Goal: Task Accomplishment & Management: Complete application form

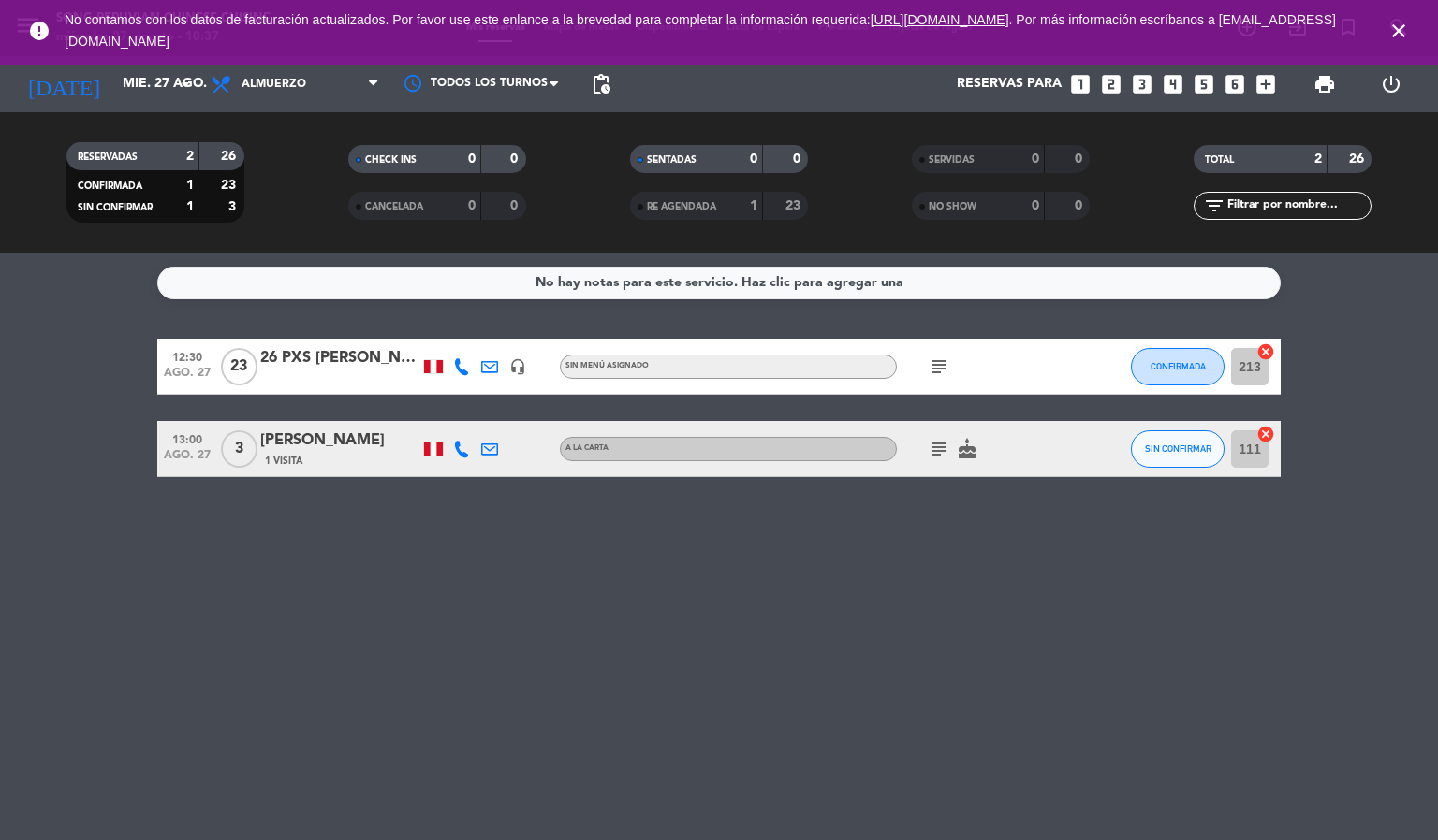
click at [1401, 31] on icon "close" at bounding box center [1398, 31] width 22 height 22
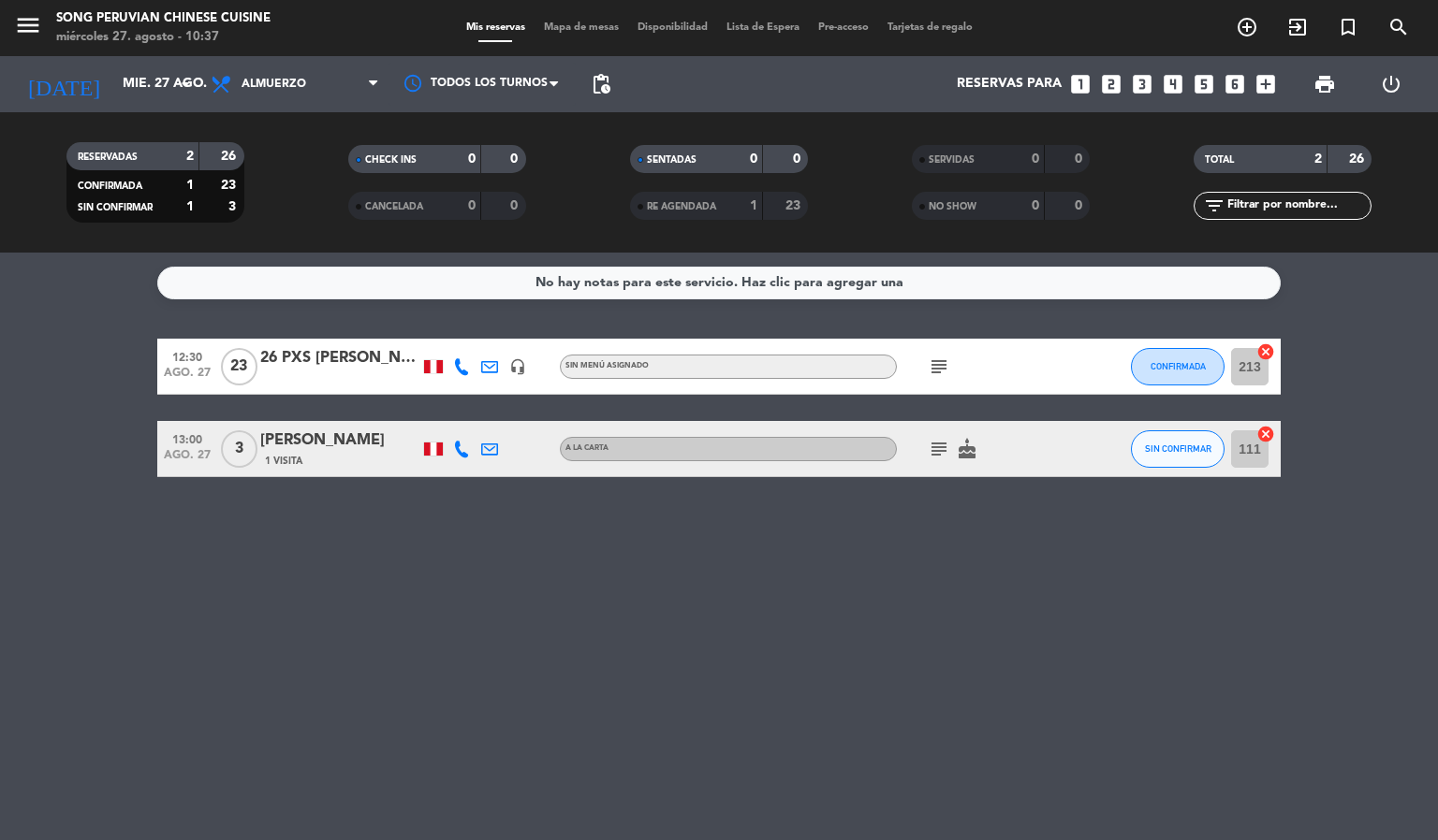
click at [216, 640] on div "No hay notas para este servicio. Haz clic para agregar una 12:30 ago. 27 23 26 …" at bounding box center [719, 546] width 1438 height 588
click at [577, 28] on span "Mapa de mesas" at bounding box center [581, 27] width 94 height 11
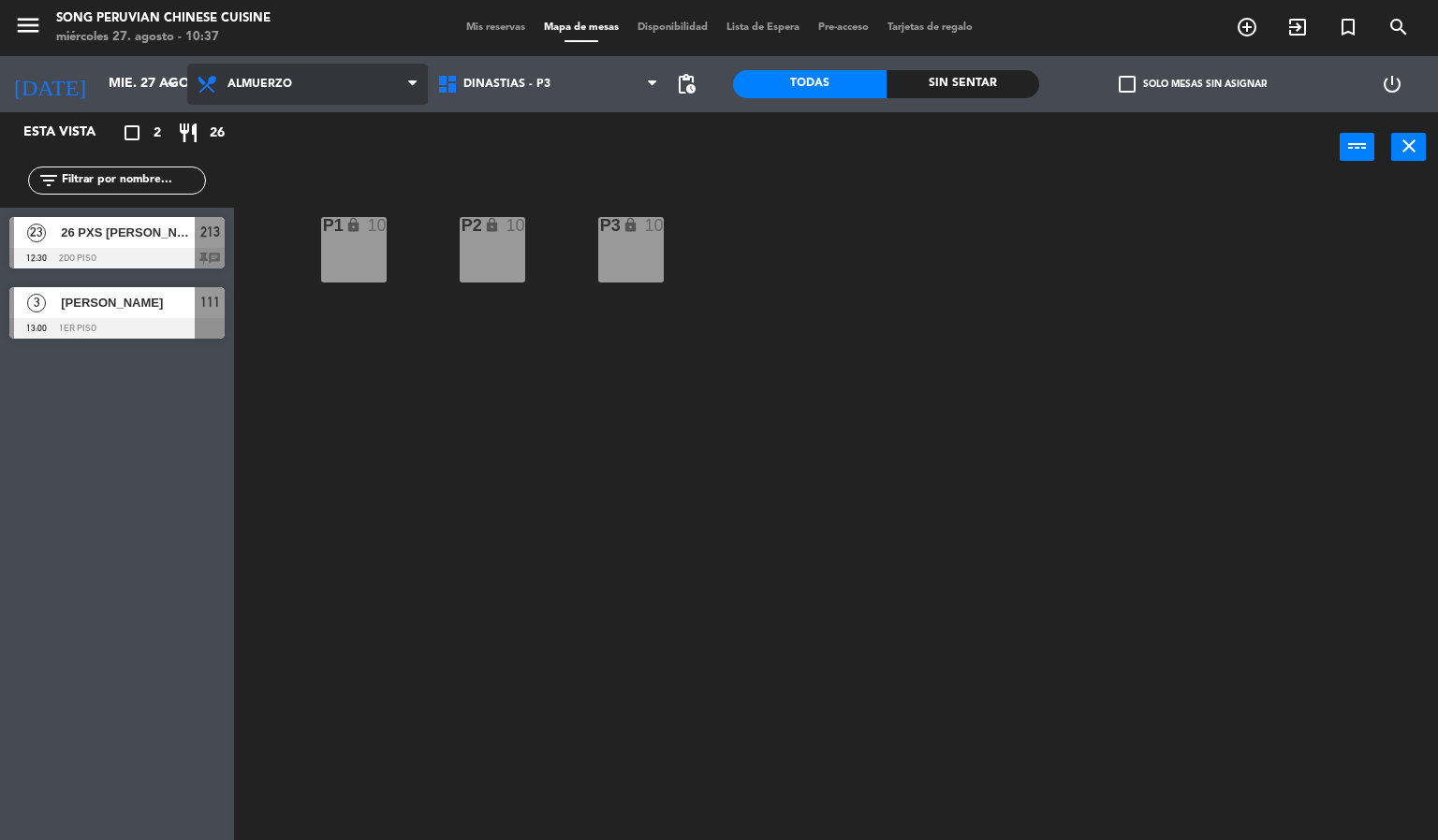
click at [329, 78] on span "Almuerzo" at bounding box center [308, 84] width 241 height 41
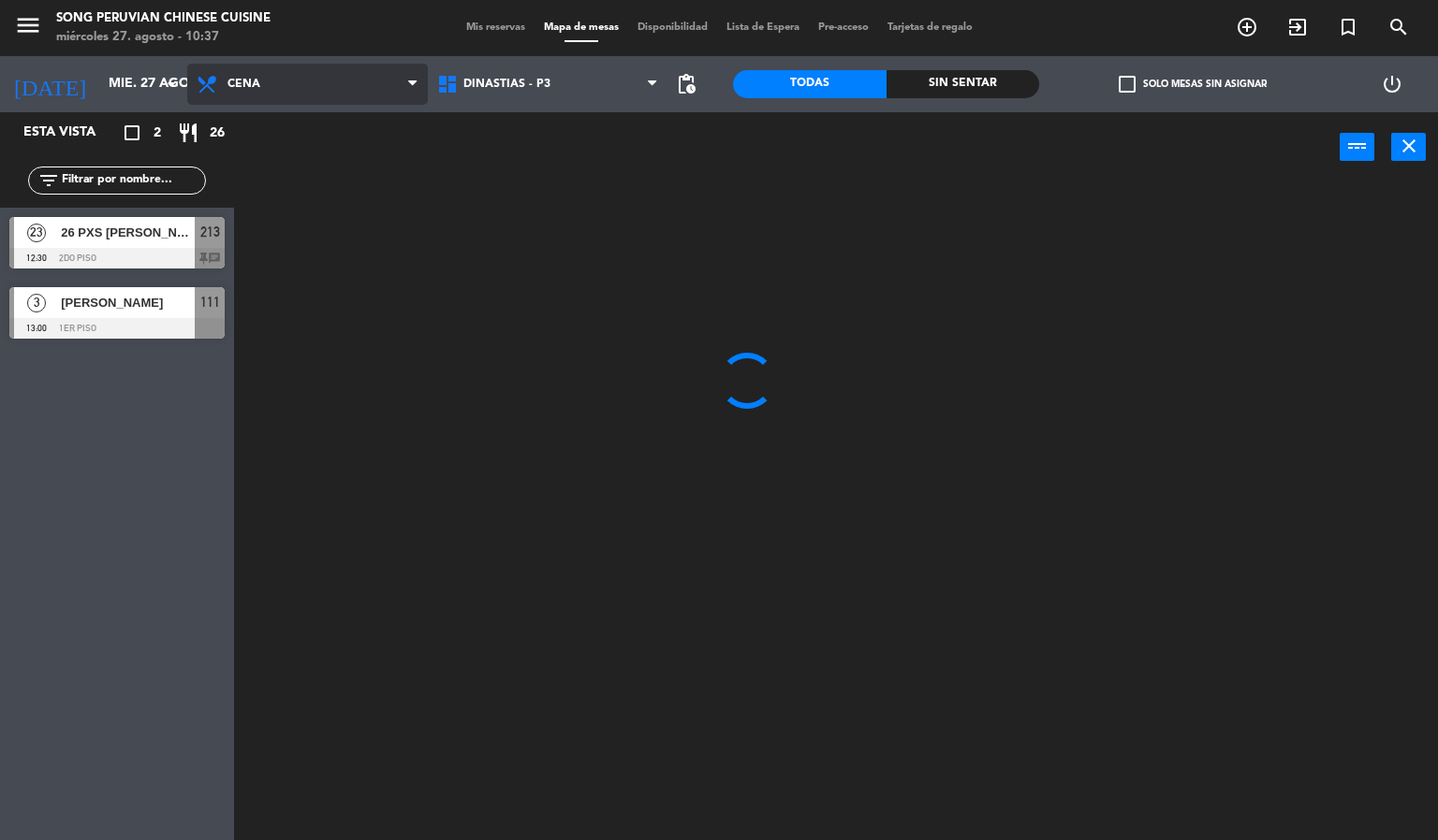
click at [320, 162] on ng-component "menu Song Peruvian Chinese Cuisine miércoles 27. agosto - 10:37 Mis reservas Ma…" at bounding box center [719, 420] width 1438 height 841
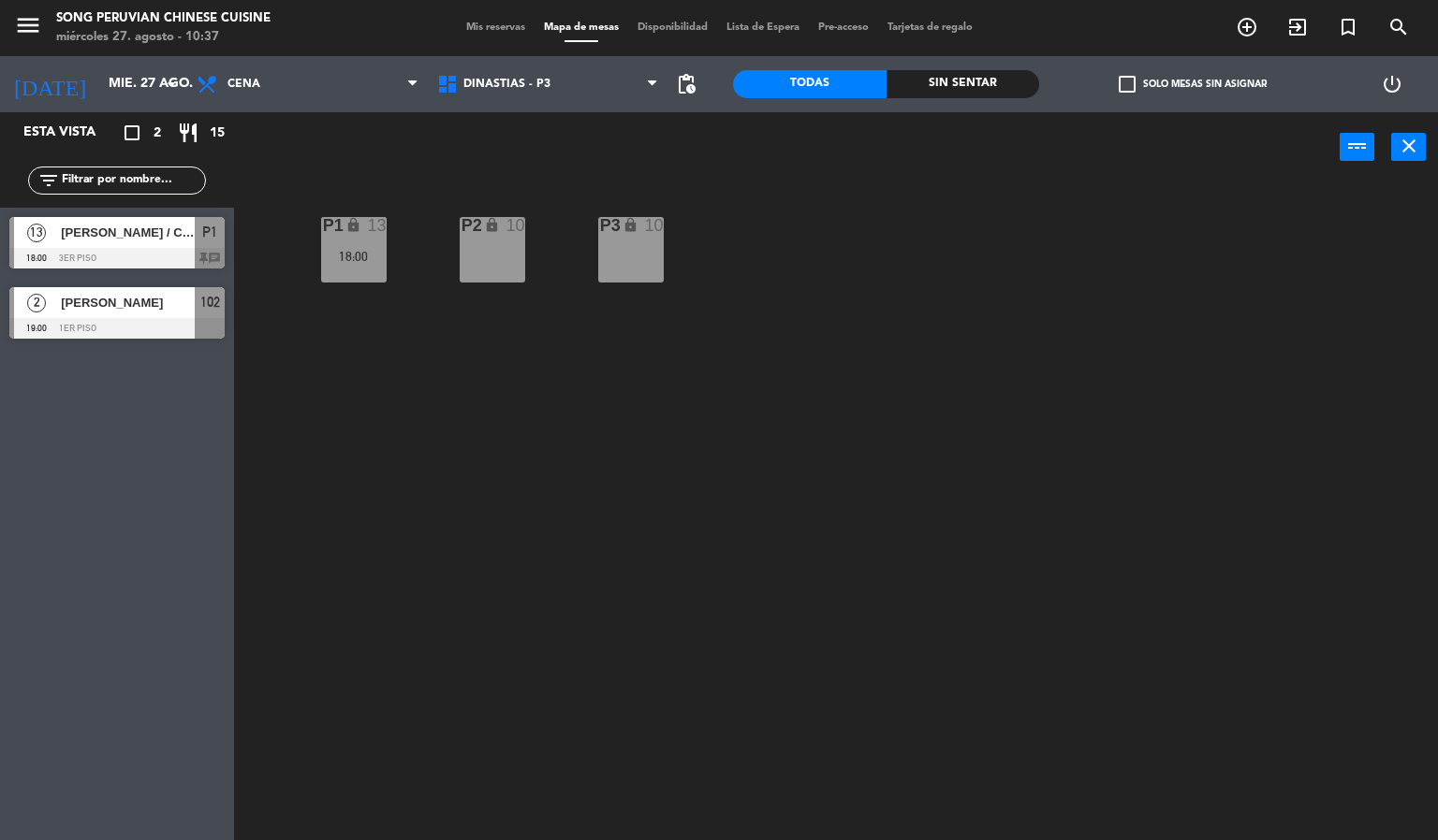
click at [177, 245] on div "[PERSON_NAME] / CHEF [PERSON_NAME]" at bounding box center [127, 232] width 136 height 31
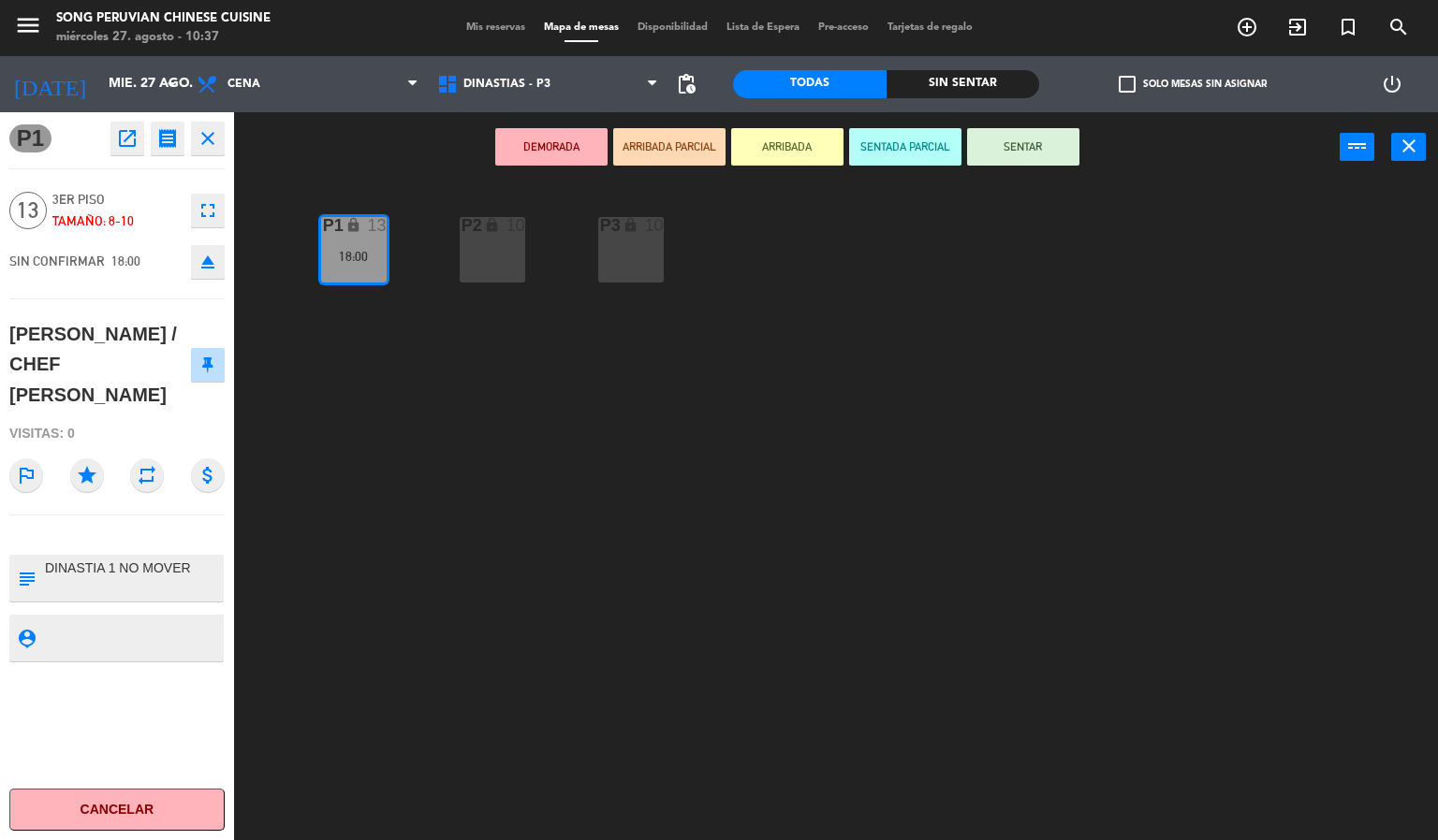
click at [562, 556] on div "P2 lock 10 P3 lock 10 P1 lock 13 18:00" at bounding box center [842, 512] width 1189 height 657
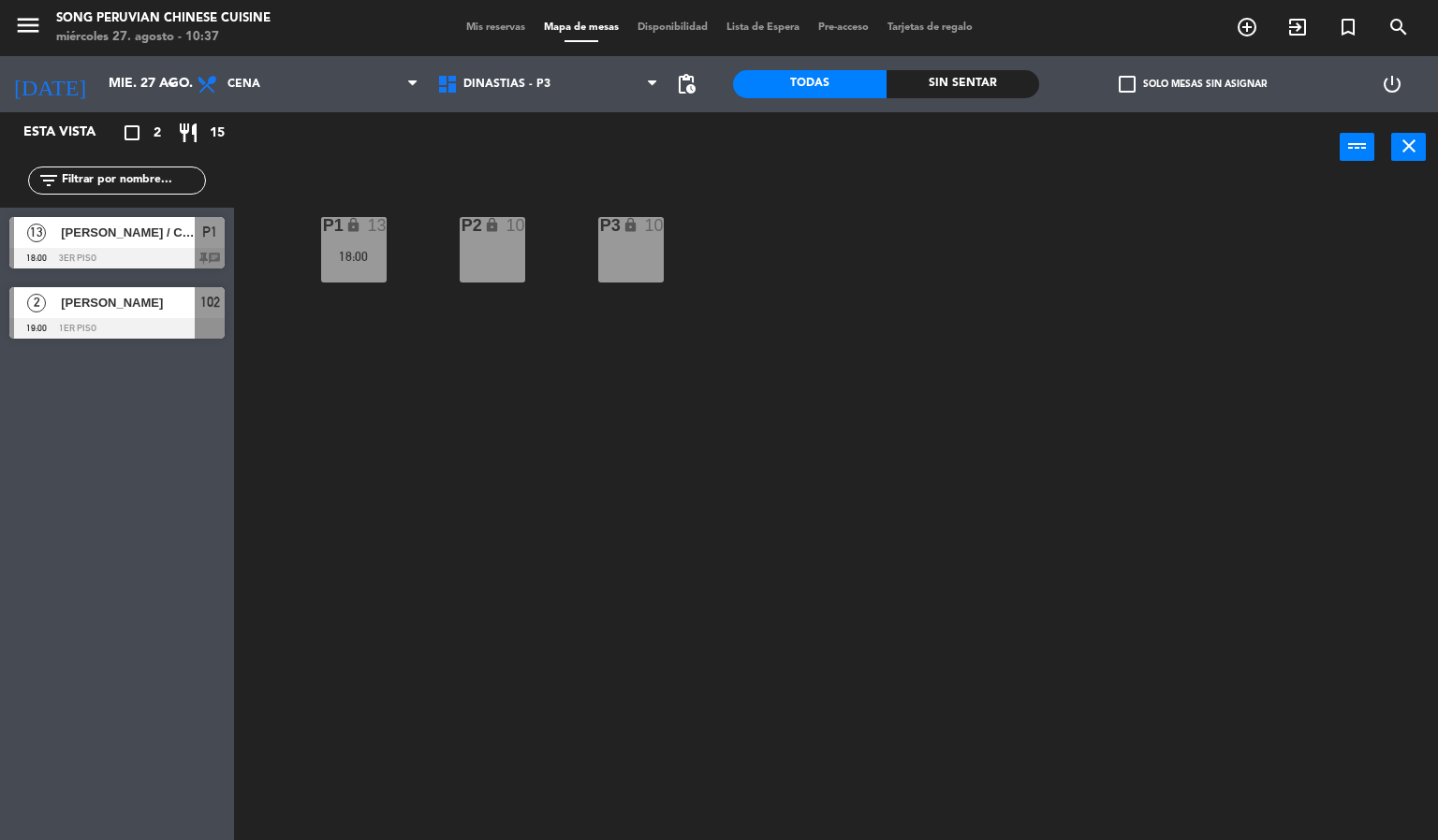
drag, startPoint x: 133, startPoint y: 348, endPoint x: 132, endPoint y: 318, distance: 30.0
click at [132, 327] on div "Esta vista crop_square 2 restaurant 15 filter_list 13 [PERSON_NAME] / CHEF [PER…" at bounding box center [117, 476] width 234 height 728
click at [132, 318] on div at bounding box center [117, 329] width 215 height 21
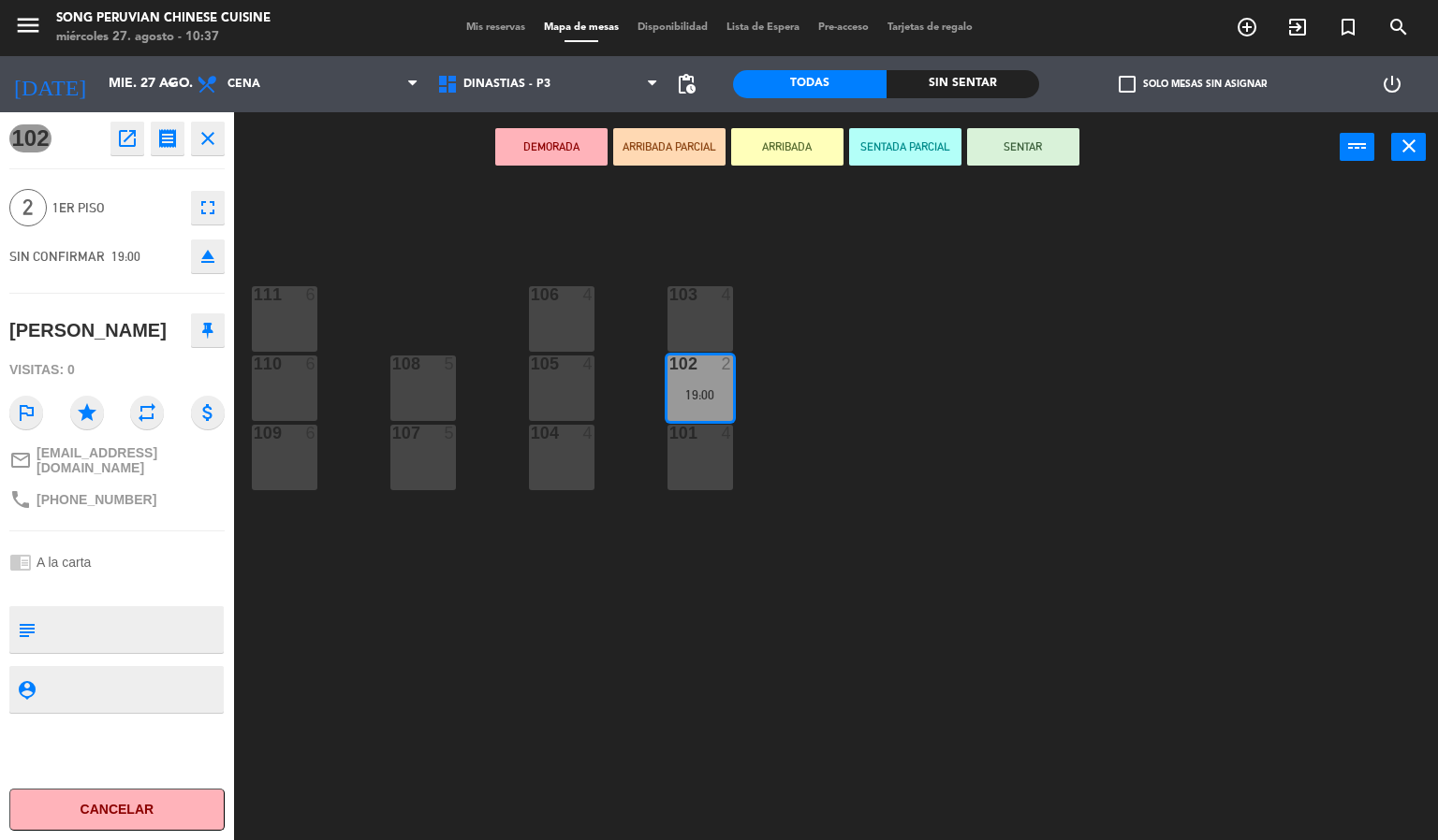
click at [484, 484] on div "103 4 106 4 111 6 102 2 19:00 105 4 108 5 110 6 101 4 104 4 107 5 109 6" at bounding box center [842, 512] width 1189 height 657
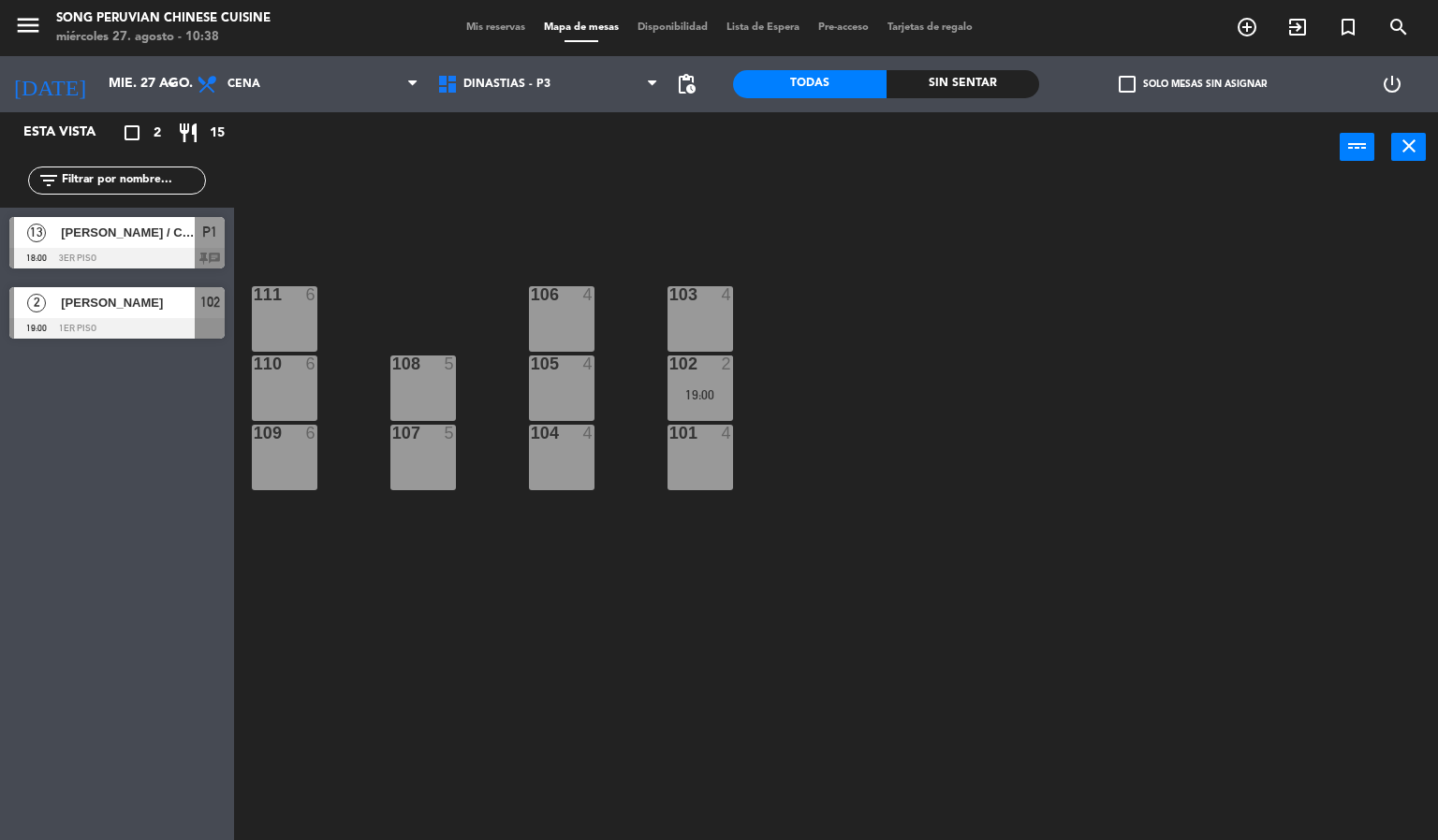
click at [477, 590] on div "103 4 106 4 111 6 102 2 19:00 105 4 108 5 110 6 101 4 104 4 107 5 109 6" at bounding box center [842, 512] width 1189 height 657
drag, startPoint x: 360, startPoint y: 205, endPoint x: 349, endPoint y: 205, distance: 11.0
click at [358, 205] on div "103 4 106 4 111 6 102 2 19:00 105 4 108 5 110 6 101 4 104 4 107 5 109 6" at bounding box center [842, 512] width 1189 height 657
click at [324, 88] on span "Cena" at bounding box center [308, 84] width 241 height 41
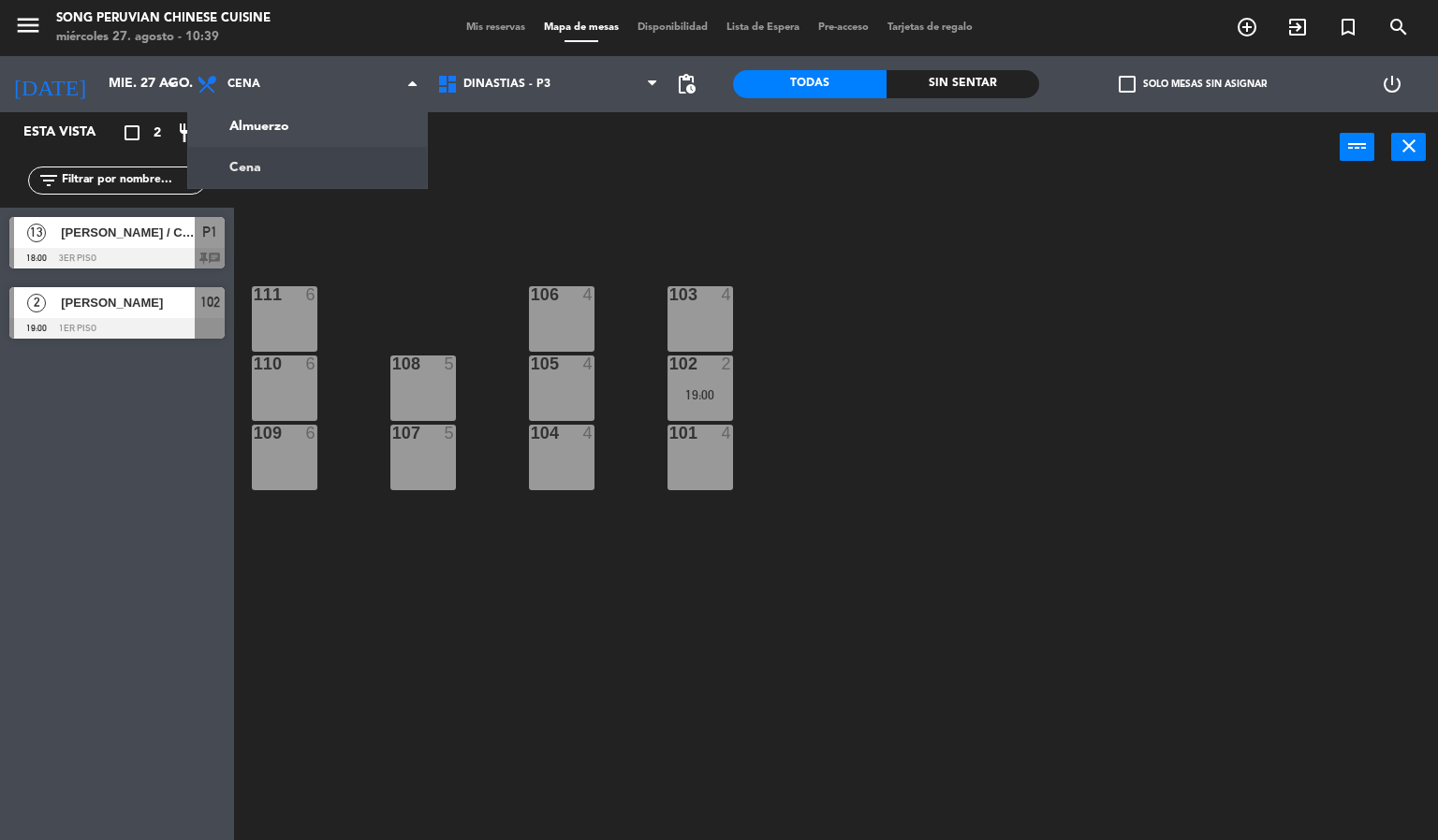
click at [399, 281] on div "103 4 106 4 111 6 102 2 19:00 105 4 108 5 110 6 101 4 104 4 107 5 109 6" at bounding box center [842, 512] width 1189 height 657
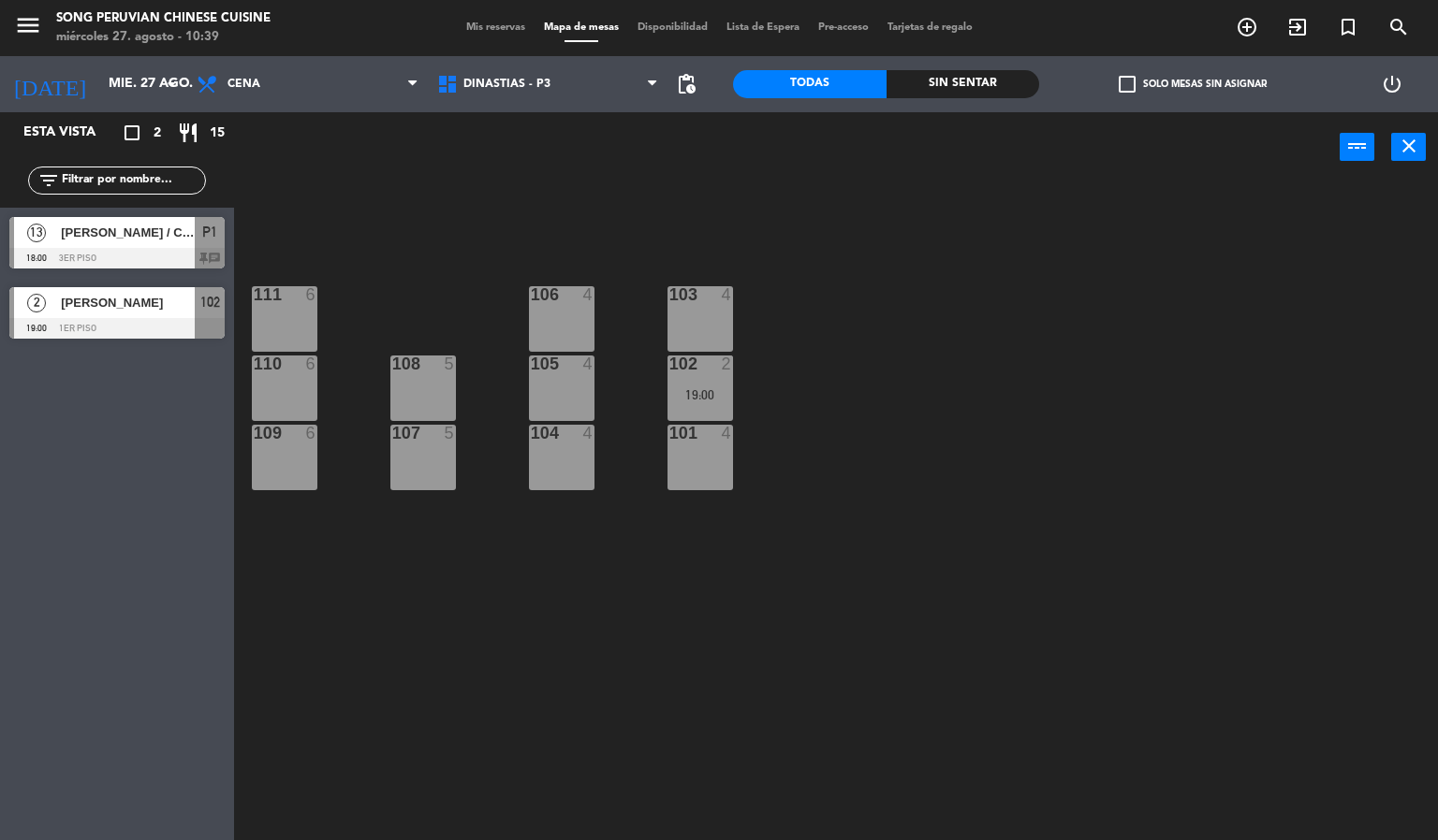
click at [276, 60] on div "Almuerzo Cena Cena Almuerzo Cena" at bounding box center [308, 84] width 241 height 56
click at [288, 81] on span "Cena" at bounding box center [308, 84] width 241 height 41
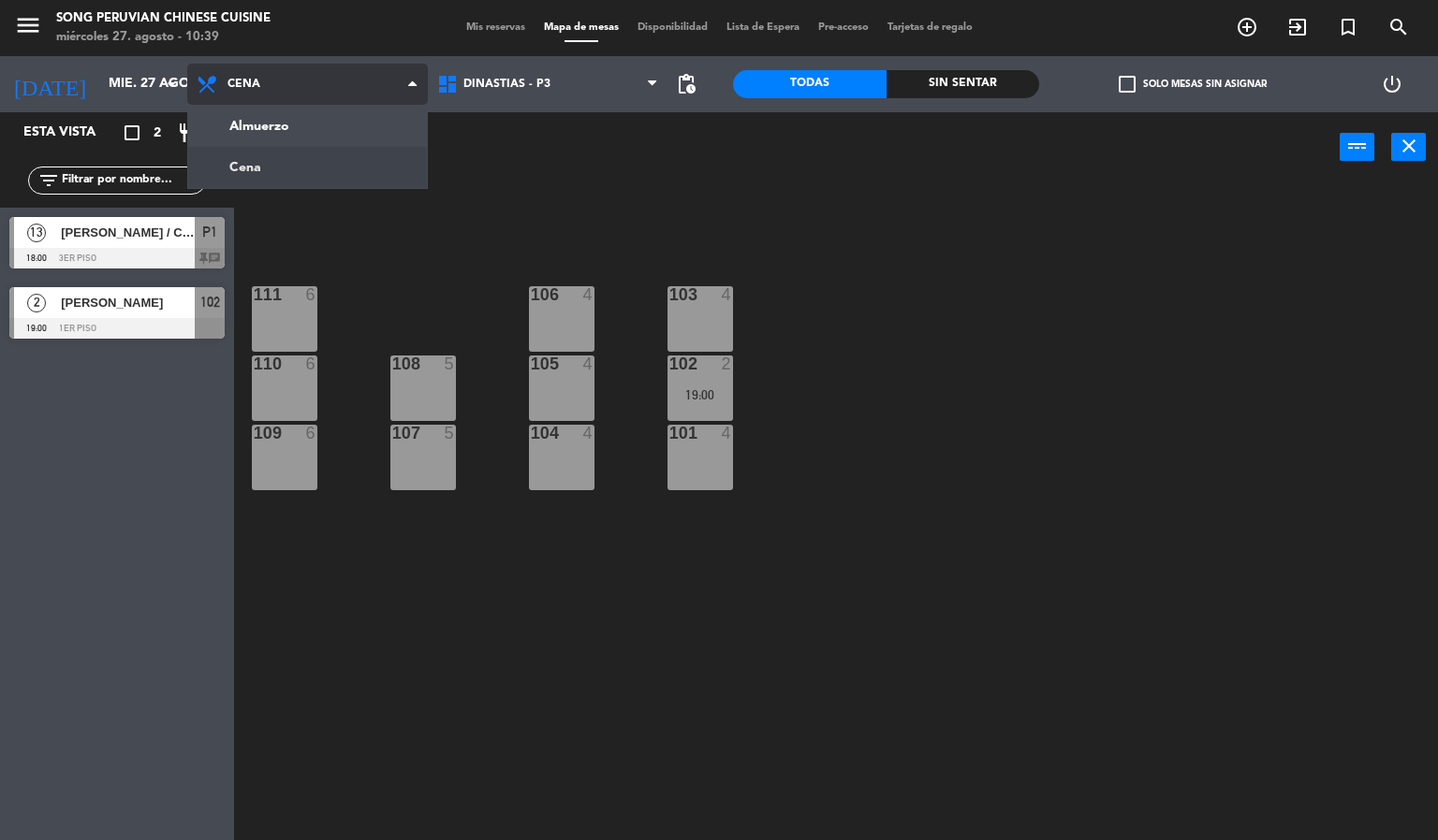
click at [288, 98] on span "Cena" at bounding box center [308, 84] width 241 height 41
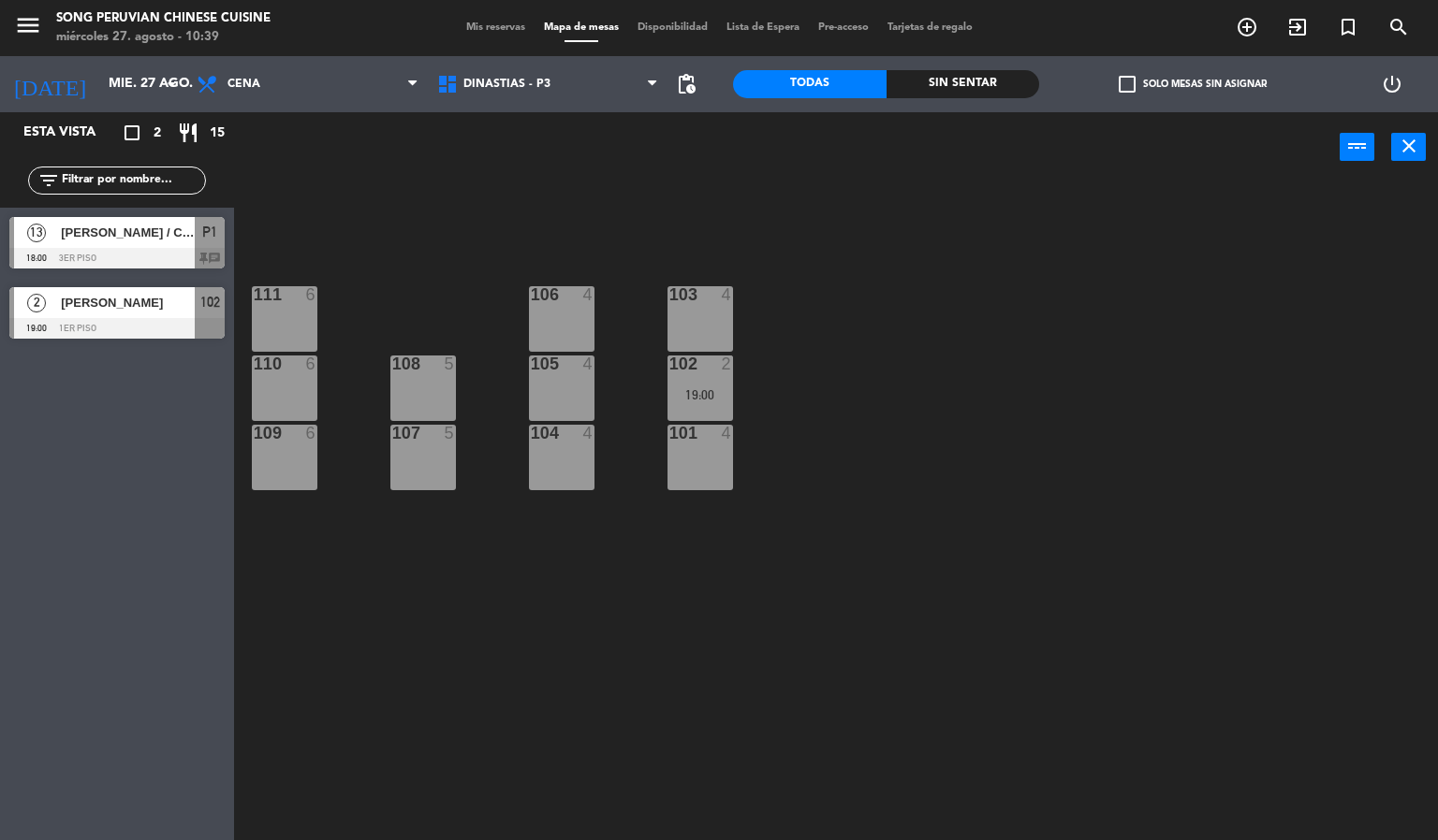
click at [301, 124] on div "power_input close" at bounding box center [787, 147] width 1105 height 71
click at [303, 98] on span "Cena" at bounding box center [308, 84] width 241 height 41
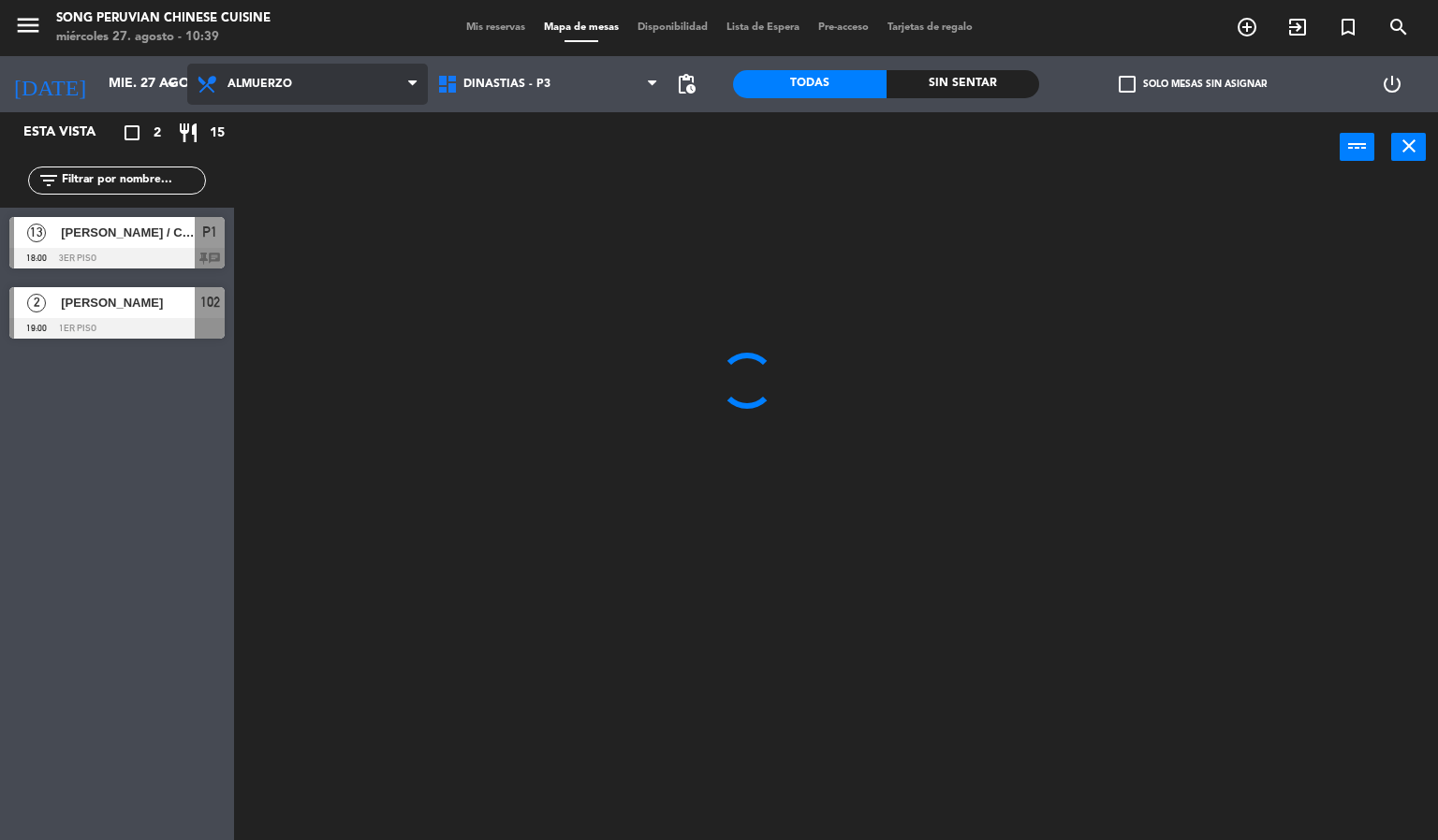
click at [309, 133] on ng-component "menu Song Peruvian Chinese Cuisine miércoles 27. agosto - 10:39 Mis reservas Ma…" at bounding box center [719, 420] width 1438 height 841
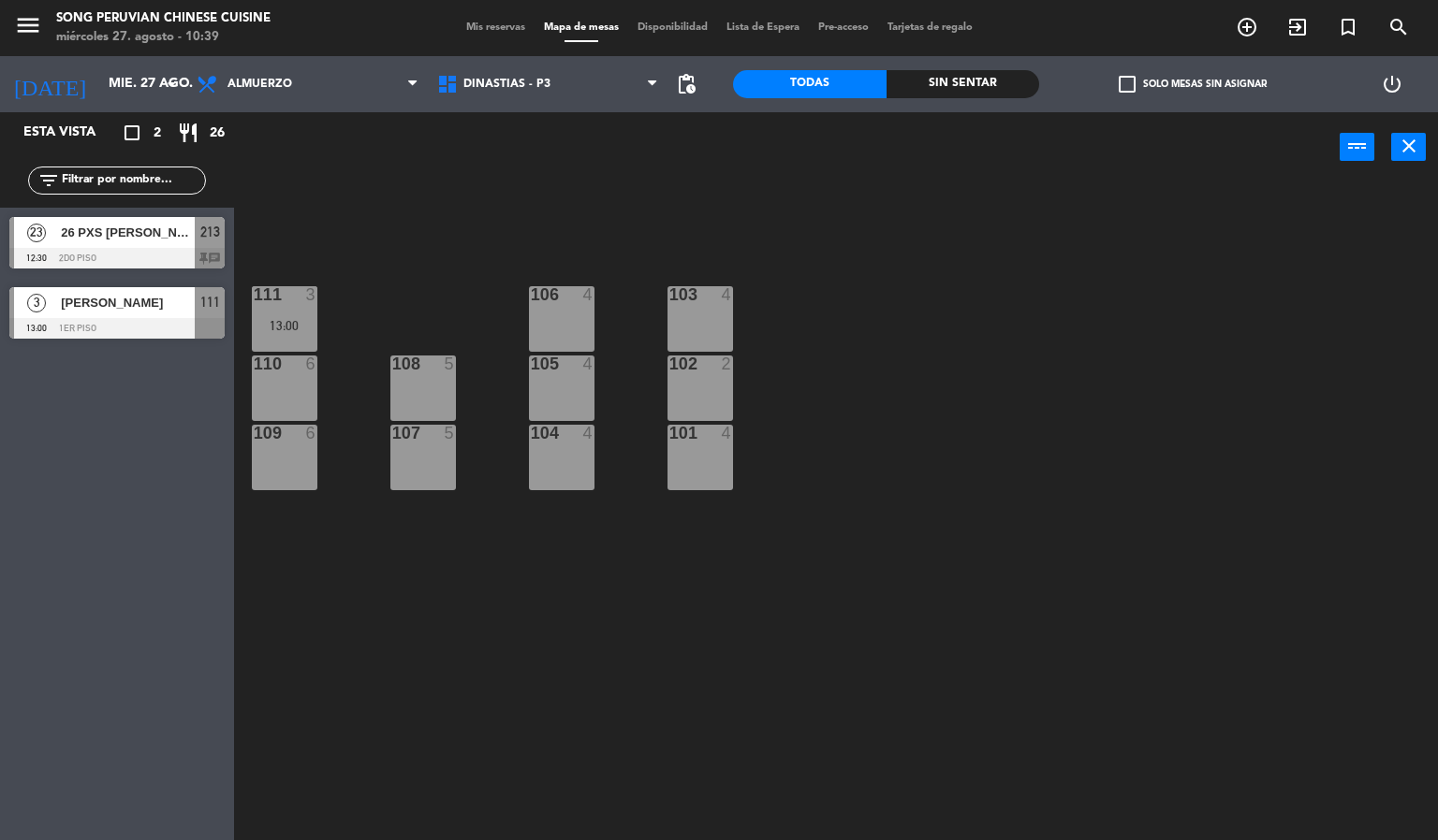
click at [433, 592] on div "103 4 106 4 111 3 13:00 102 2 105 4 108 5 110 6 101 4 104 4 107 5 109 6" at bounding box center [842, 512] width 1189 height 657
click at [556, 211] on div "103 4 106 4 111 3 13:00 102 2 105 4 108 5 110 6 101 4 104 4 107 5 109 6" at bounding box center [842, 512] width 1189 height 657
click at [105, 248] on div at bounding box center [117, 258] width 215 height 21
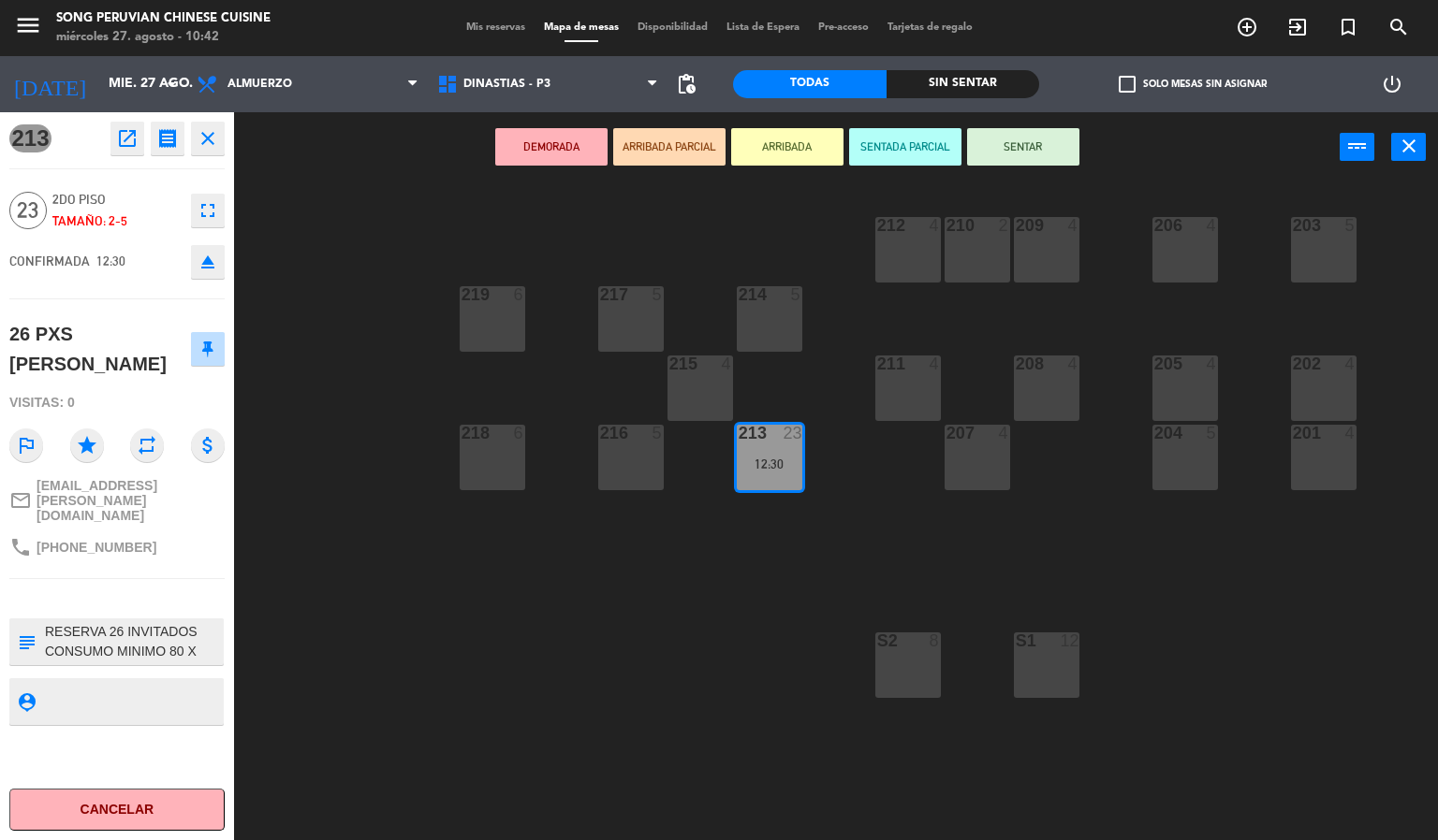
click at [355, 320] on div "203 5 206 4 210 2 212 4 209 4 214 5 217 5 219 6 202 4 205 4 208 4 211 4 215 4 2…" at bounding box center [842, 512] width 1189 height 657
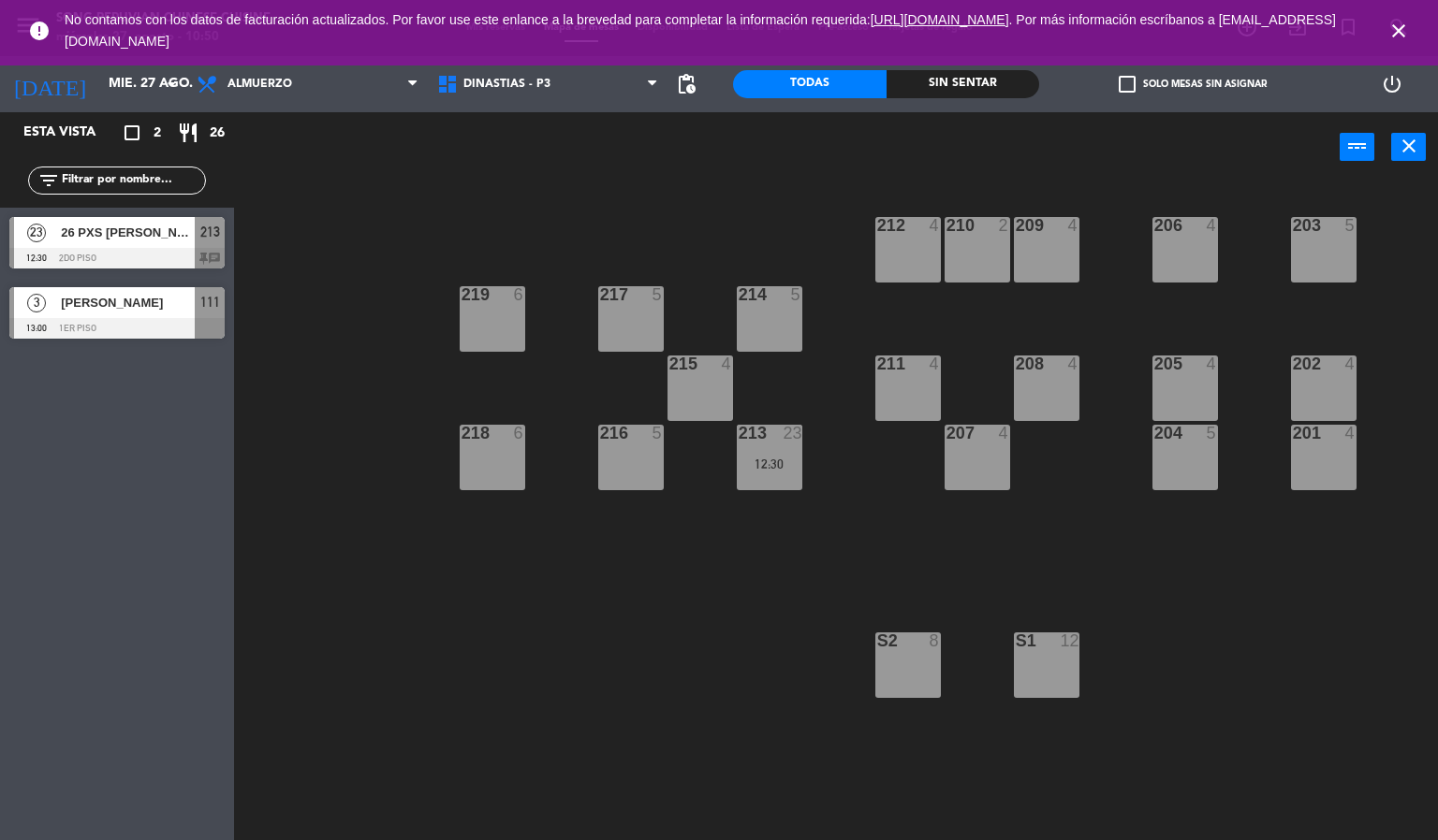
click at [1399, 29] on icon "close" at bounding box center [1398, 31] width 22 height 22
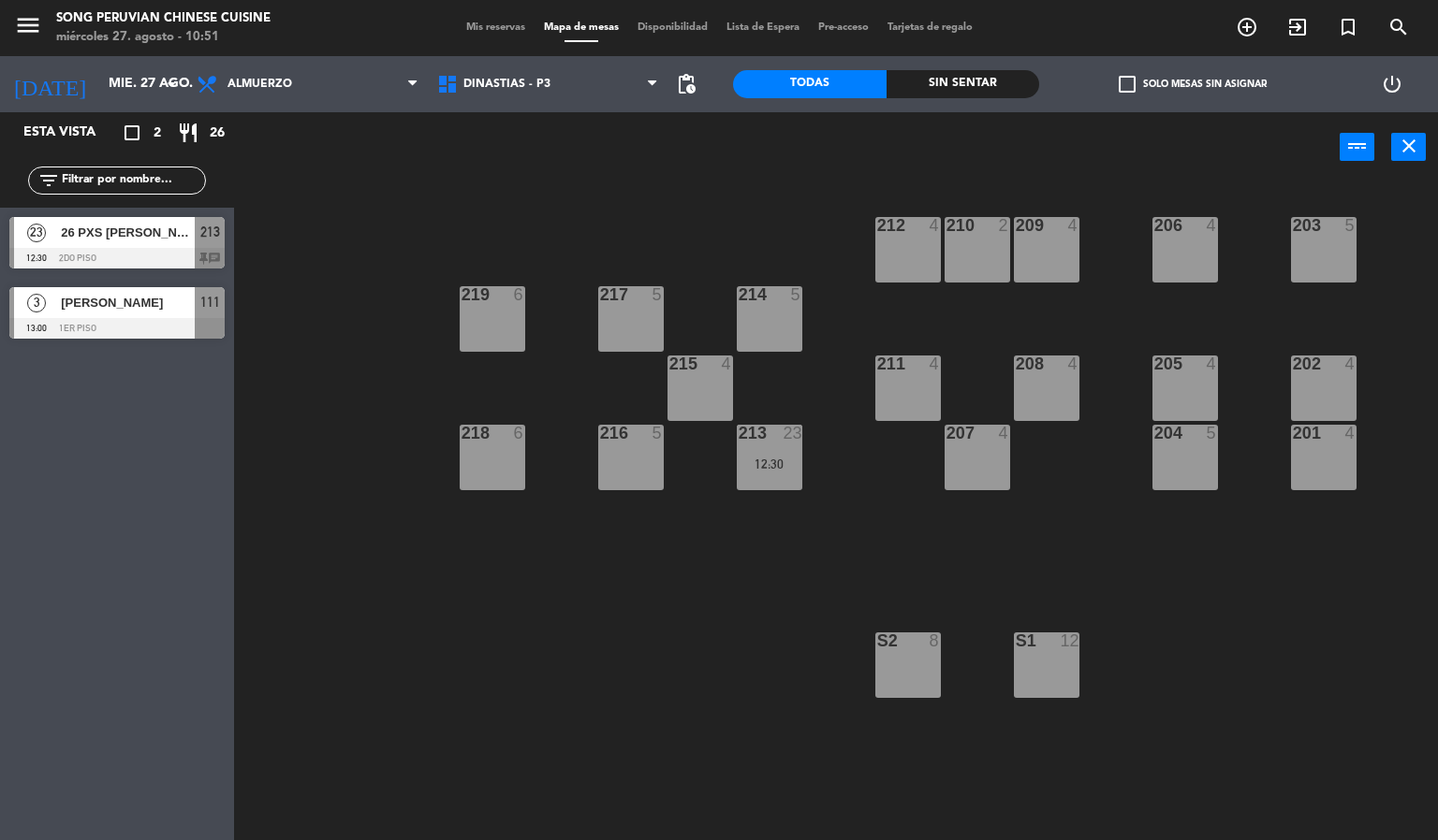
click at [372, 205] on div "203 5 206 4 210 2 212 4 209 4 214 5 217 5 219 6 202 4 205 4 208 4 211 4 215 4 2…" at bounding box center [842, 512] width 1189 height 657
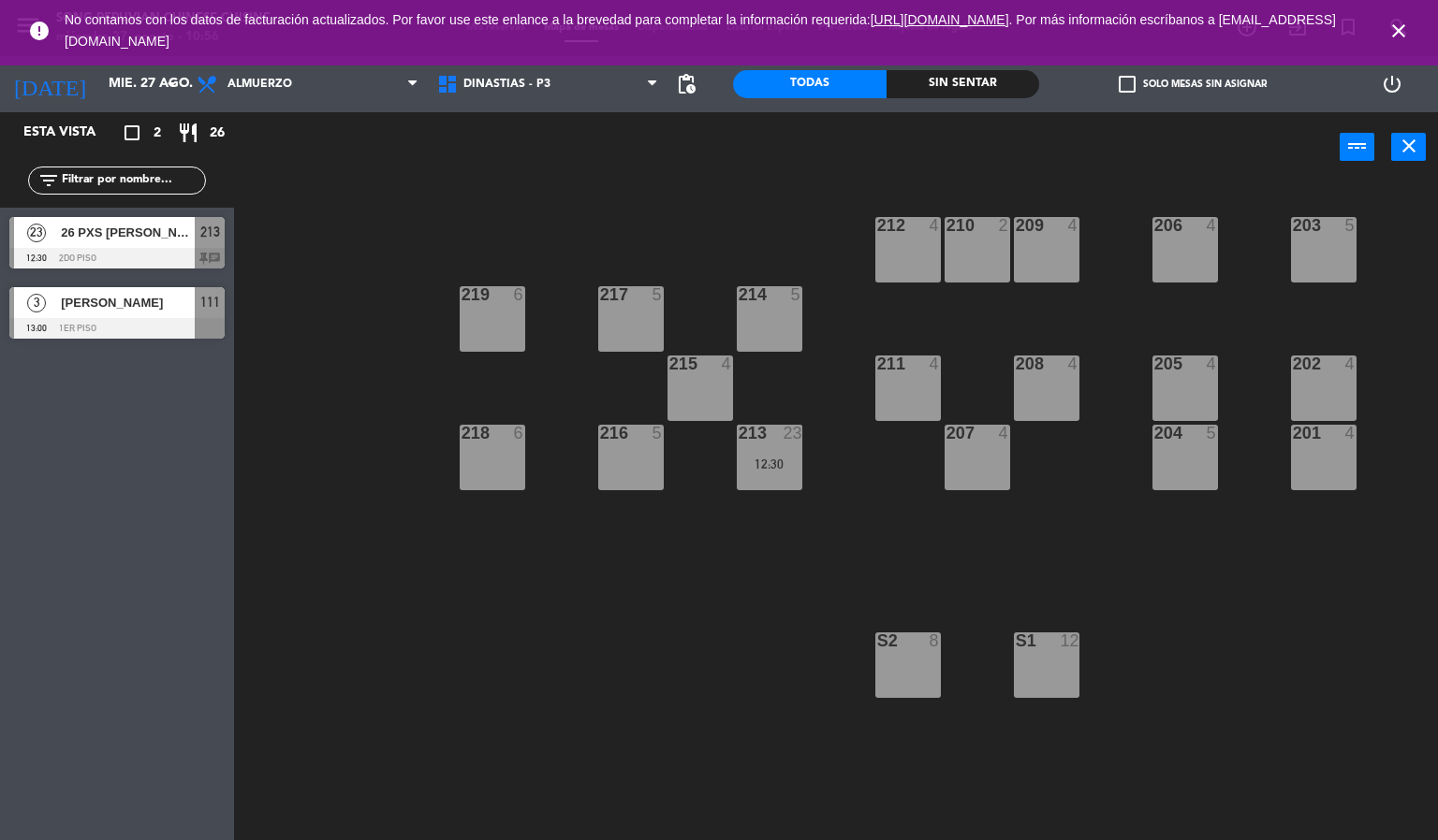
click at [1399, 31] on icon "close" at bounding box center [1398, 31] width 22 height 22
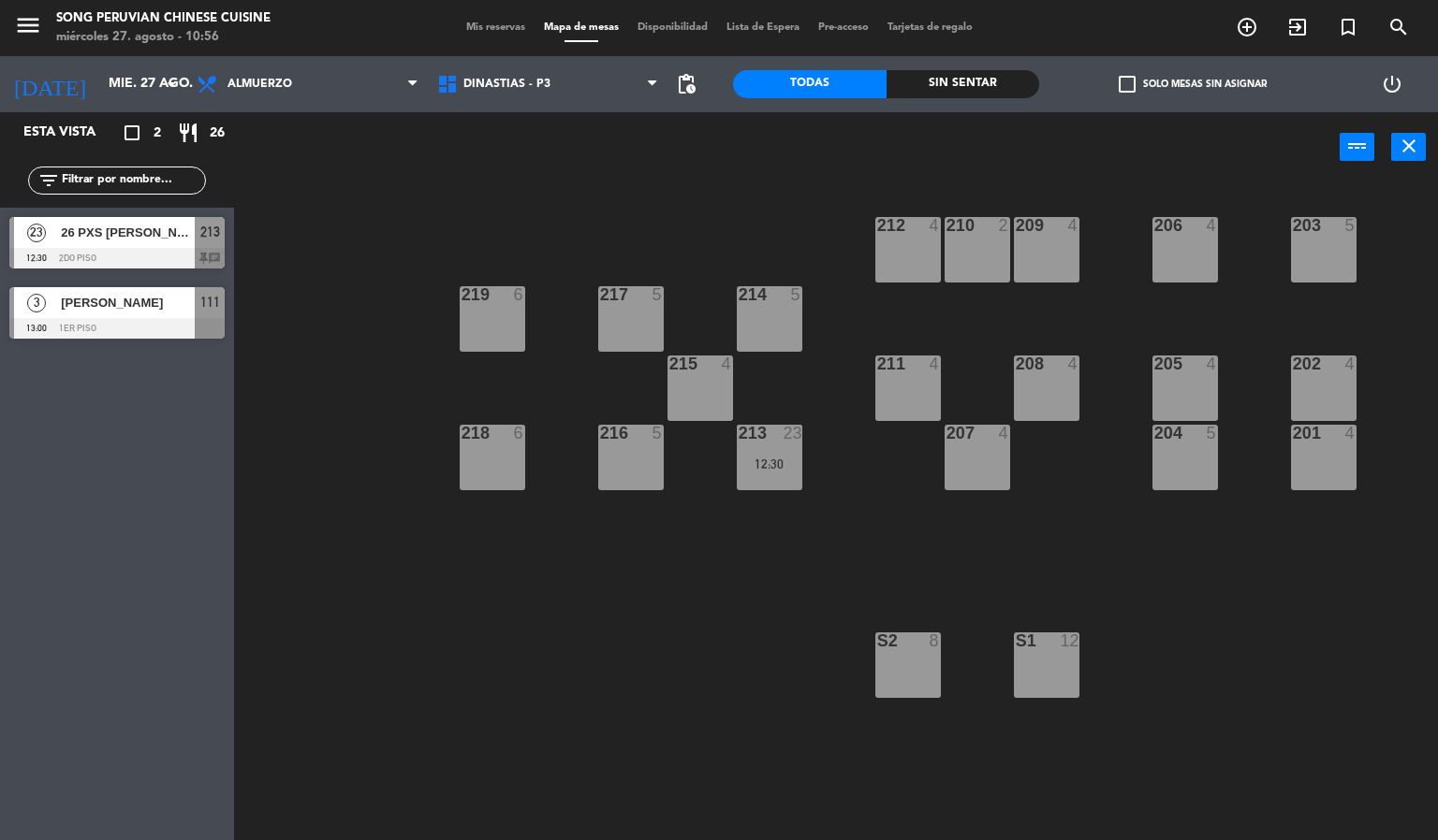
click at [430, 230] on div "203 5 206 4 210 2 212 4 209 4 214 5 217 5 219 6 202 4 205 4 208 4 211 4 215 4 2…" at bounding box center [842, 512] width 1189 height 657
click at [761, 446] on div "213 23 12:30" at bounding box center [769, 457] width 66 height 66
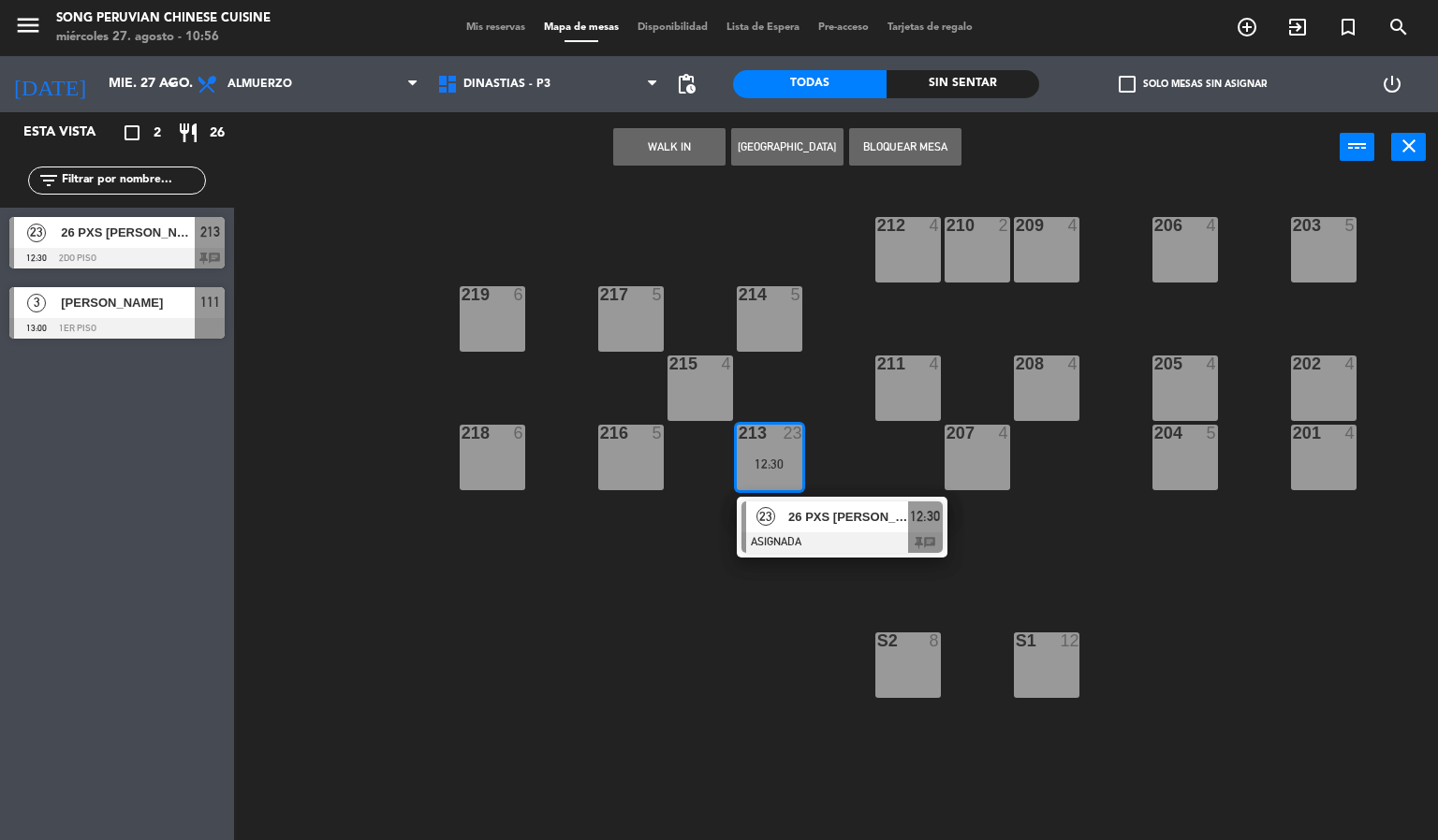
click at [812, 539] on div at bounding box center [841, 543] width 201 height 21
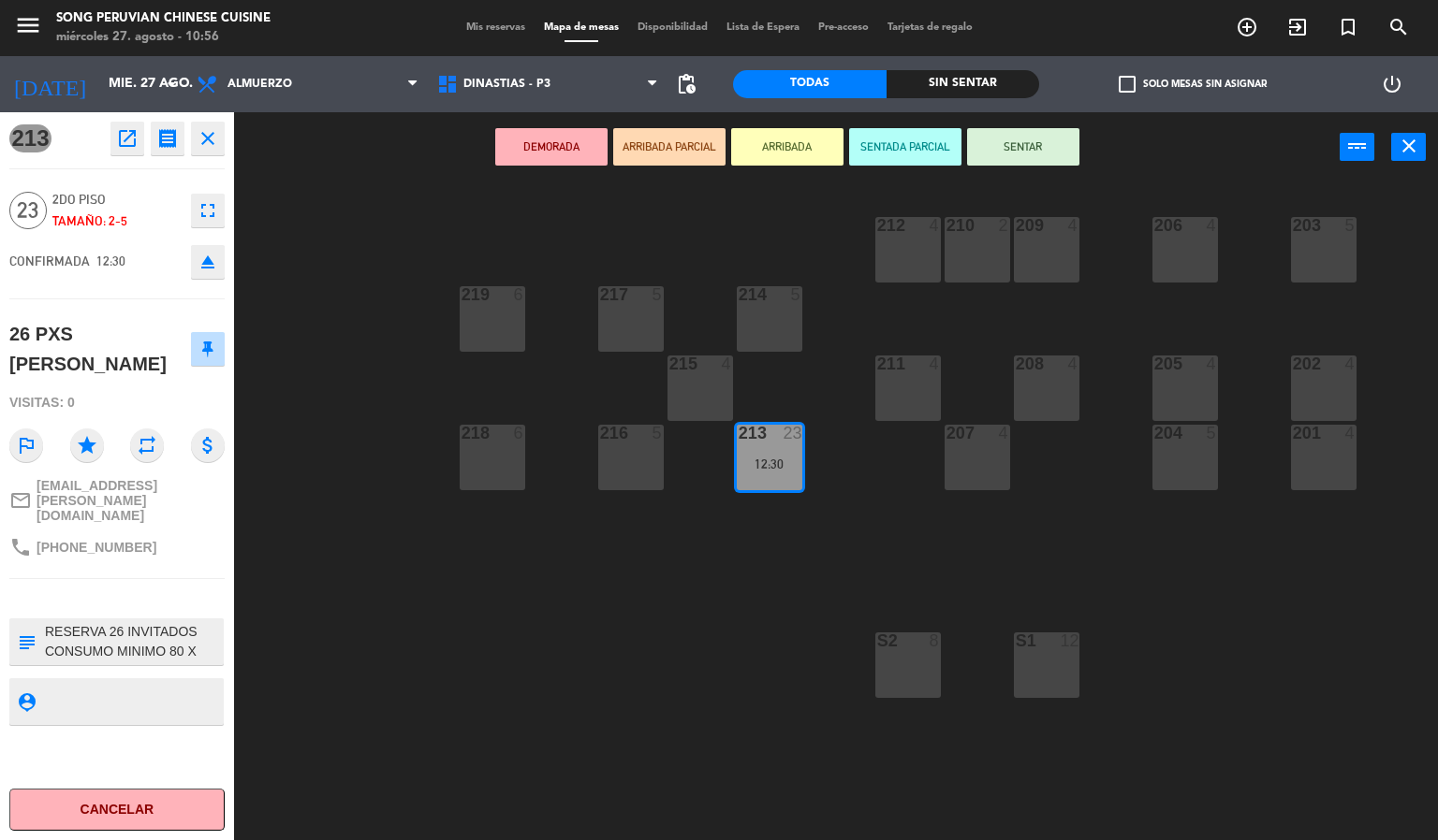
click at [203, 273] on button "eject" at bounding box center [207, 261] width 33 height 33
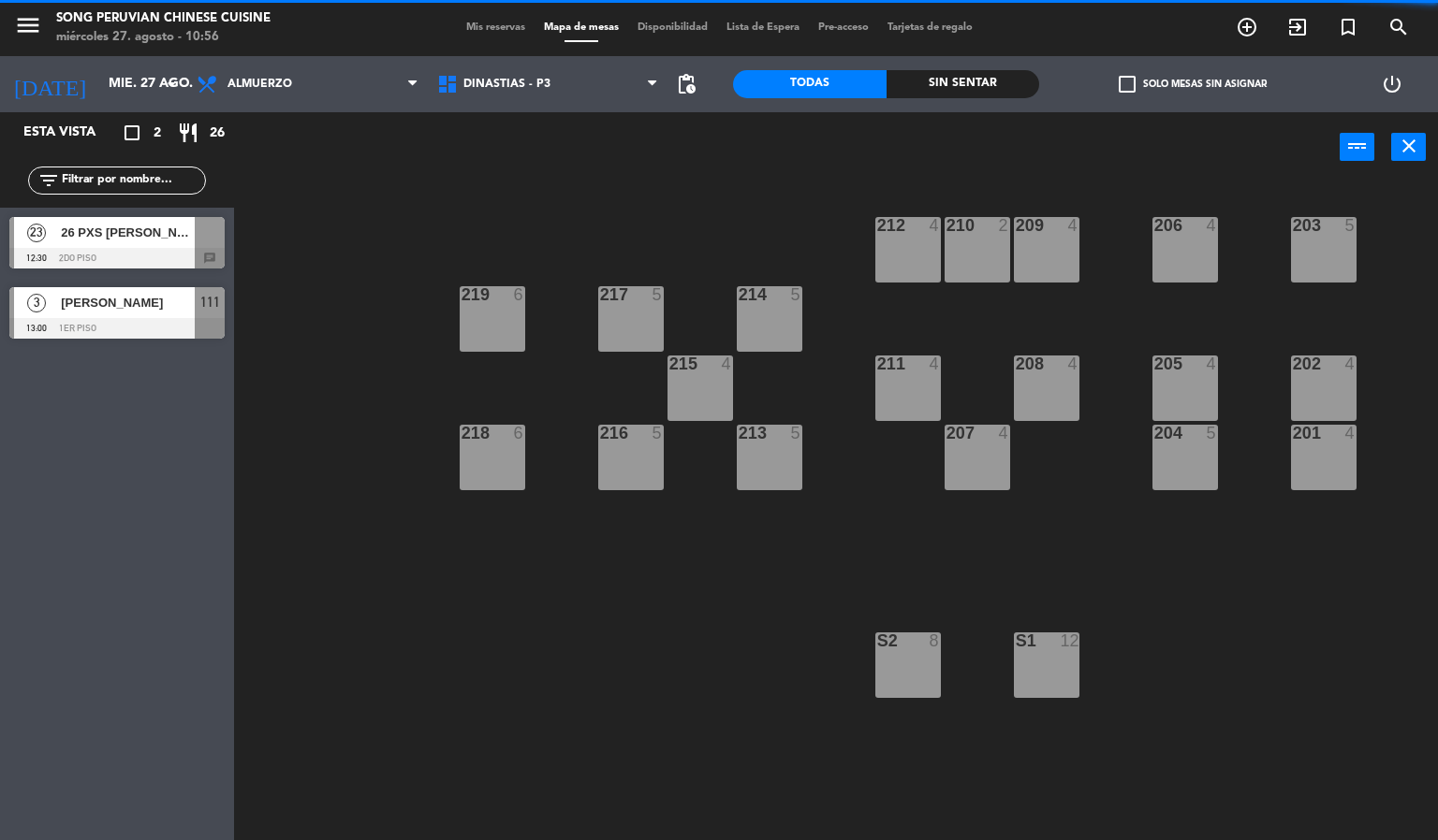
click at [158, 243] on span "26 PXS [PERSON_NAME]" at bounding box center [128, 232] width 134 height 20
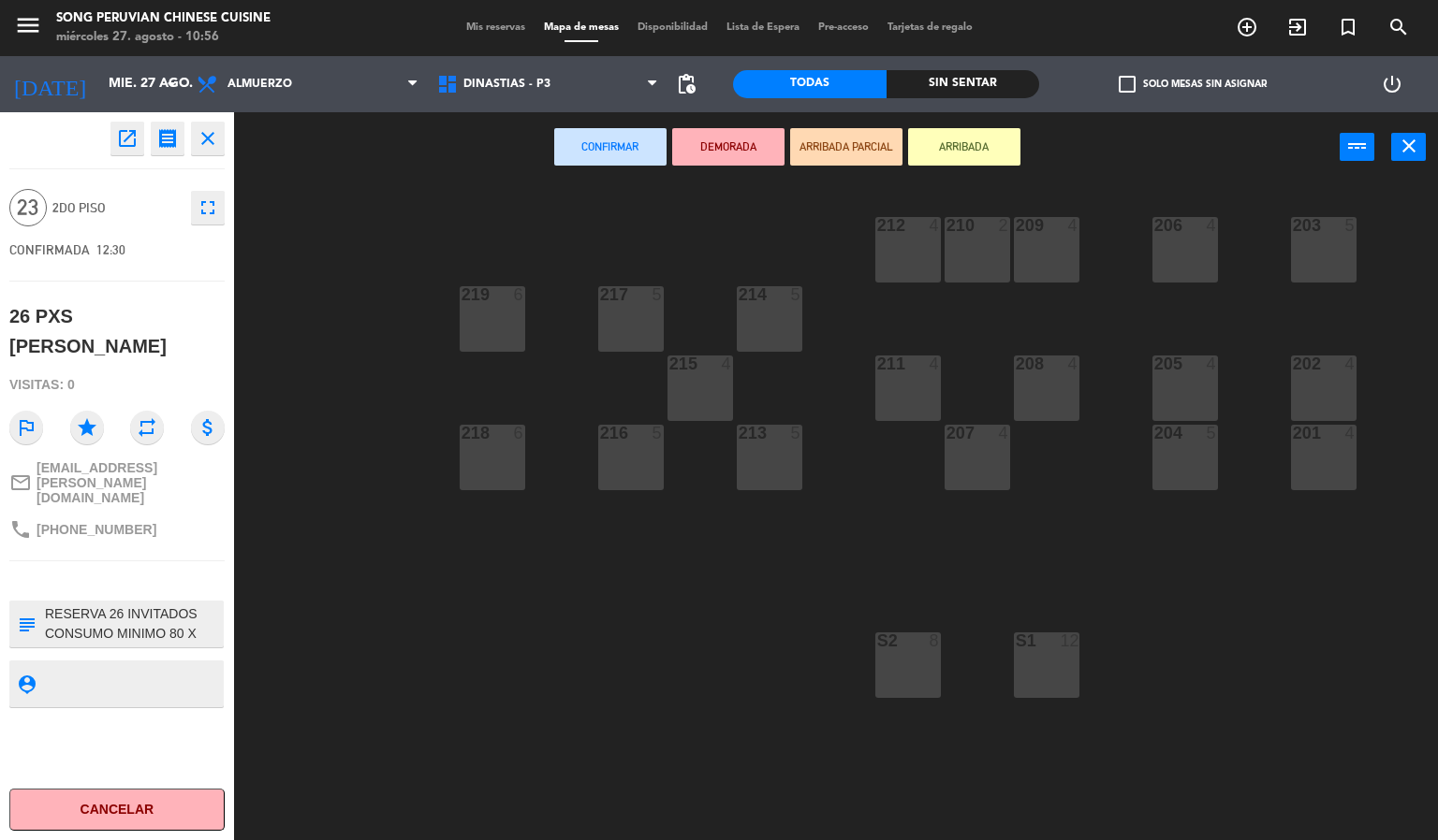
click at [741, 449] on div "213 5" at bounding box center [769, 457] width 66 height 66
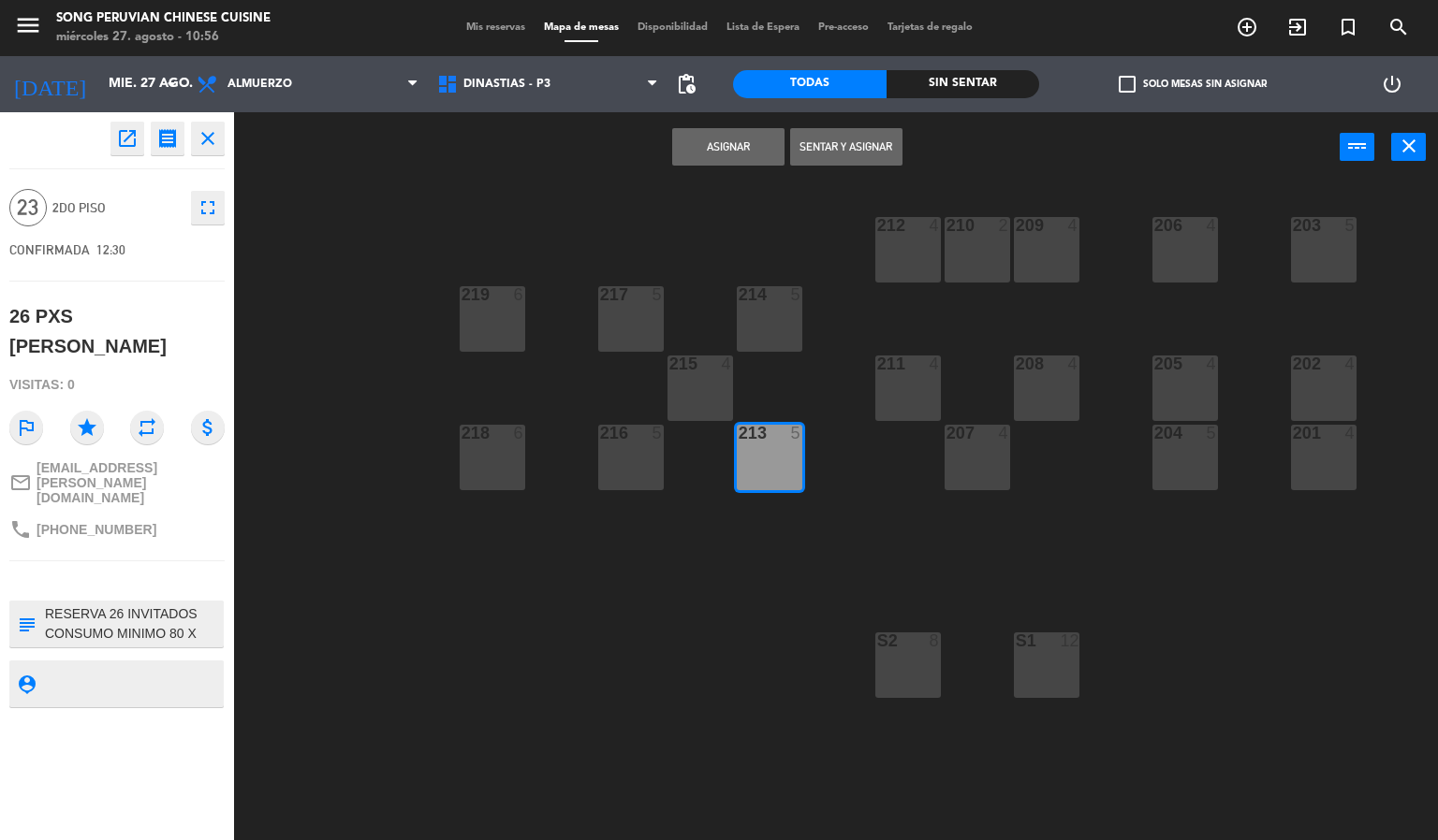
click at [670, 372] on div "215" at bounding box center [669, 364] width 1 height 17
click at [639, 436] on div at bounding box center [630, 433] width 31 height 17
click at [768, 315] on div "214 5" at bounding box center [769, 319] width 66 height 66
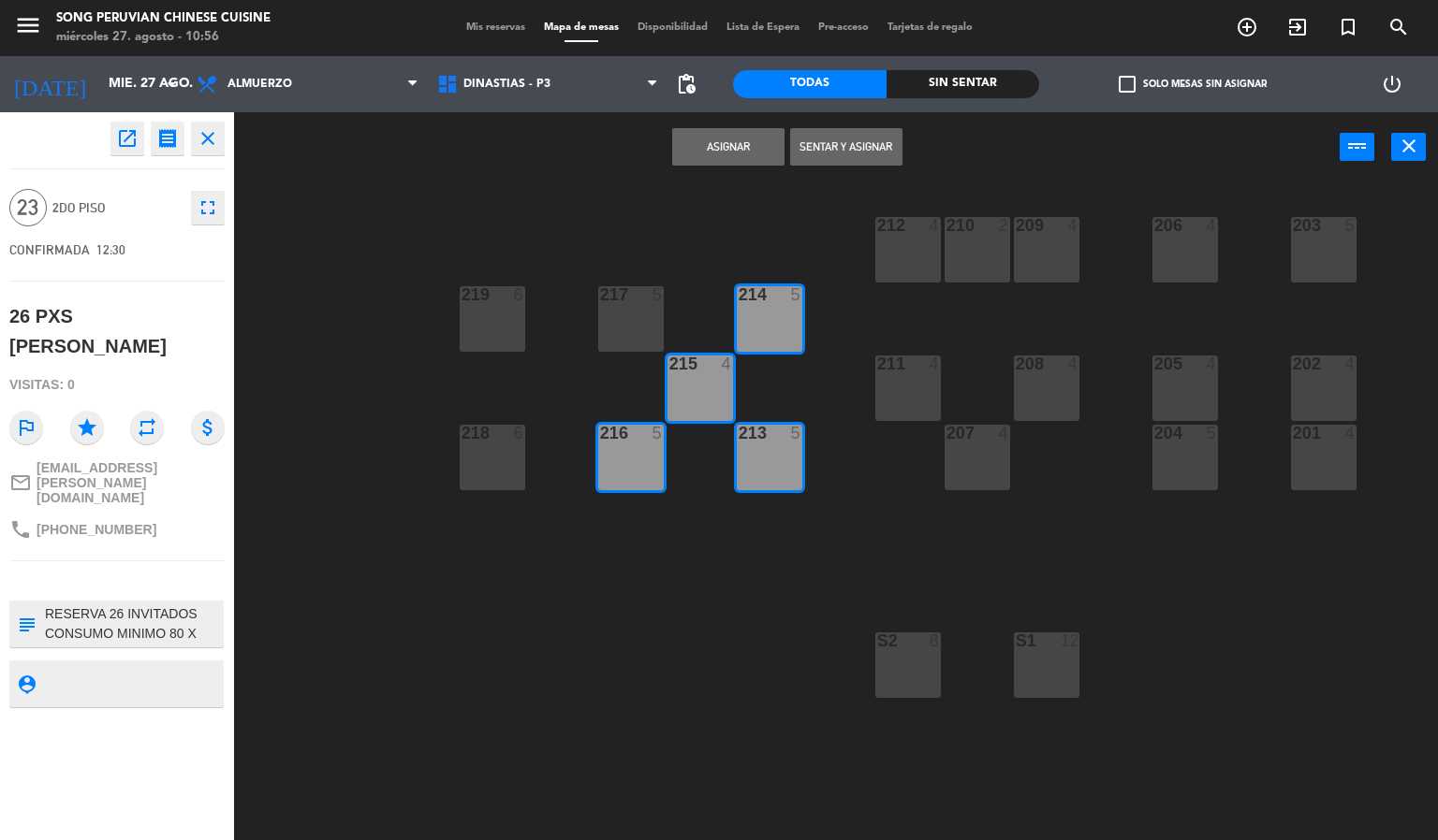
click at [627, 315] on div "217 5" at bounding box center [630, 319] width 66 height 66
click at [725, 146] on button "Asignar" at bounding box center [728, 146] width 112 height 37
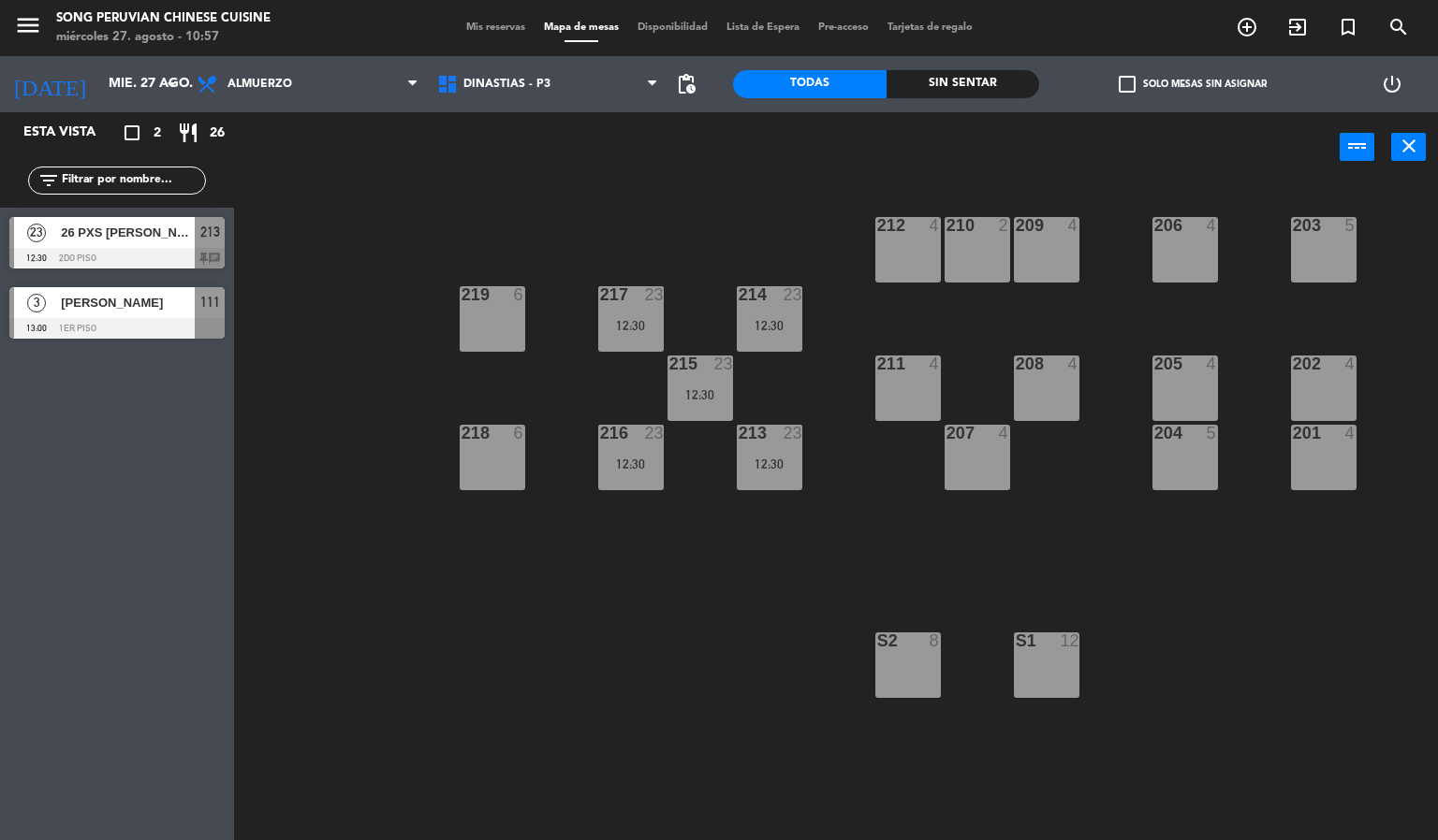
click at [536, 606] on div "203 5 206 4 210 2 212 4 209 4 214 23 12:30 217 23 12:30 219 6 202 4 205 4 208 4…" at bounding box center [842, 512] width 1189 height 657
click at [771, 452] on div "213 23 12:30" at bounding box center [769, 457] width 66 height 66
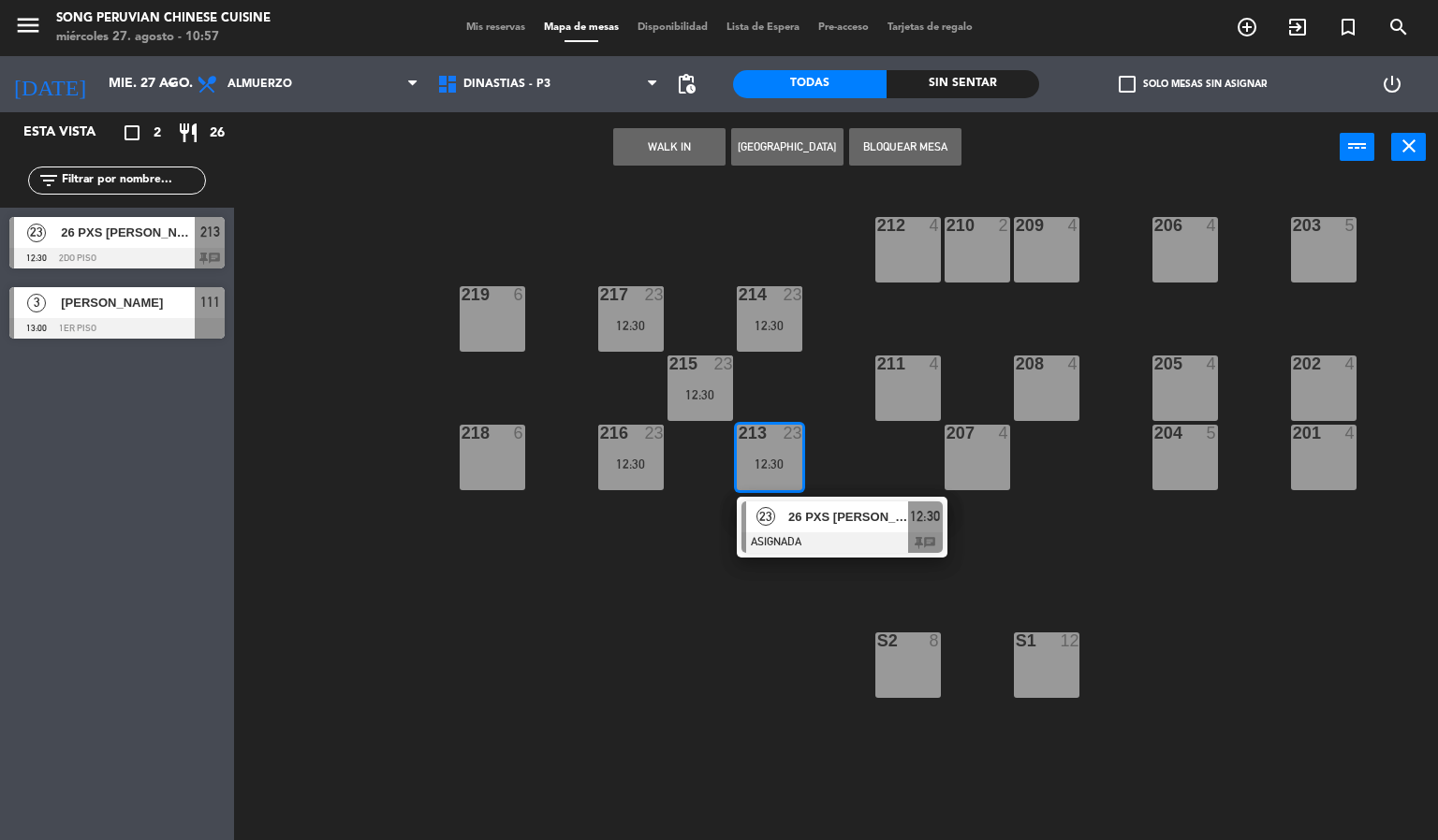
click at [823, 533] on div at bounding box center [841, 543] width 201 height 21
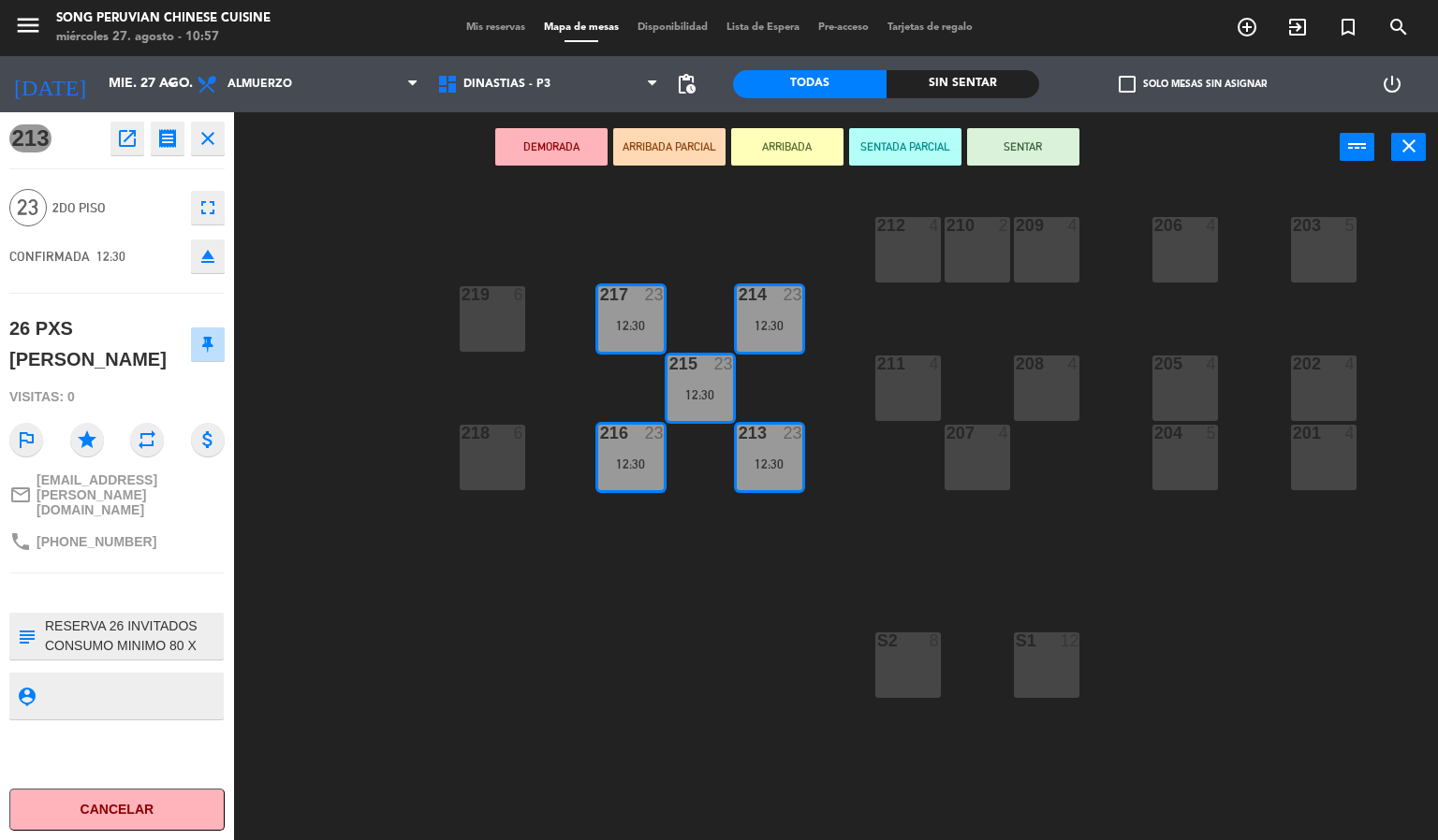
click at [519, 635] on div "203 5 206 4 210 2 212 4 209 4 214 23 12:30 217 23 12:30 219 6 202 4 205 4 208 4…" at bounding box center [842, 512] width 1189 height 657
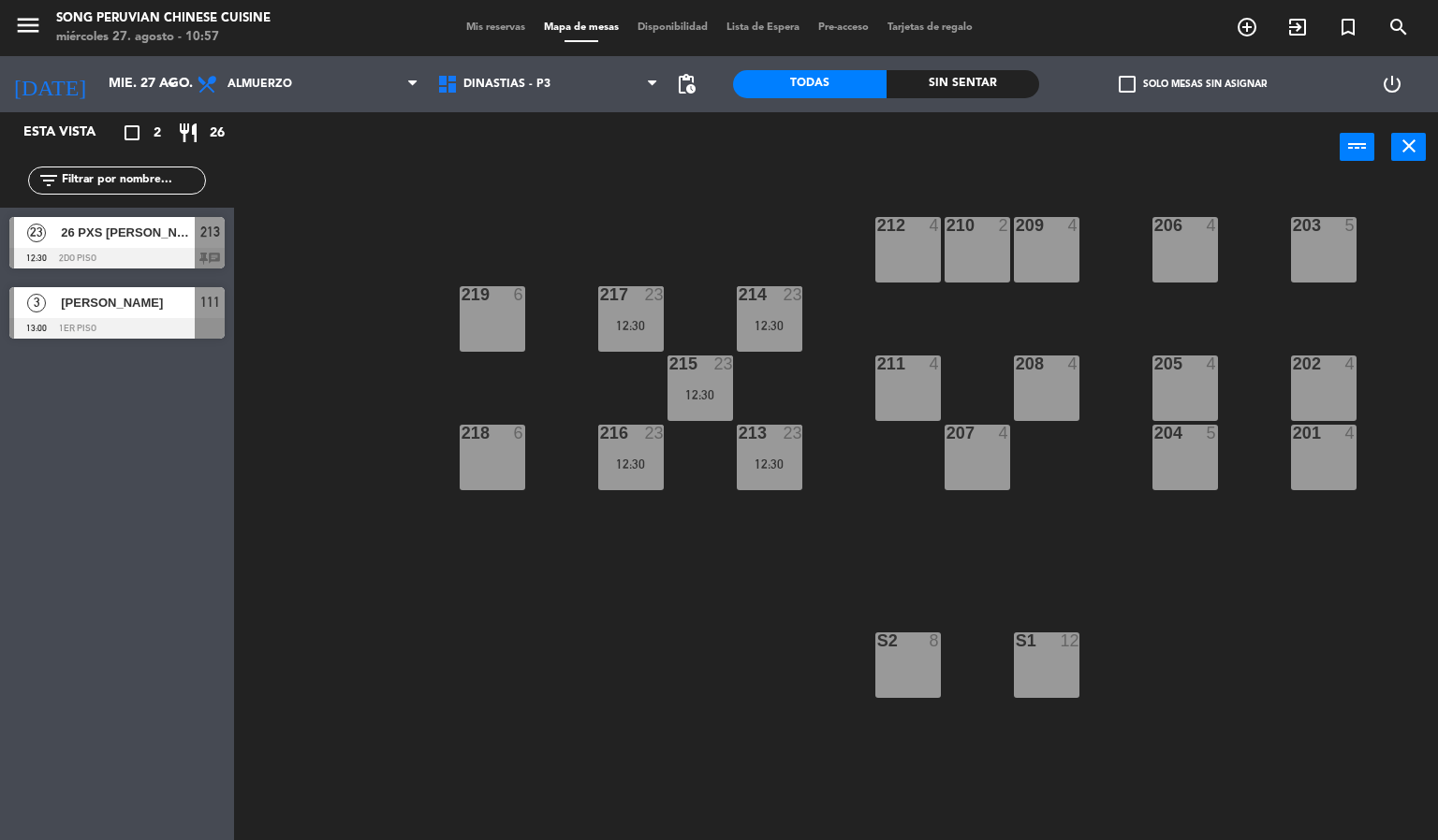
click at [153, 312] on span "[PERSON_NAME]" at bounding box center [128, 302] width 134 height 20
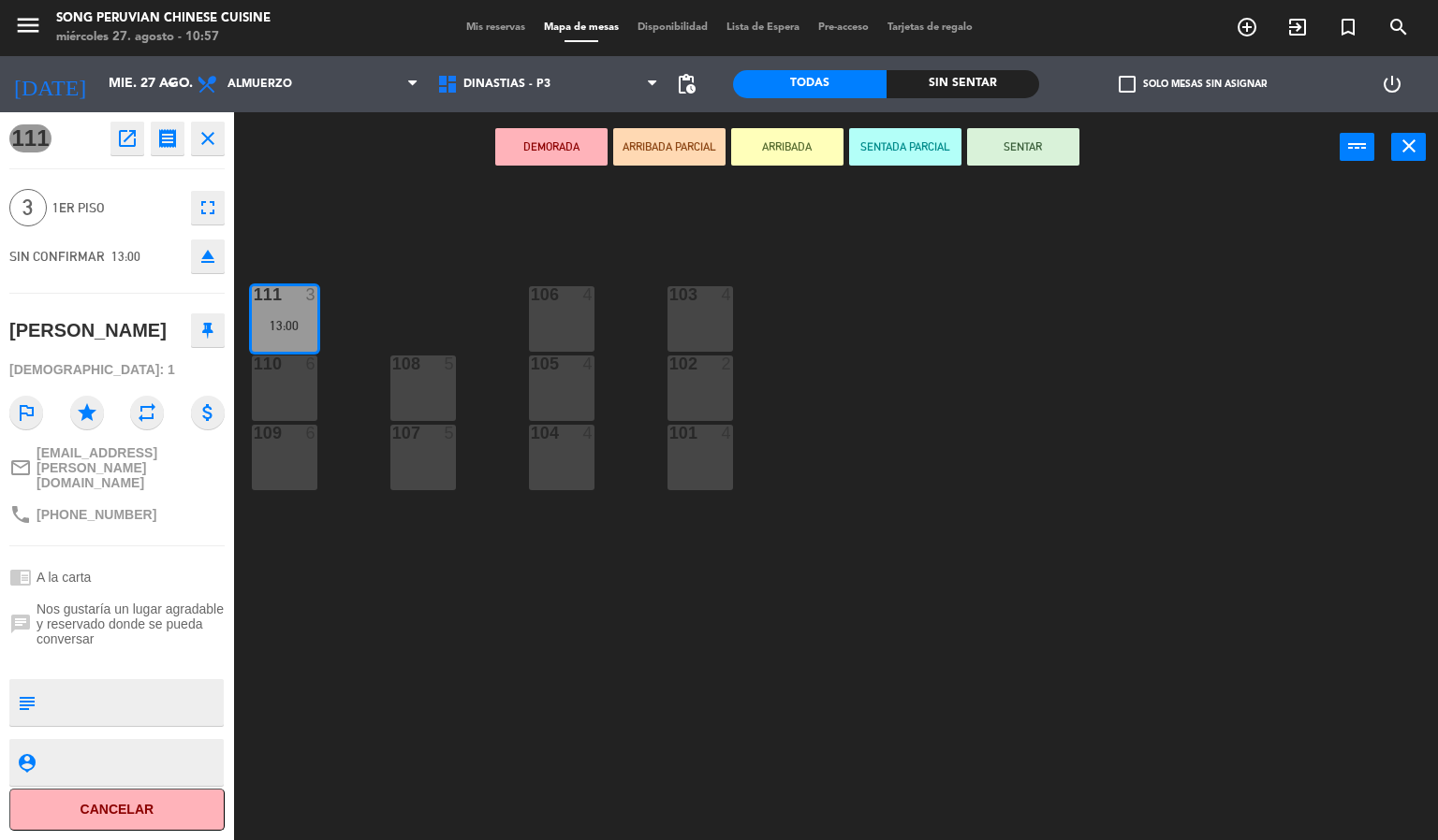
click at [1176, 192] on div "103 4 106 4 111 3 13:00 102 2 105 4 108 5 110 6 101 4 104 4 107 5 109 6" at bounding box center [842, 512] width 1189 height 657
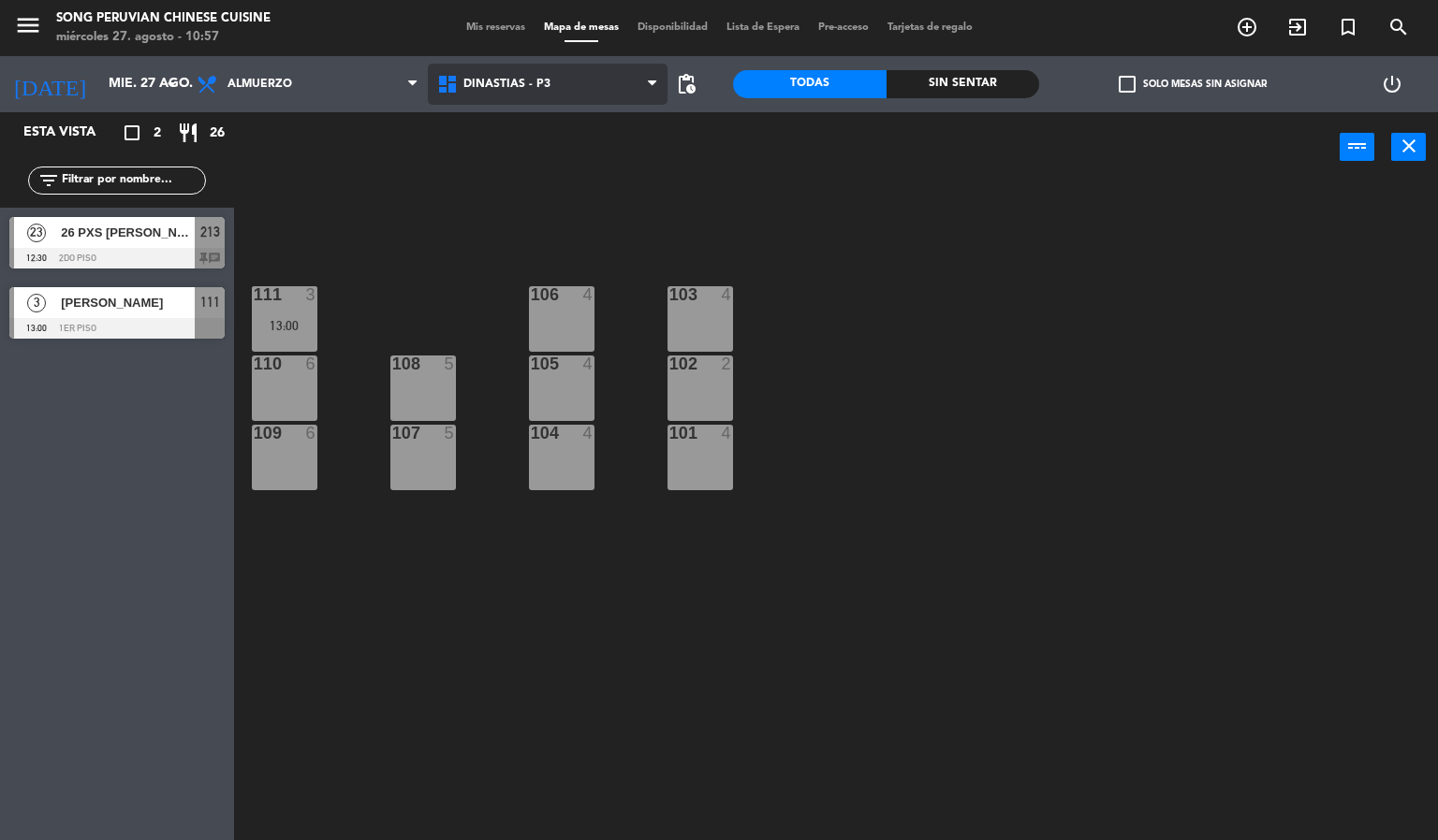
click at [444, 87] on icon at bounding box center [449, 83] width 27 height 22
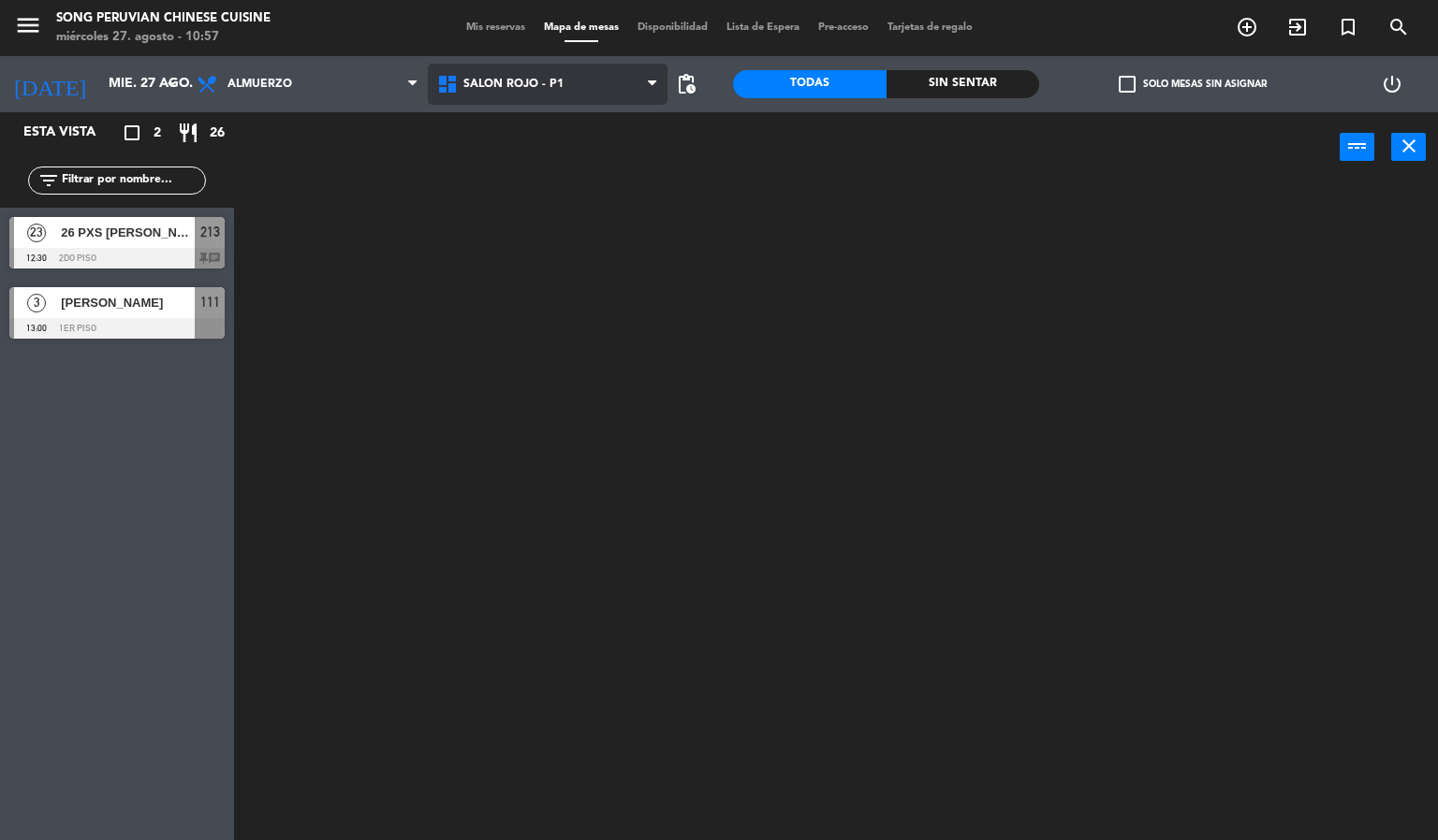
click at [556, 192] on ng-component "menu Song Peruvian Chinese Cuisine miércoles 27. agosto - 10:57 Mis reservas Ma…" at bounding box center [719, 420] width 1438 height 841
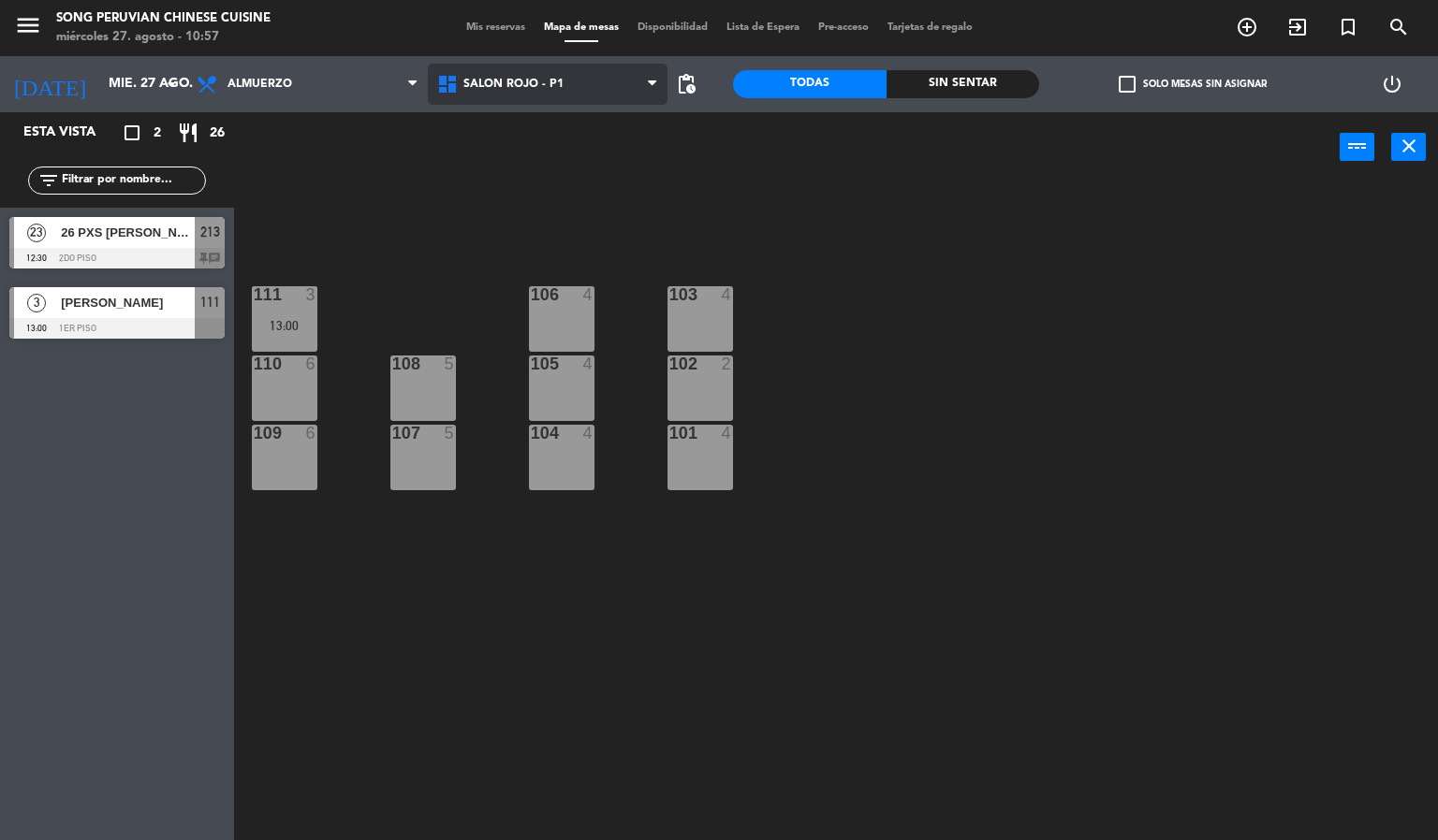
click at [546, 93] on span "SALON ROJO - P1" at bounding box center [548, 84] width 241 height 41
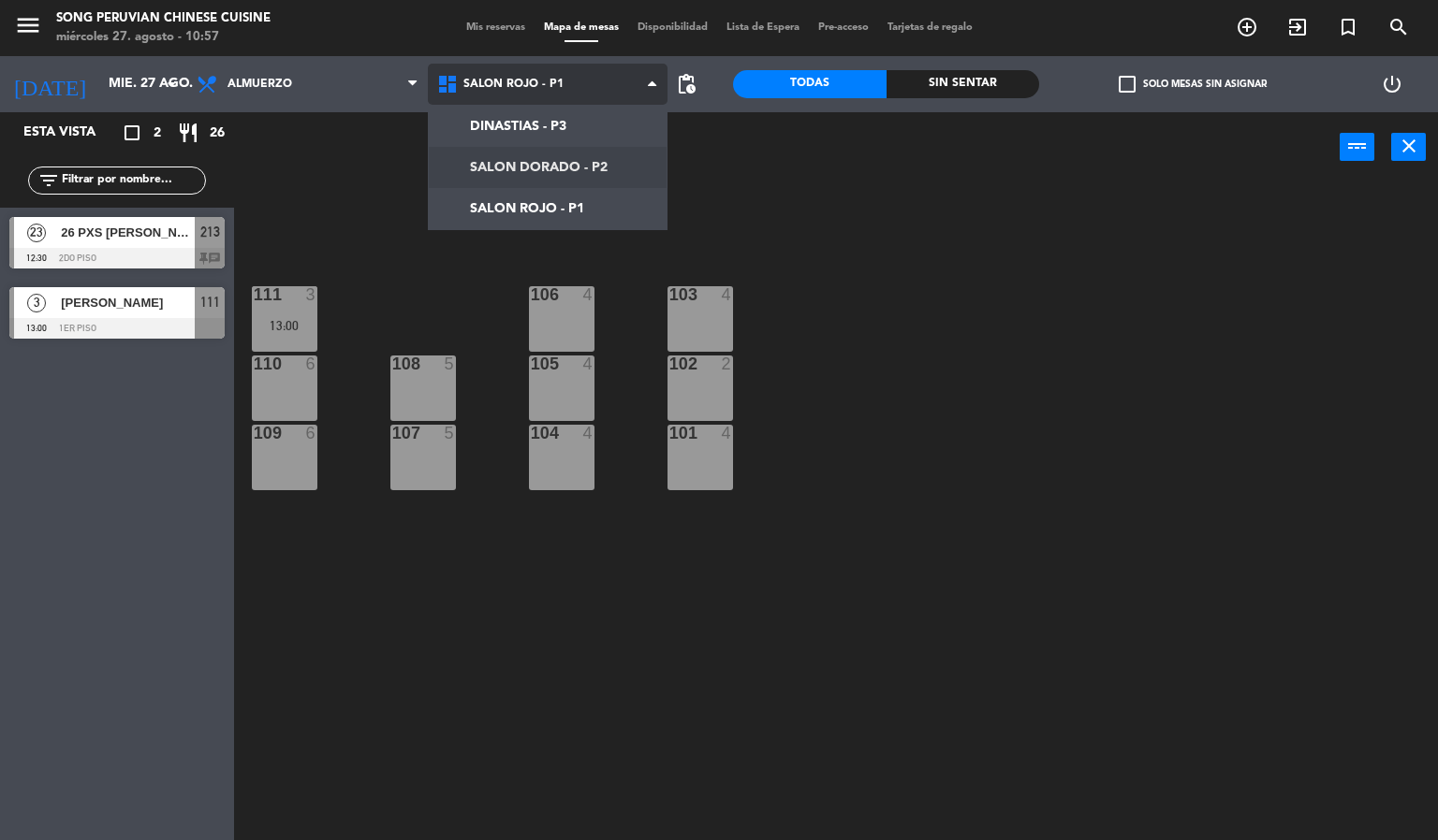
click at [577, 168] on ng-component "menu Song Peruvian Chinese Cuisine miércoles 27. agosto - 10:57 Mis reservas Ma…" at bounding box center [719, 420] width 1438 height 841
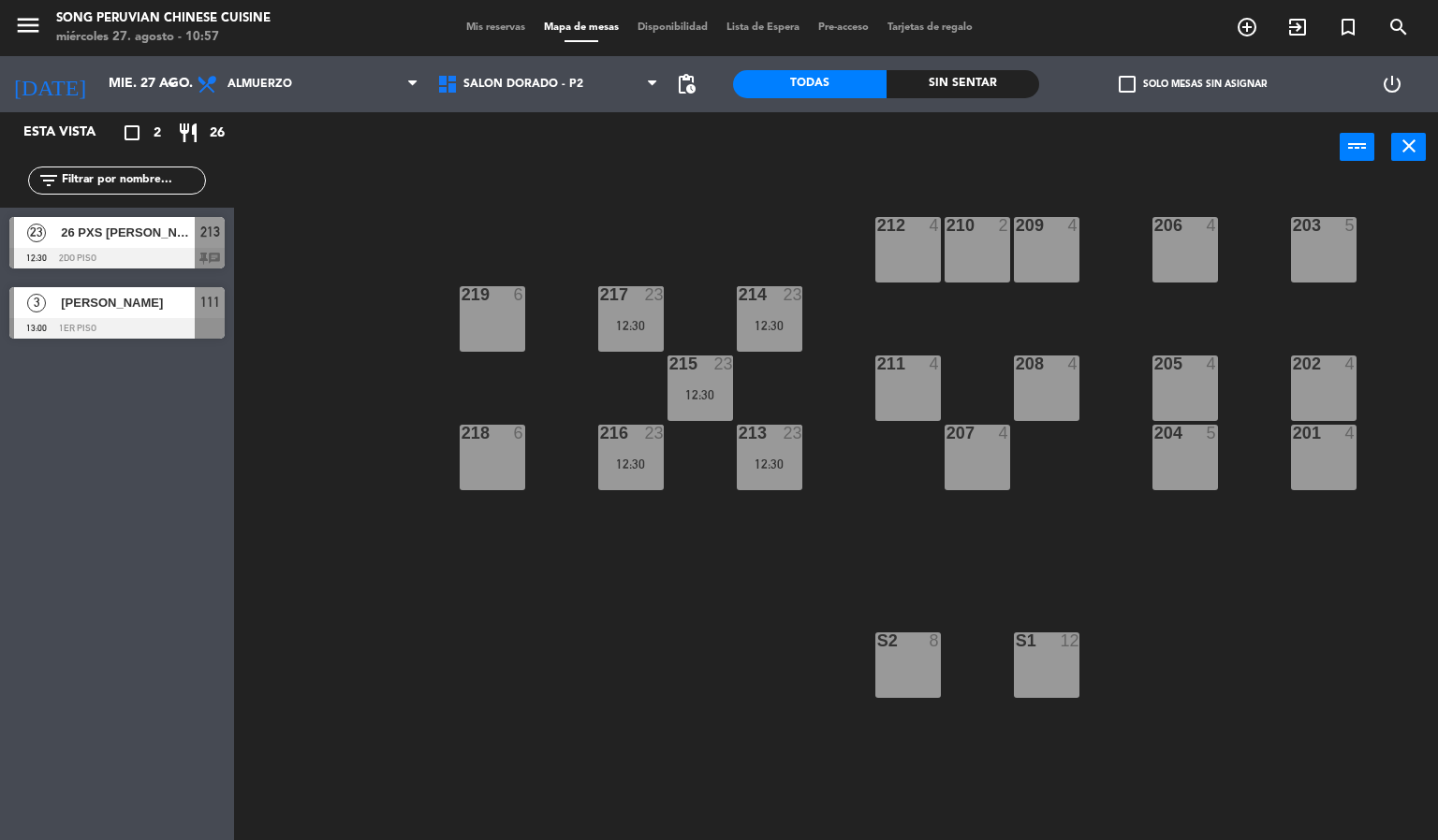
click at [143, 321] on div at bounding box center [117, 329] width 215 height 21
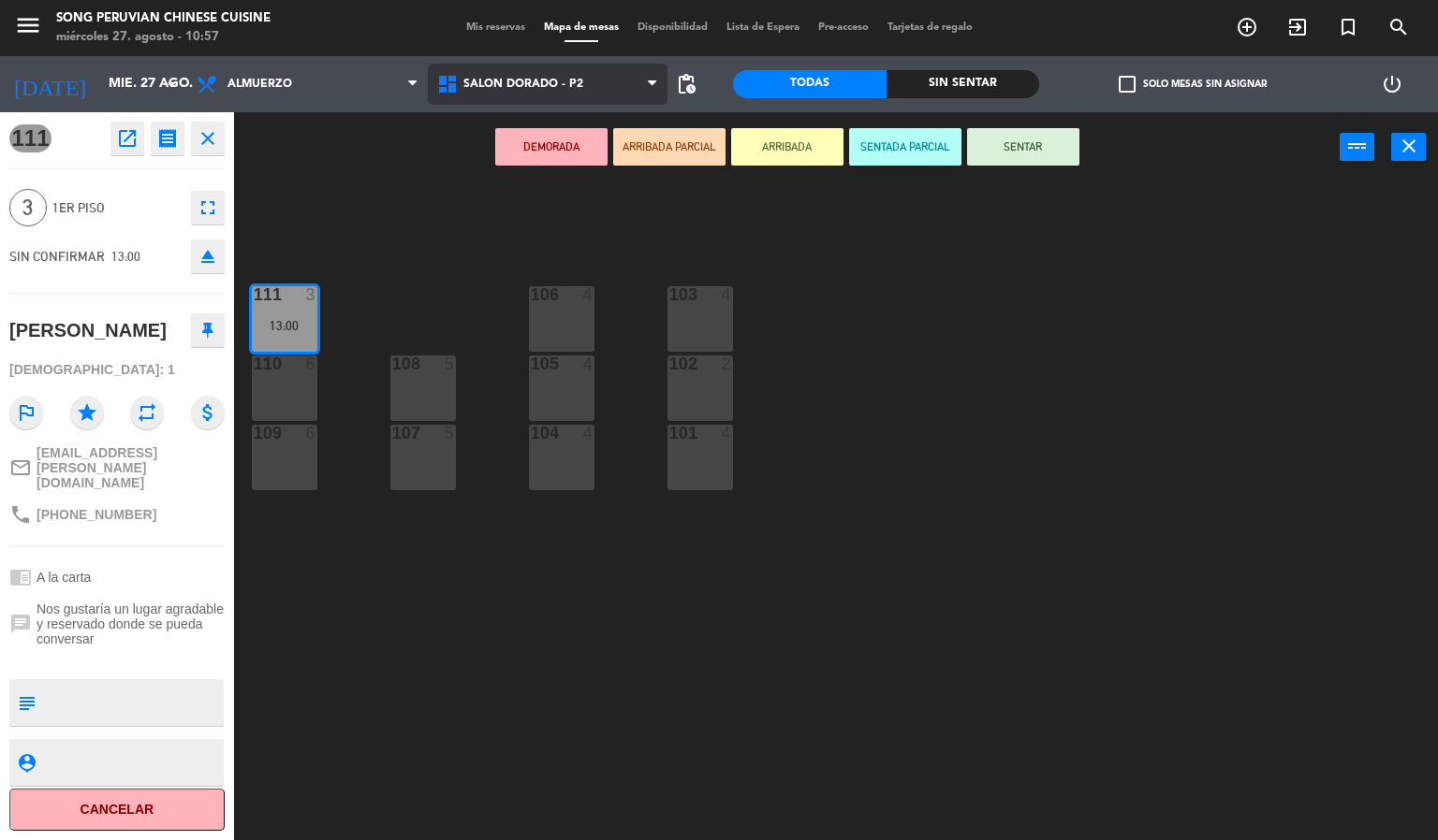
click at [554, 81] on span "SALON DORADO - P2" at bounding box center [523, 84] width 120 height 13
click at [590, 166] on ng-component "menu Song Peruvian Chinese Cuisine miércoles 27. agosto - 10:57 Mis reservas Ma…" at bounding box center [719, 420] width 1438 height 841
click at [579, 85] on span "SALON DORADO - P2" at bounding box center [523, 84] width 120 height 13
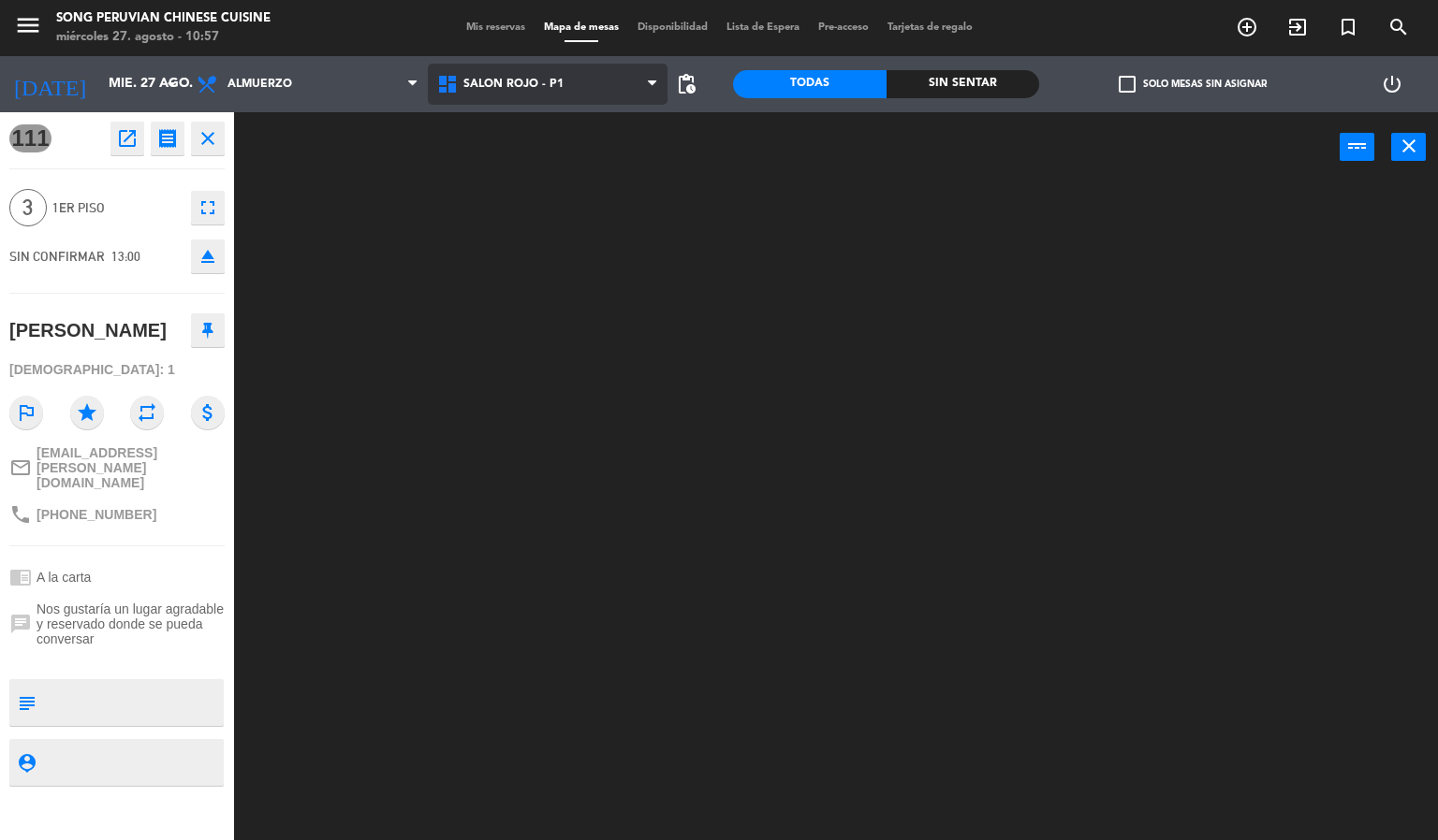
click at [603, 208] on ng-component "menu Song Peruvian Chinese Cuisine miércoles 27. agosto - 10:57 Mis reservas Ma…" at bounding box center [719, 420] width 1438 height 841
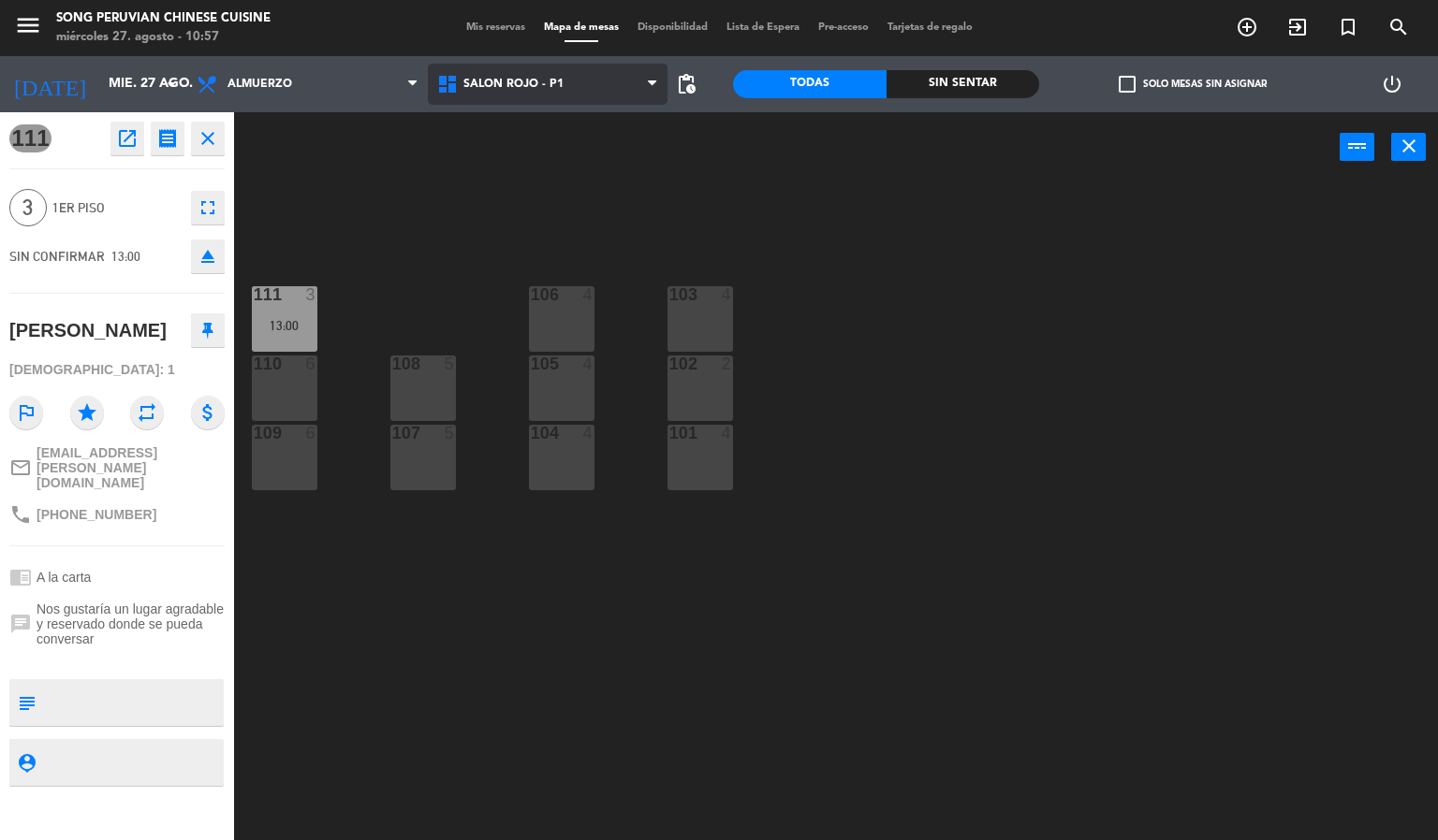
click at [603, 84] on span "SALON ROJO - P1" at bounding box center [548, 84] width 241 height 41
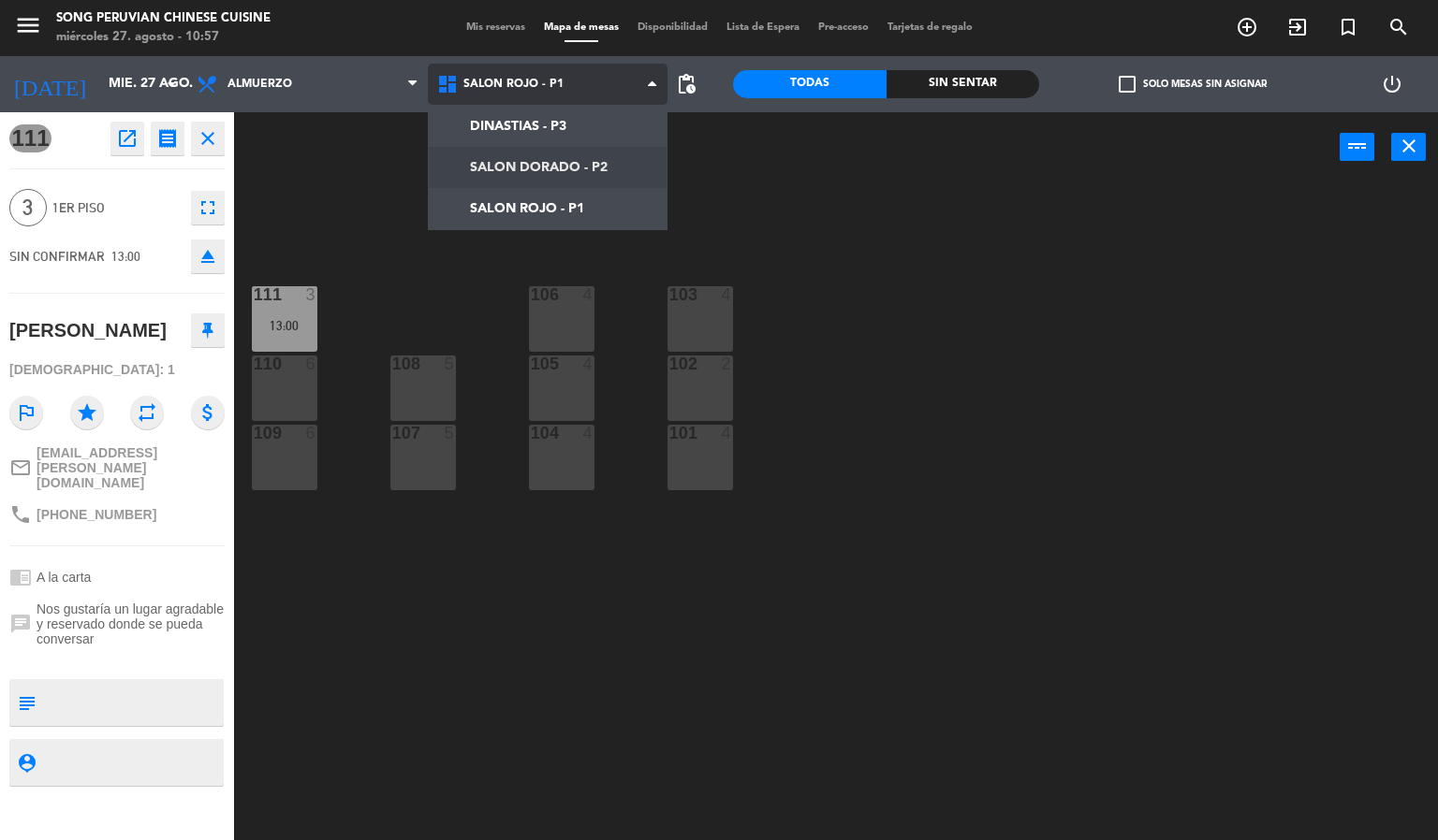
click at [615, 155] on ng-component "menu Song Peruvian Chinese Cuisine miércoles 27. agosto - 10:57 Mis reservas Ma…" at bounding box center [719, 420] width 1438 height 841
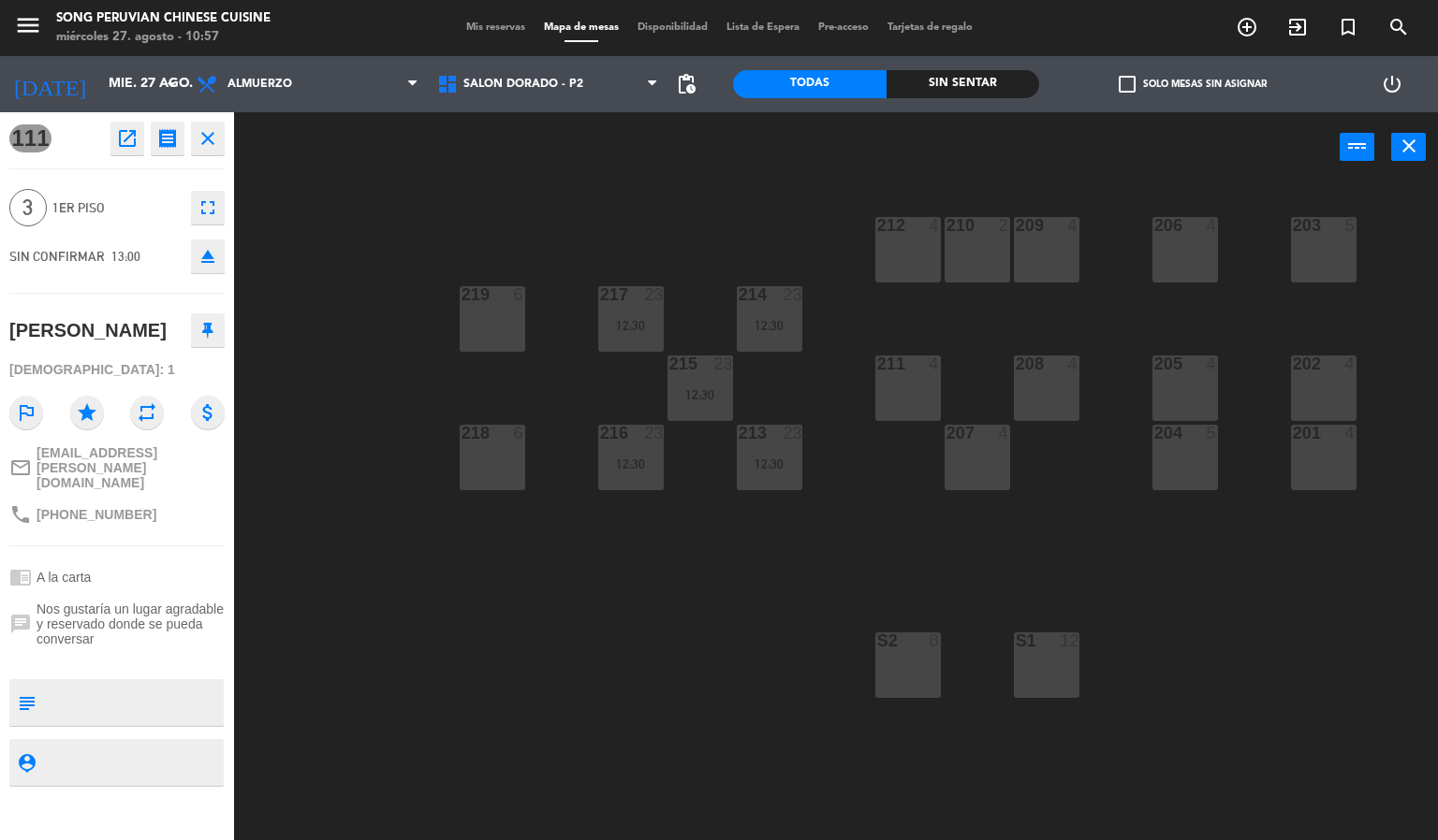
click at [1179, 369] on div at bounding box center [1185, 364] width 31 height 17
click at [770, 153] on button "Mover" at bounding box center [786, 146] width 112 height 37
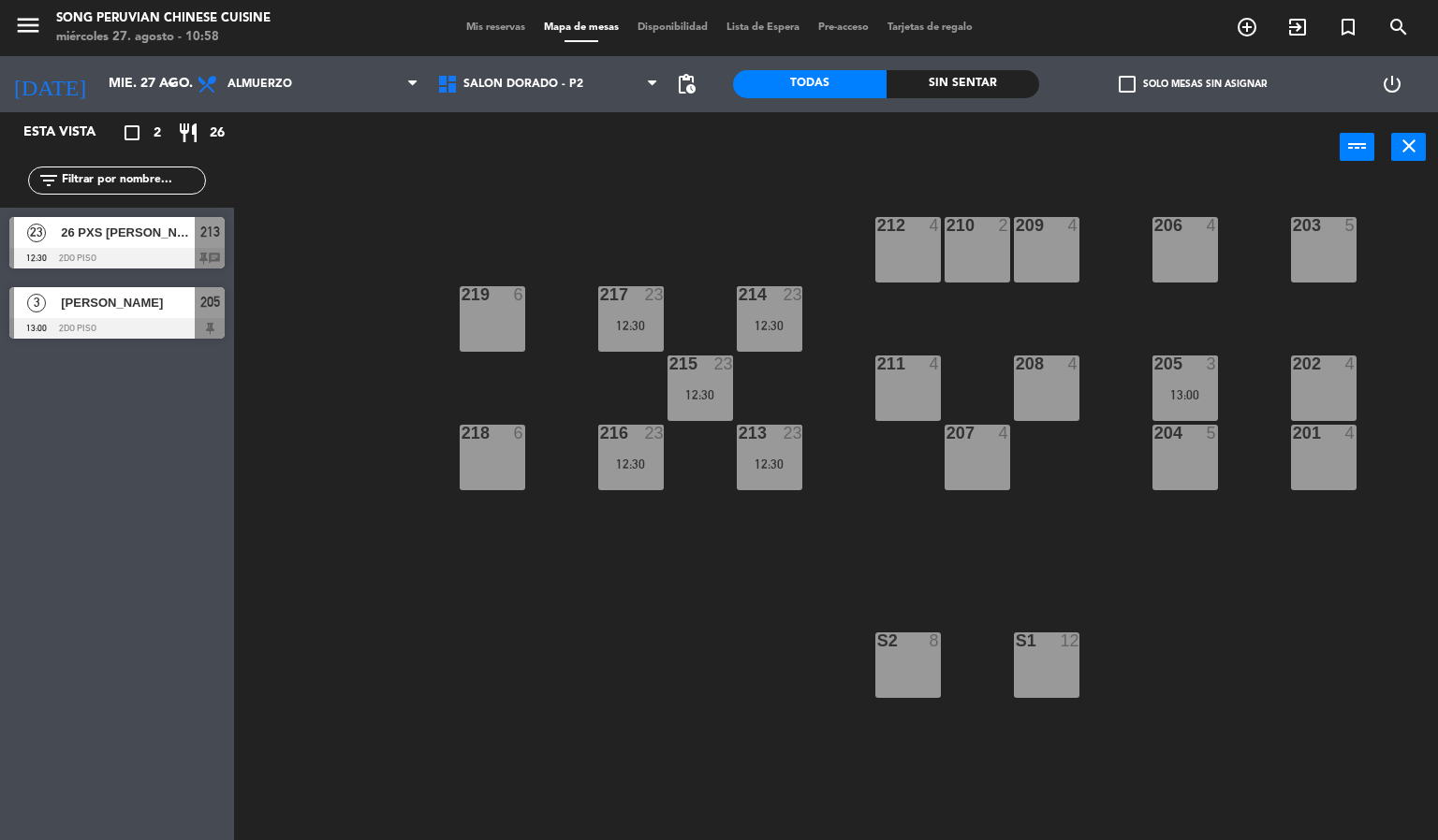
click at [462, 244] on div "203 5 206 4 210 2 212 4 209 4 214 23 12:30 217 23 12:30 219 6 202 4 205 3 13:00…" at bounding box center [842, 512] width 1189 height 657
click at [118, 82] on input "mié. 27 ago." at bounding box center [188, 83] width 178 height 33
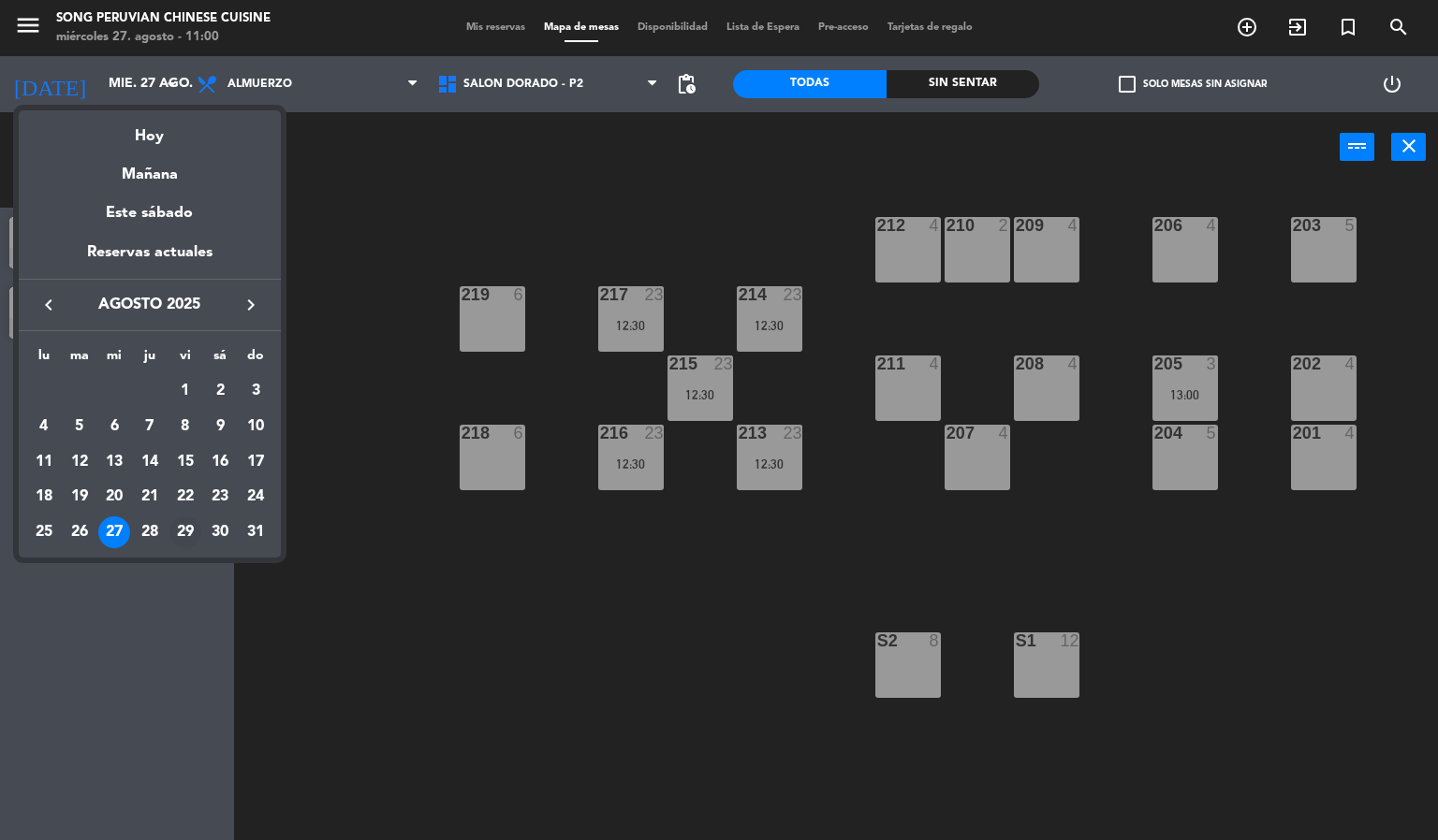
click at [191, 526] on div "29" at bounding box center [185, 531] width 32 height 32
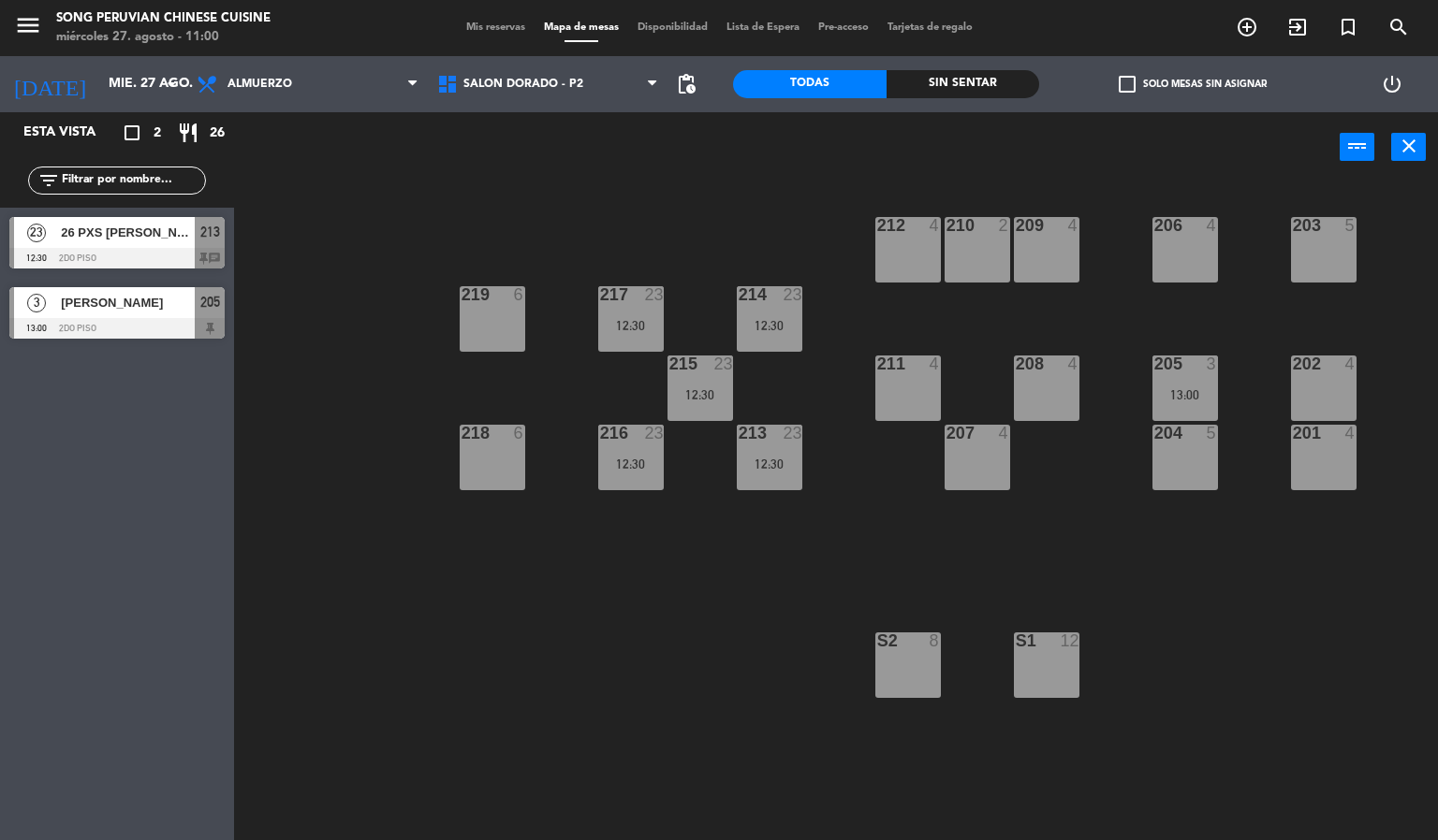
type input "vie. 29 ago."
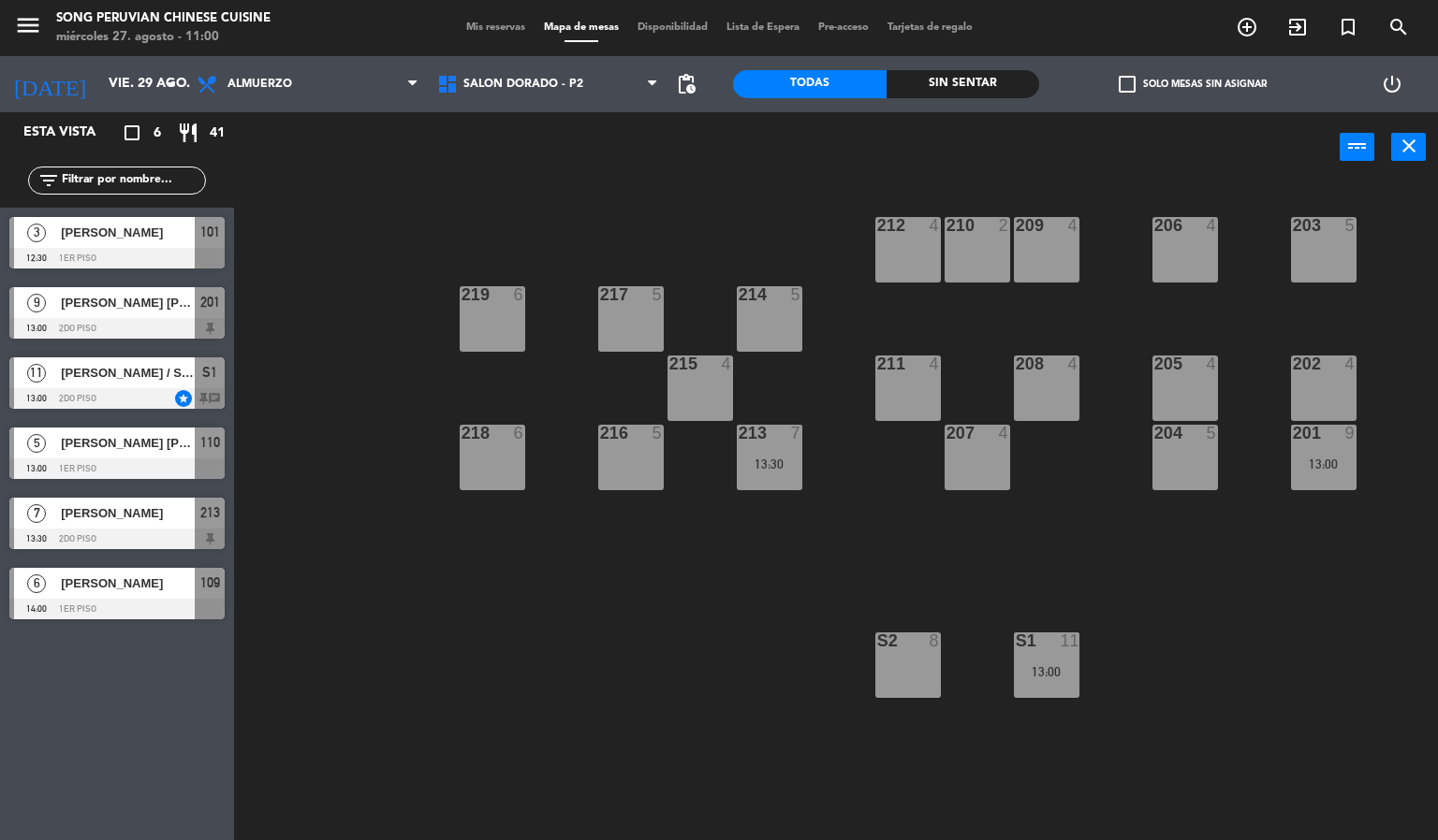
click at [596, 172] on div "power_input close" at bounding box center [787, 147] width 1105 height 71
click at [1071, 375] on div "208 4" at bounding box center [1046, 388] width 66 height 66
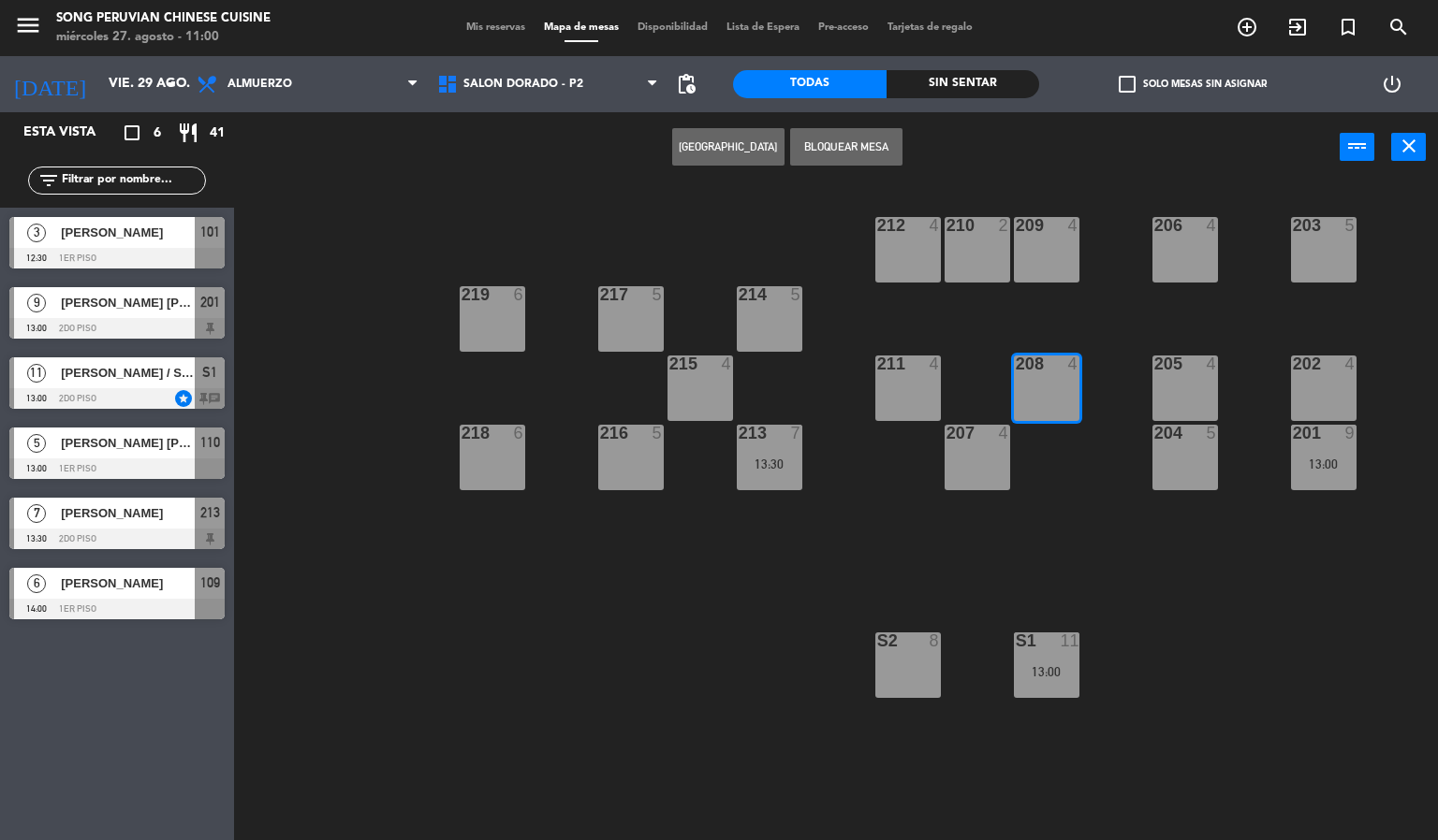
click at [693, 155] on button "[GEOGRAPHIC_DATA]" at bounding box center [728, 146] width 112 height 37
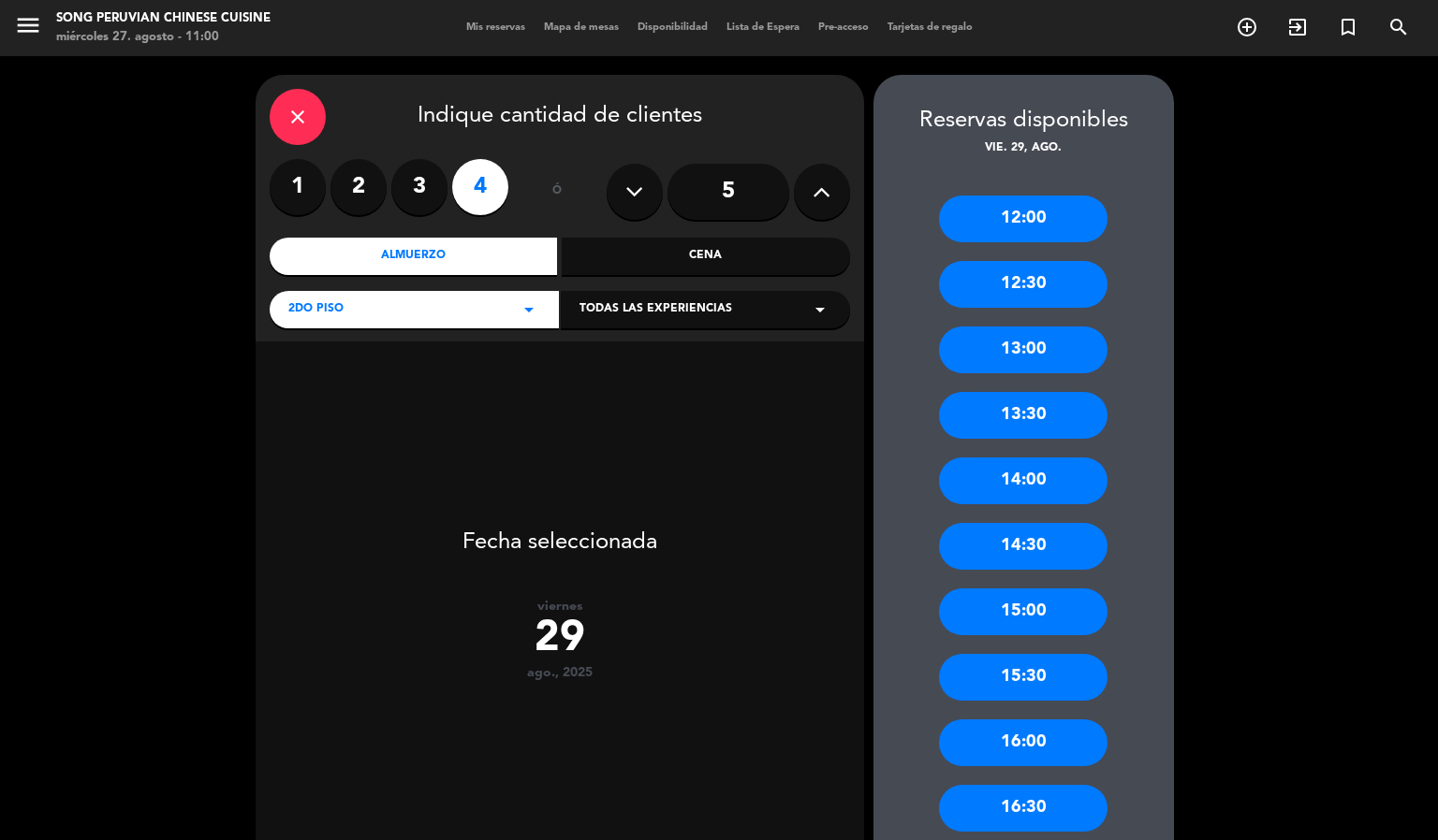
click at [360, 198] on label "2" at bounding box center [359, 186] width 56 height 56
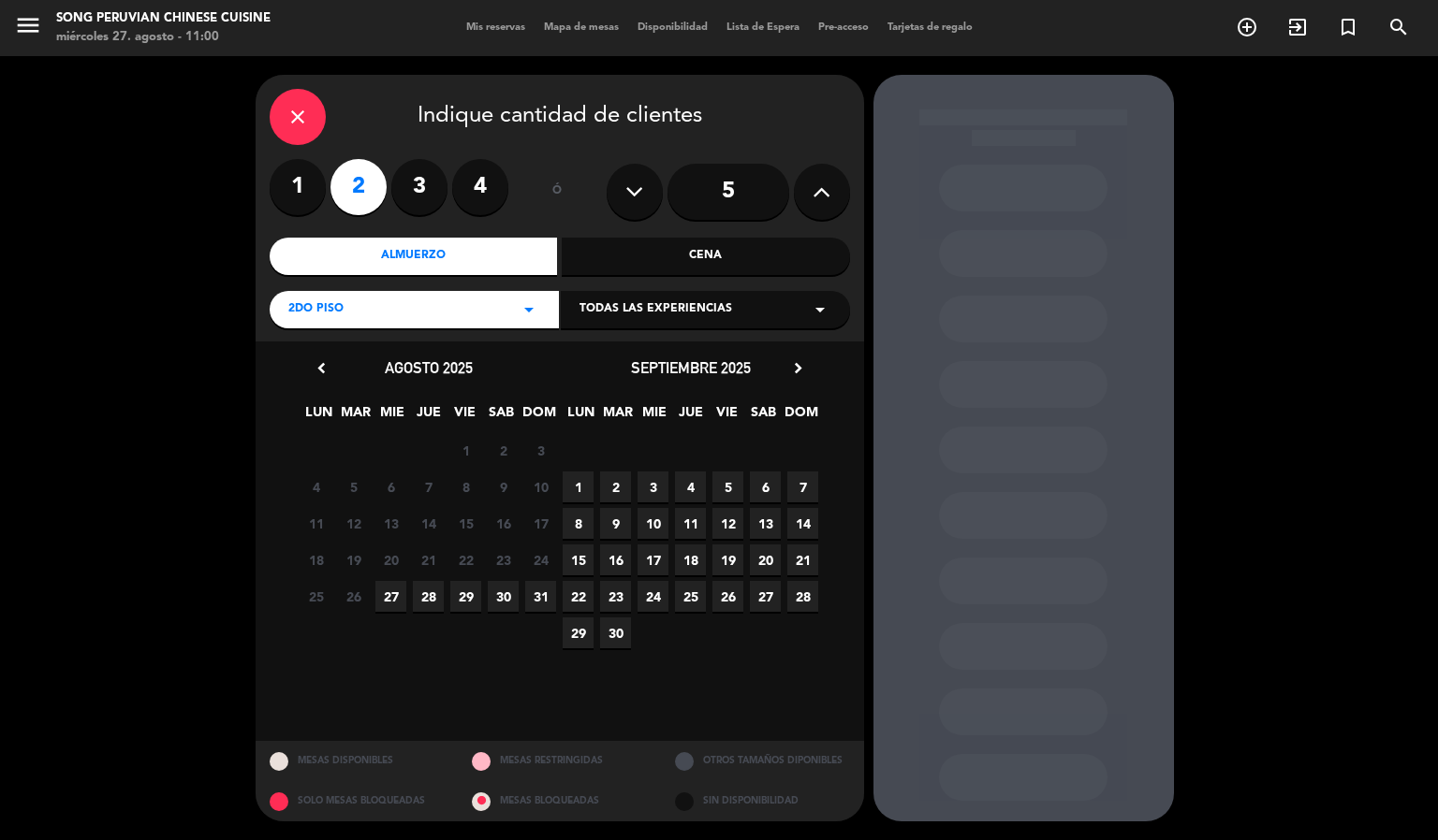
click at [466, 592] on span "29" at bounding box center [466, 596] width 31 height 31
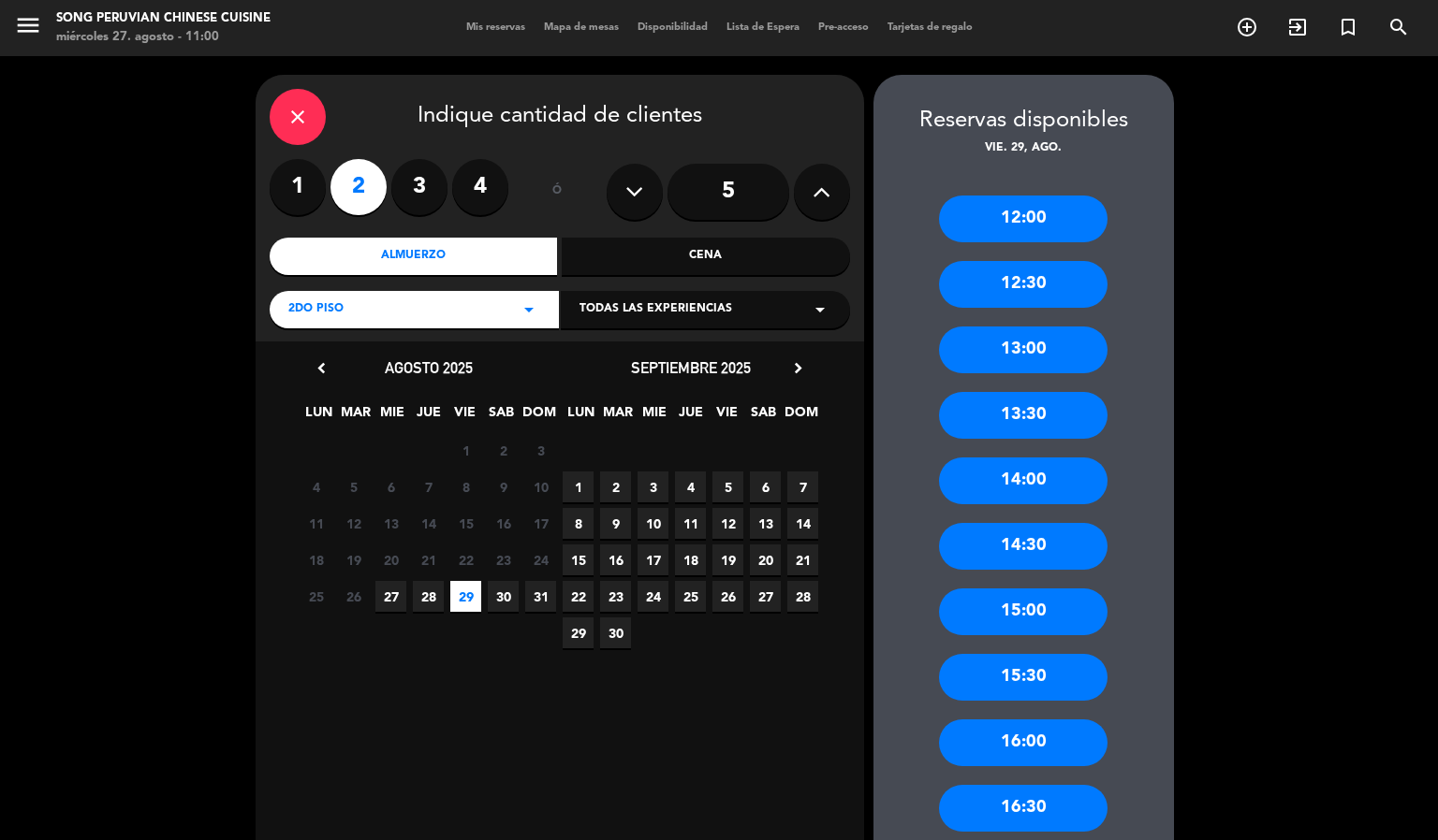
click at [1058, 533] on div "14:30" at bounding box center [1023, 546] width 168 height 47
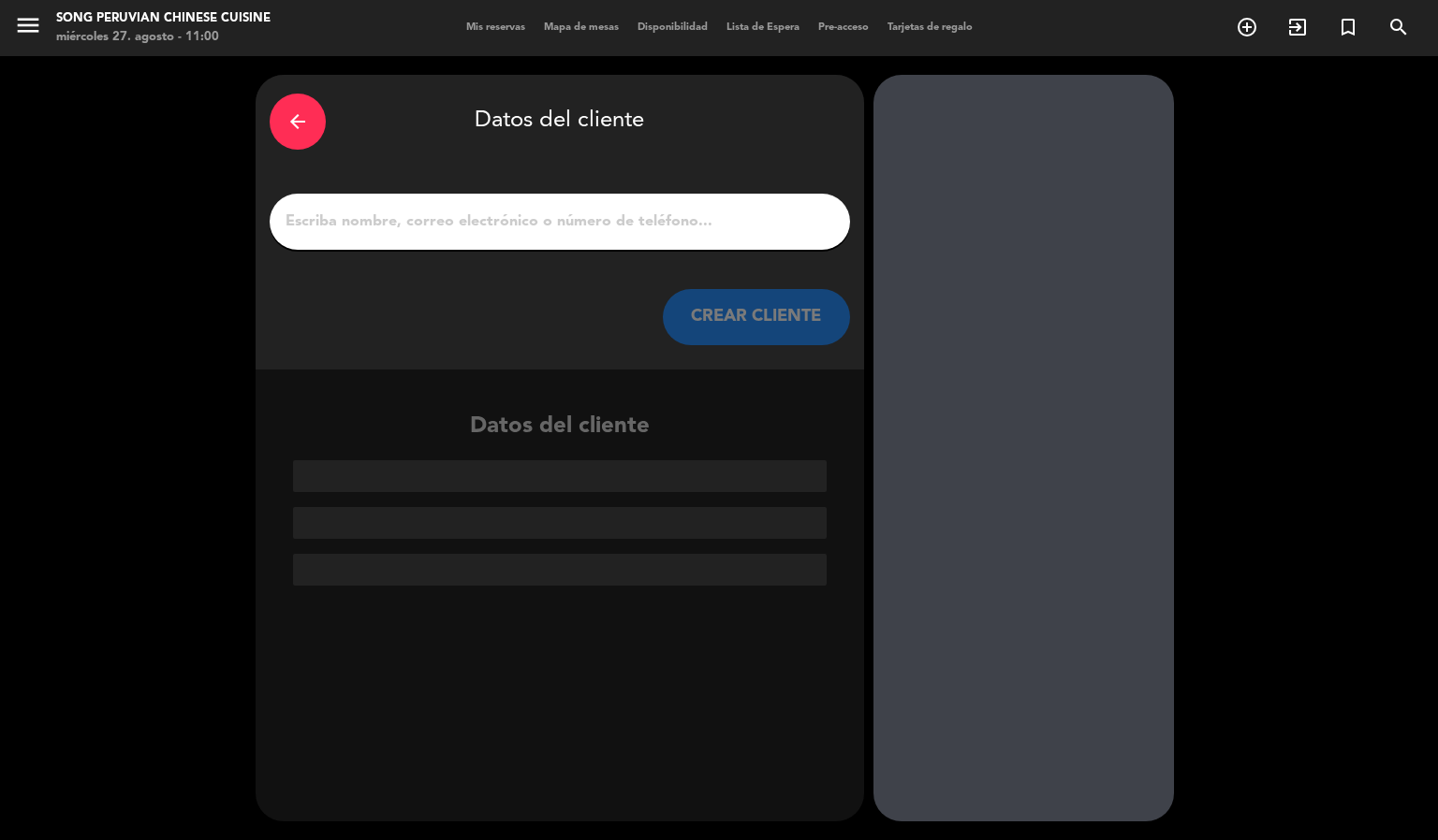
click at [691, 227] on input "1" at bounding box center [560, 221] width 553 height 26
paste input "[PERSON_NAME] [PERSON_NAME]"
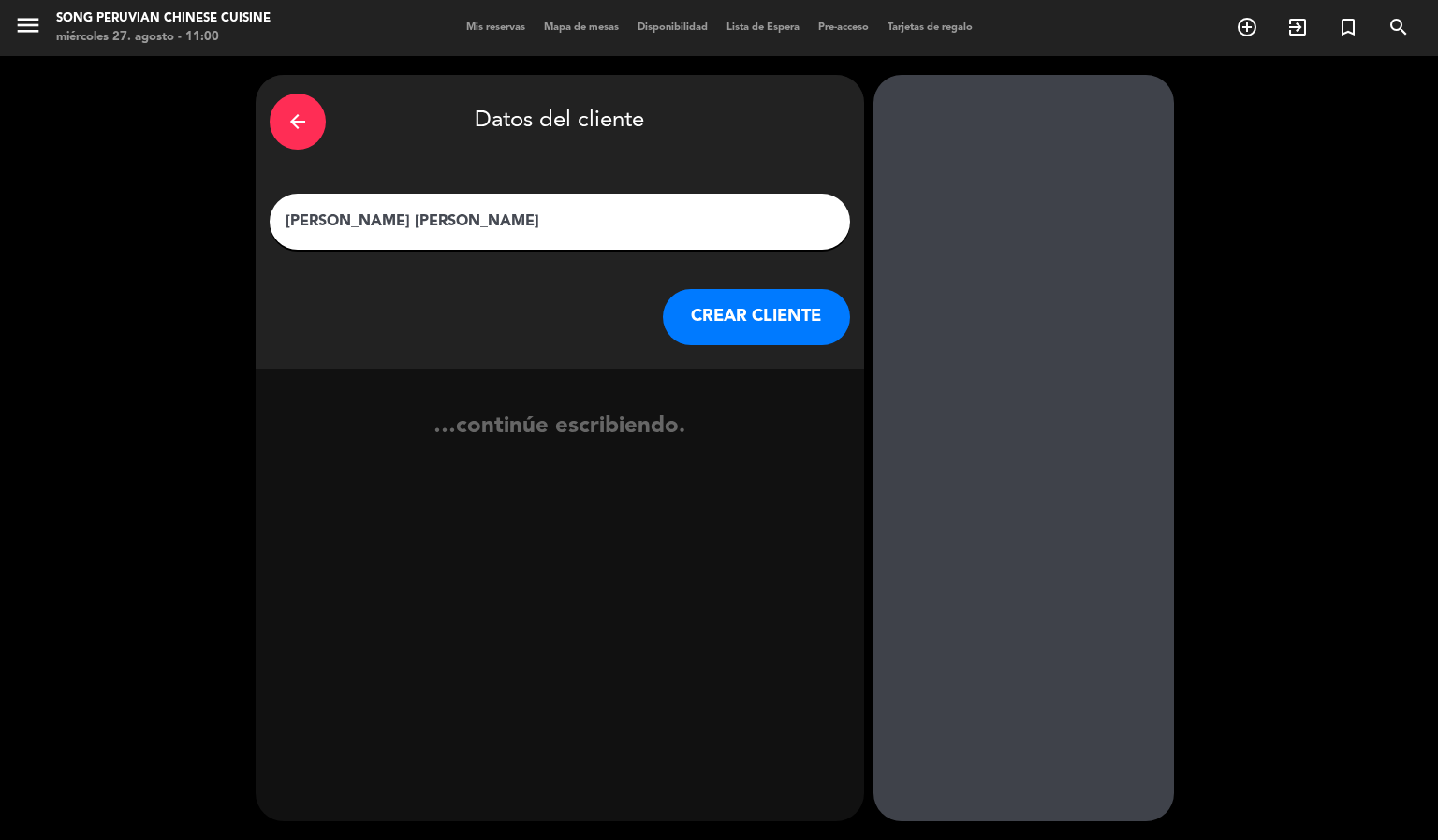
type input "[PERSON_NAME] [PERSON_NAME]"
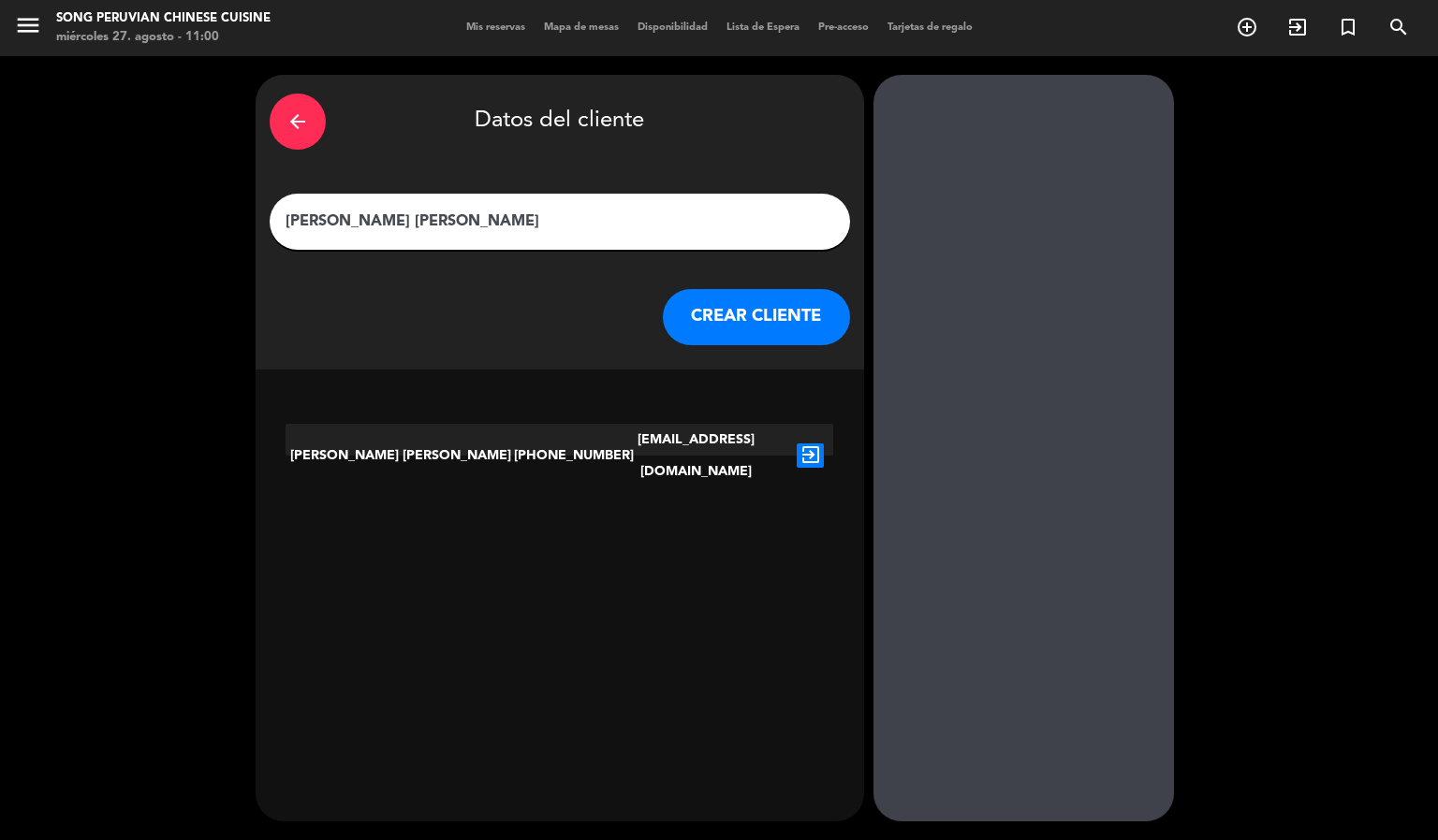
click at [809, 443] on icon "exit_to_app" at bounding box center [810, 455] width 27 height 24
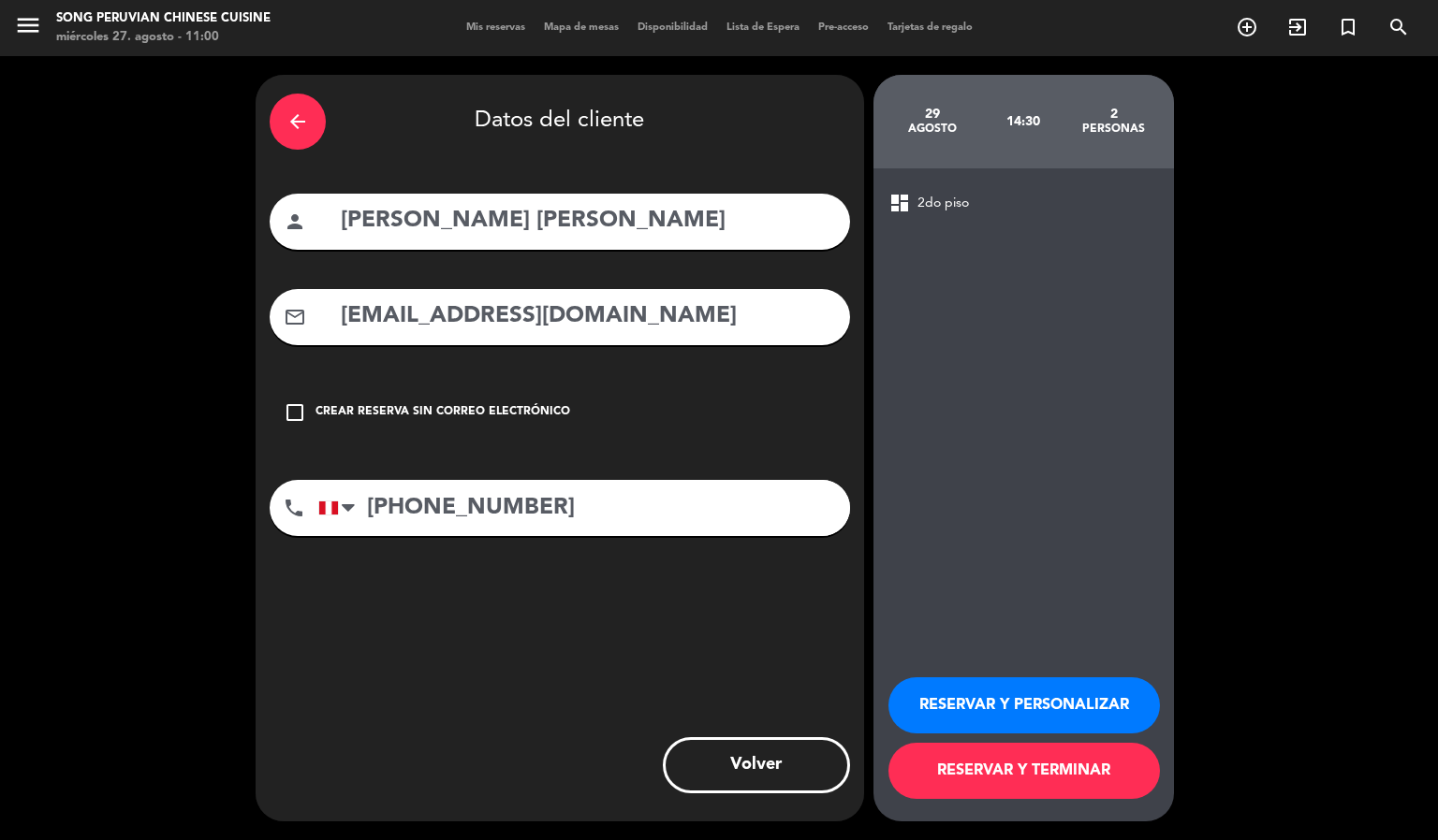
click at [1022, 701] on button "RESERVAR Y PERSONALIZAR" at bounding box center [1024, 705] width 272 height 56
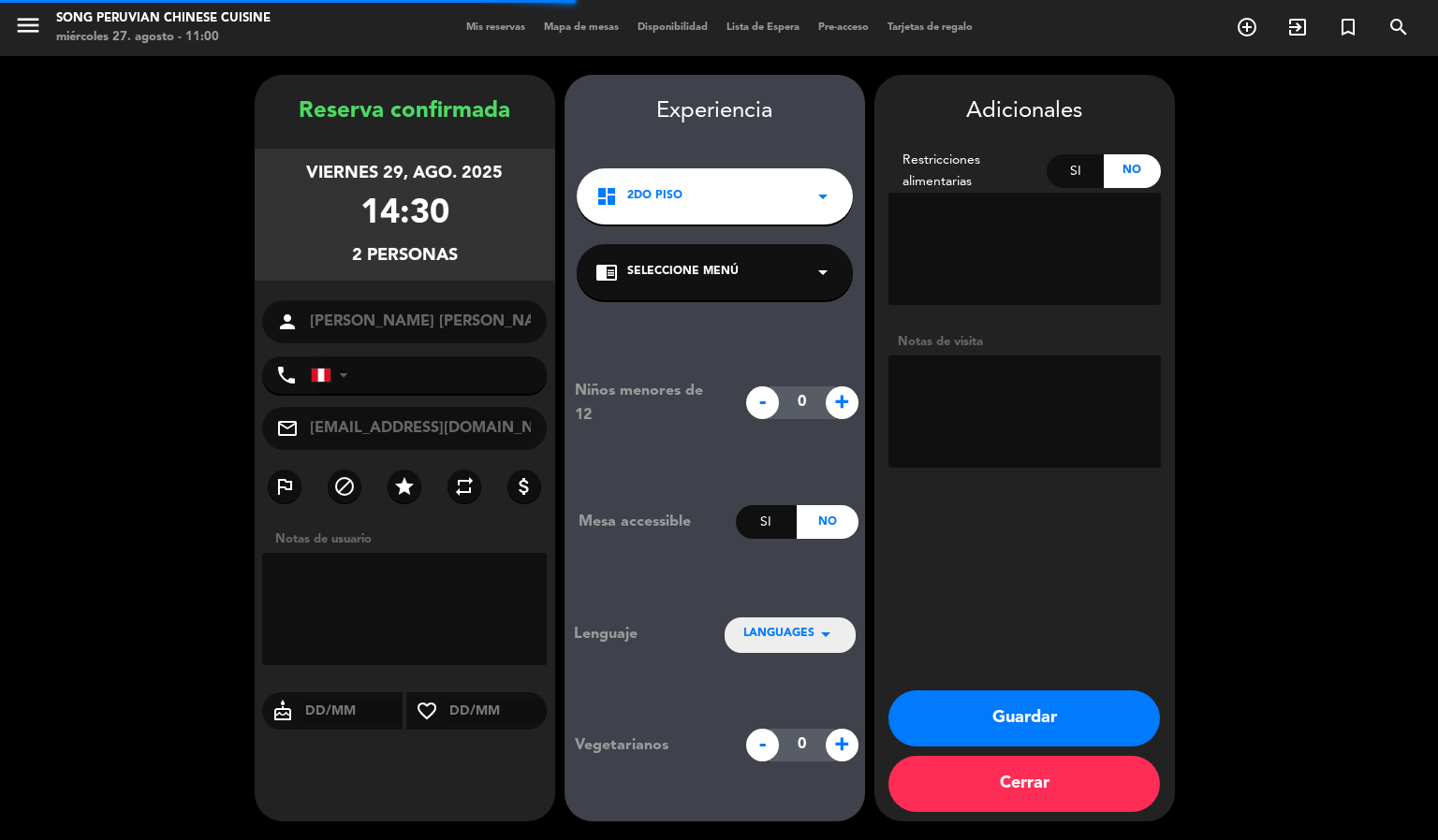
type input "[PHONE_NUMBER]"
click at [1054, 426] on textarea at bounding box center [1024, 411] width 272 height 112
click at [958, 419] on textarea at bounding box center [1024, 411] width 272 height 112
click at [1025, 700] on button "Guardar" at bounding box center [1024, 718] width 272 height 56
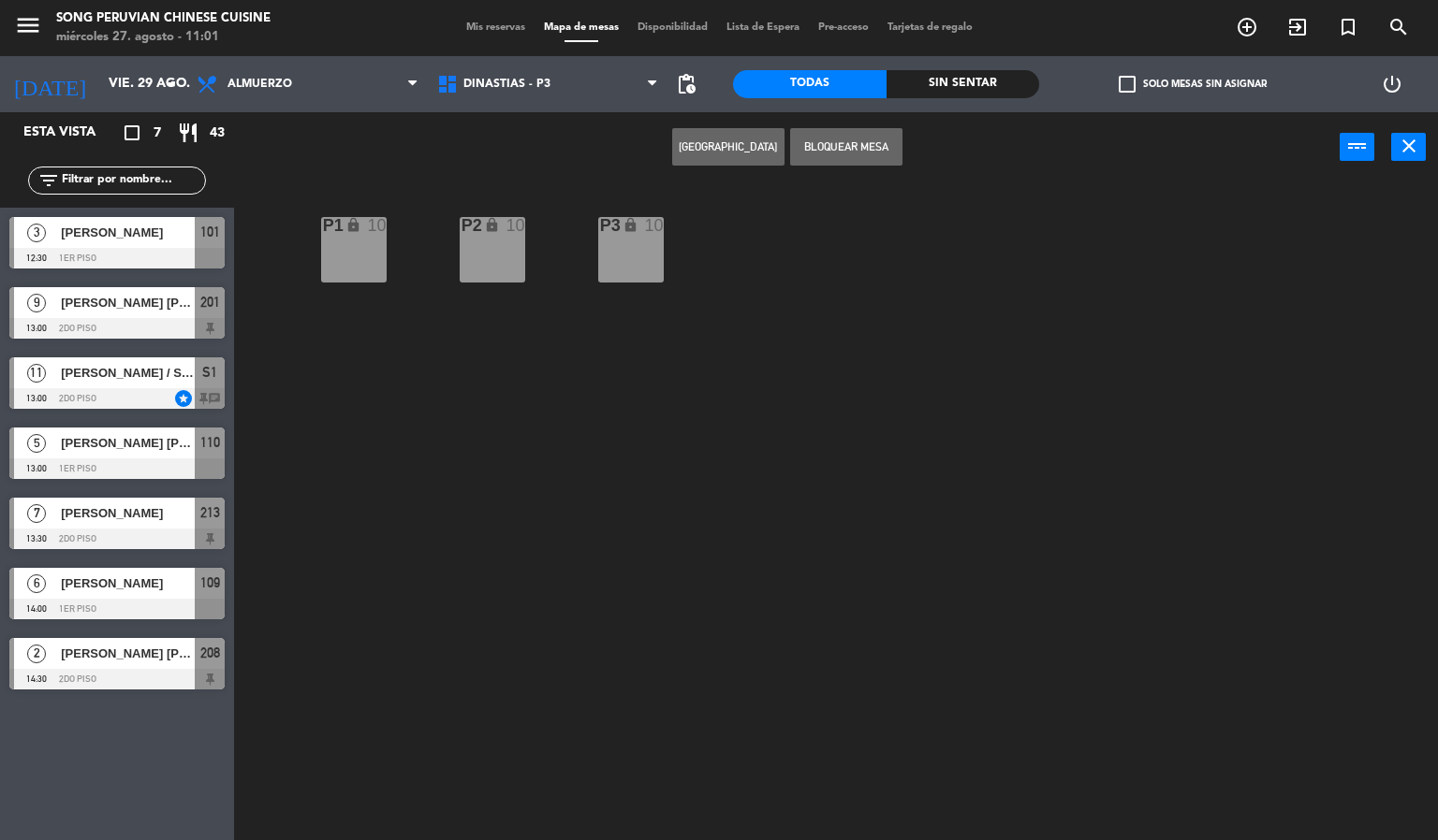
click at [169, 657] on span "[PERSON_NAME] [PERSON_NAME]" at bounding box center [128, 653] width 134 height 20
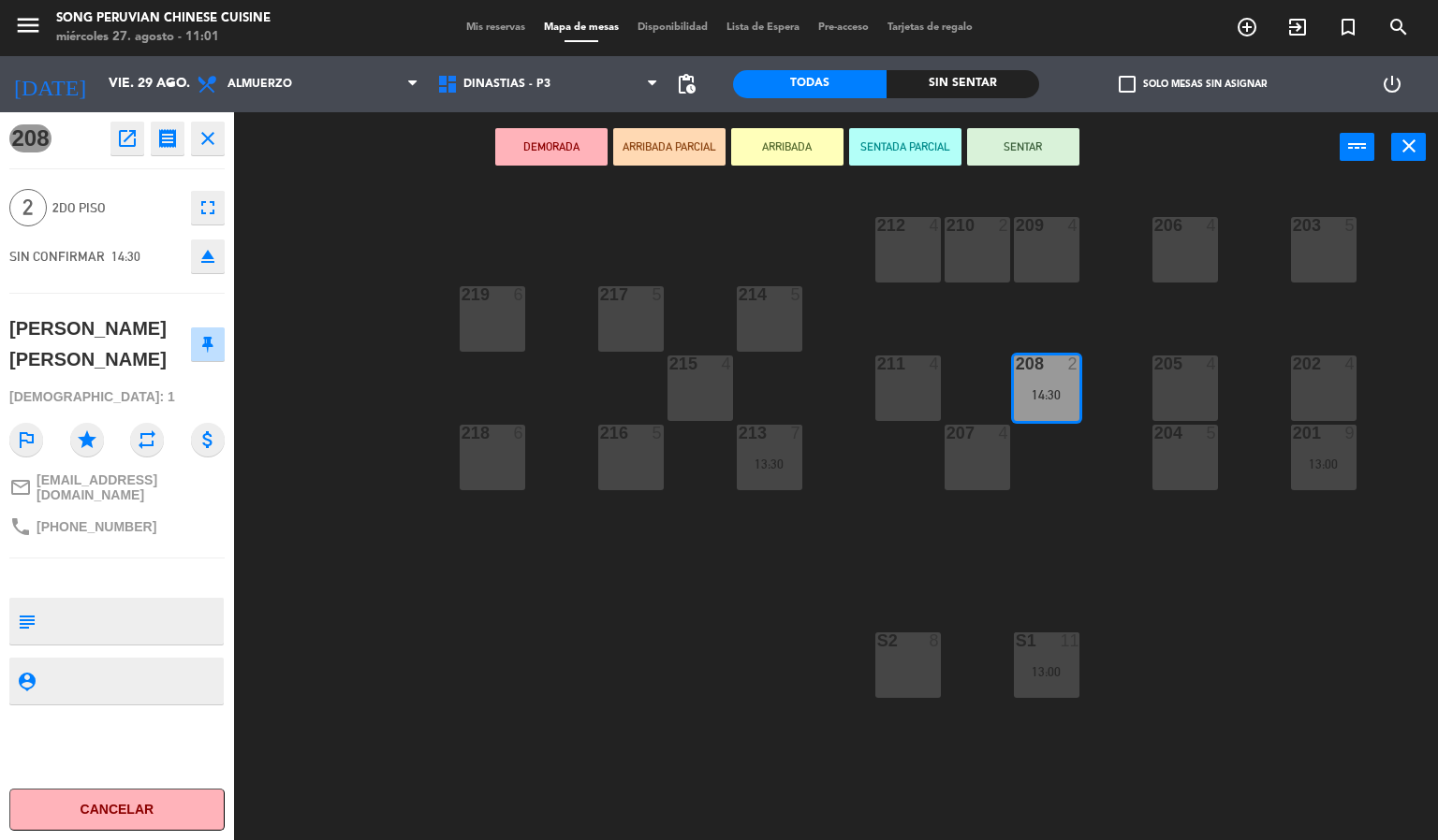
click at [598, 609] on div "203 5 206 4 210 2 212 4 209 4 214 5 217 5 219 6 202 4 205 4 208 2 14:30 211 4 2…" at bounding box center [842, 512] width 1189 height 657
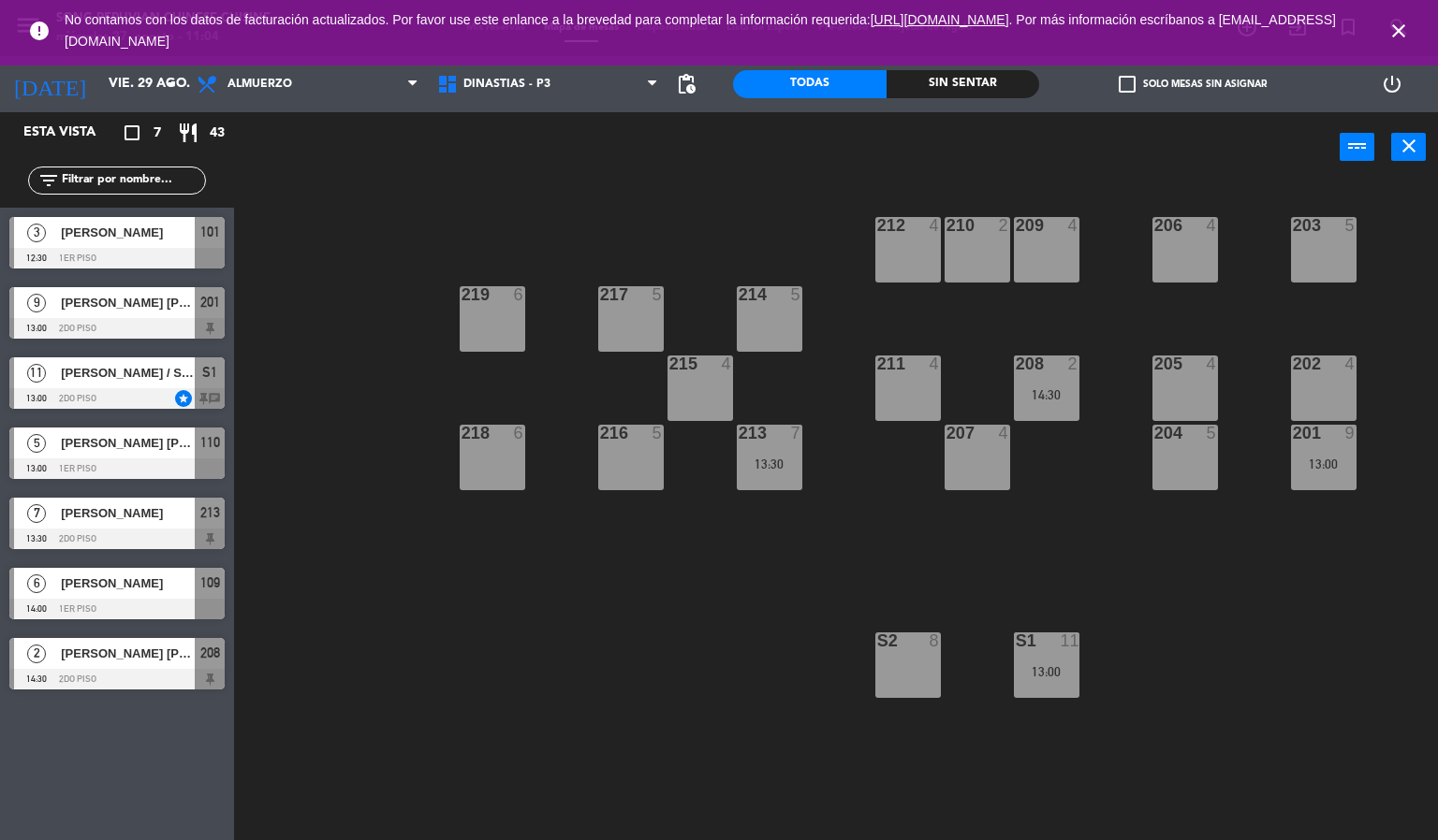
click at [1405, 22] on icon "close" at bounding box center [1398, 31] width 22 height 22
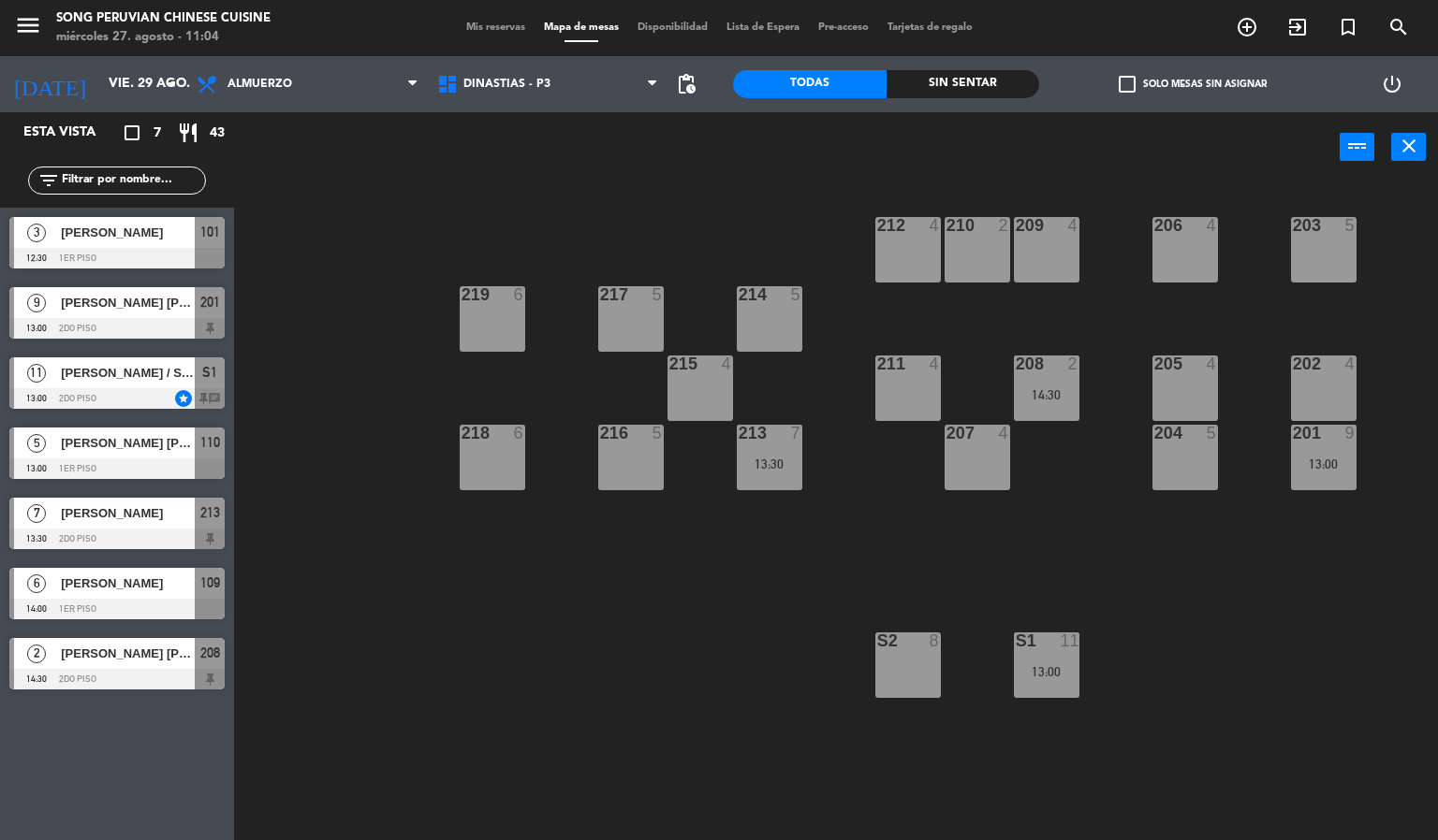
click at [404, 696] on div "203 5 206 4 210 2 212 4 209 4 214 5 217 5 219 6 202 4 205 4 208 2 14:30 211 4 2…" at bounding box center [842, 512] width 1189 height 657
click at [107, 82] on input "vie. 29 ago." at bounding box center [188, 83] width 178 height 33
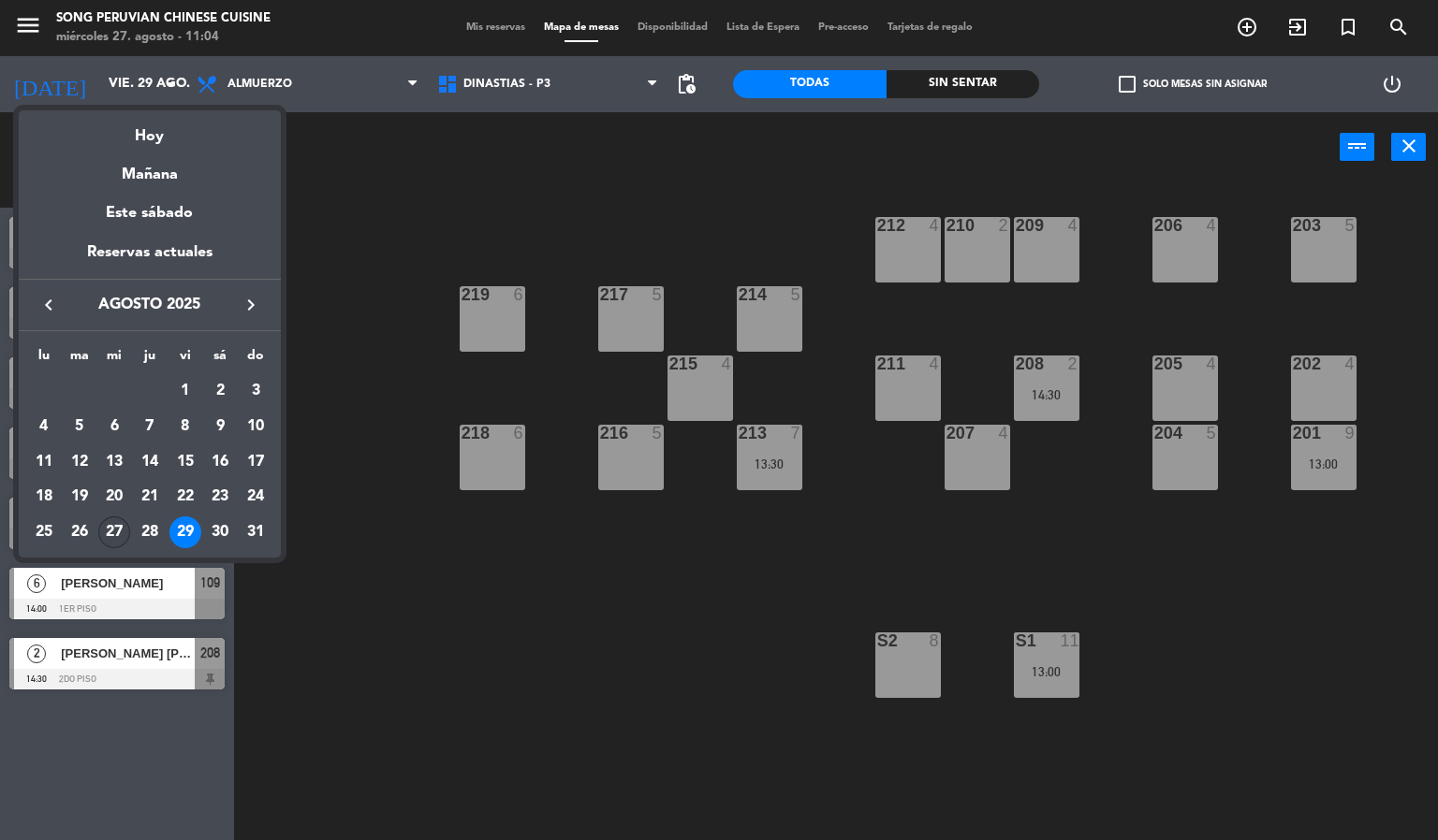
click at [108, 523] on div "27" at bounding box center [114, 531] width 32 height 32
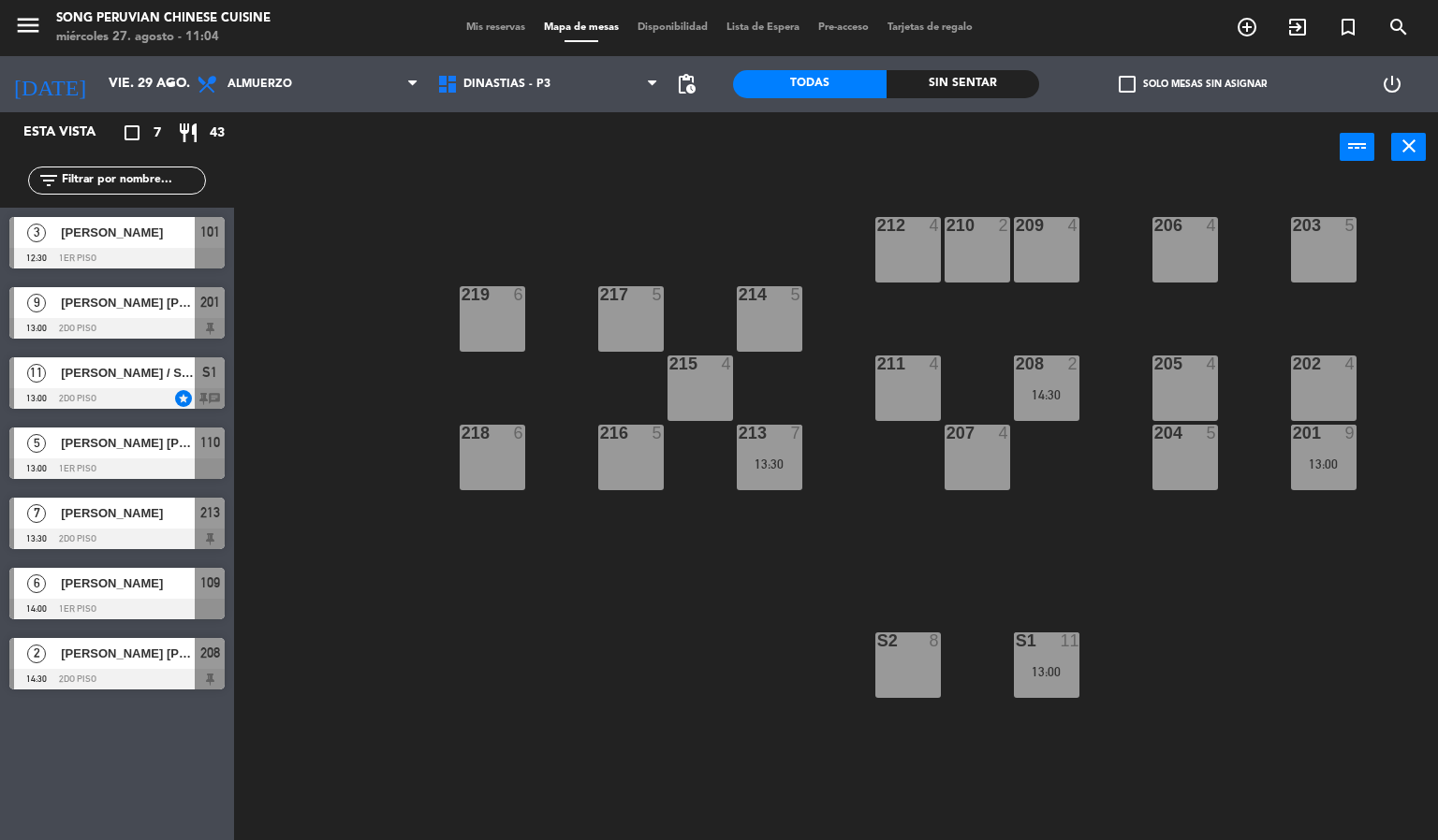
type input "mié. 27 ago."
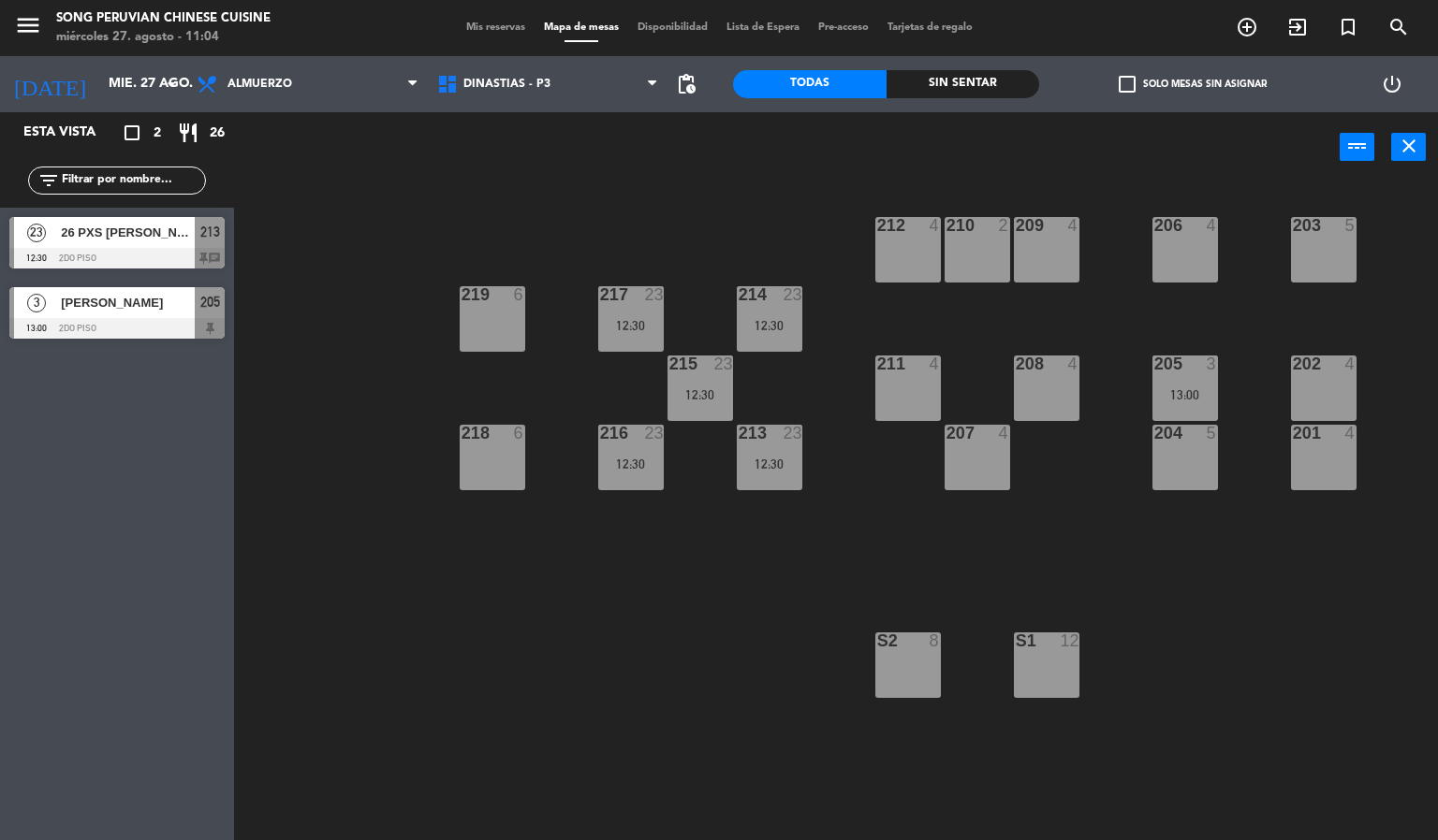
click at [306, 514] on div "203 5 206 4 210 2 212 4 209 4 214 23 12:30 217 23 12:30 219 6 202 4 205 3 13:00…" at bounding box center [842, 512] width 1189 height 657
click at [582, 205] on div "203 5 206 4 210 2 212 4 209 4 214 23 12:30 217 23 12:30 219 6 202 4 205 3 13:00…" at bounding box center [842, 512] width 1189 height 657
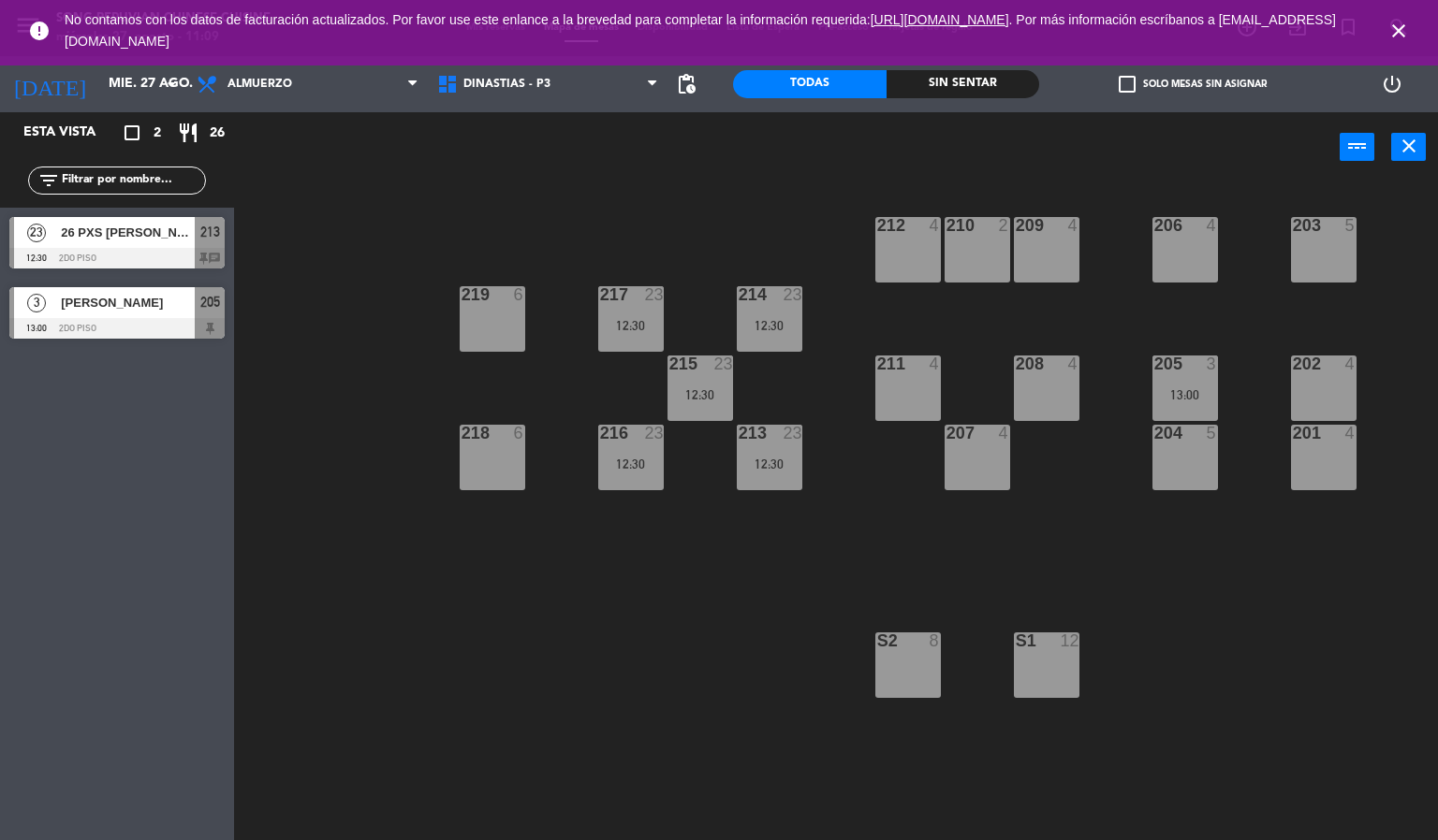
click at [1396, 29] on icon "close" at bounding box center [1398, 31] width 22 height 22
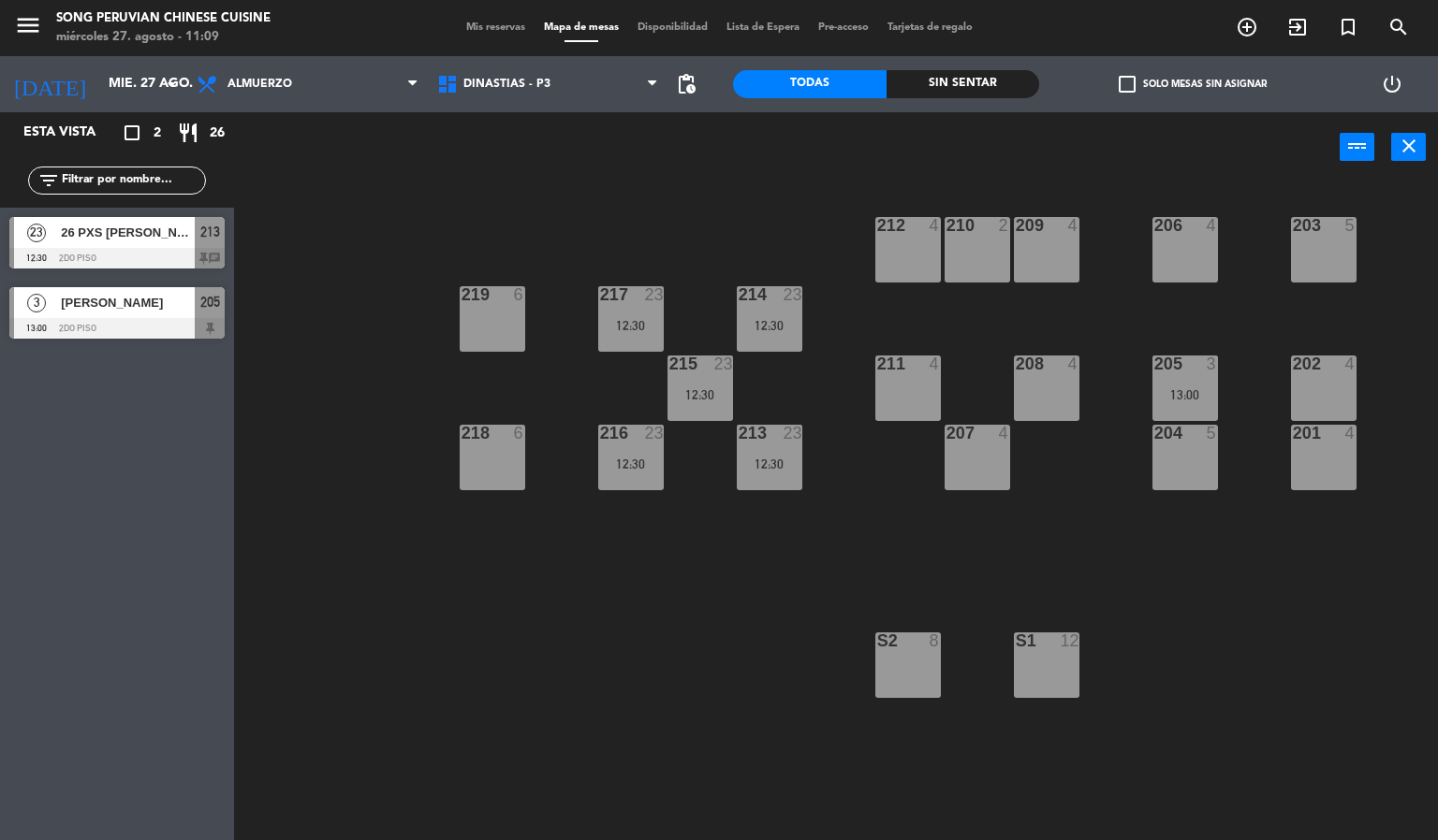
drag, startPoint x: 829, startPoint y: 138, endPoint x: 677, endPoint y: 180, distance: 157.7
click at [720, 169] on div "power_input close" at bounding box center [787, 147] width 1105 height 71
click at [722, 208] on div "203 5 206 4 210 2 212 4 209 4 214 23 12:30 217 23 12:30 219 6 202 4 205 3 13:00…" at bounding box center [842, 512] width 1189 height 657
click at [375, 334] on div "203 5 206 4 210 2 212 4 209 4 214 23 12:30 217 23 12:30 219 6 202 4 205 3 13:00…" at bounding box center [842, 512] width 1189 height 657
click at [665, 649] on div "203 5 206 4 210 2 212 4 209 4 214 23 12:30 217 23 12:30 219 6 202 4 205 3 13:00…" at bounding box center [842, 512] width 1189 height 657
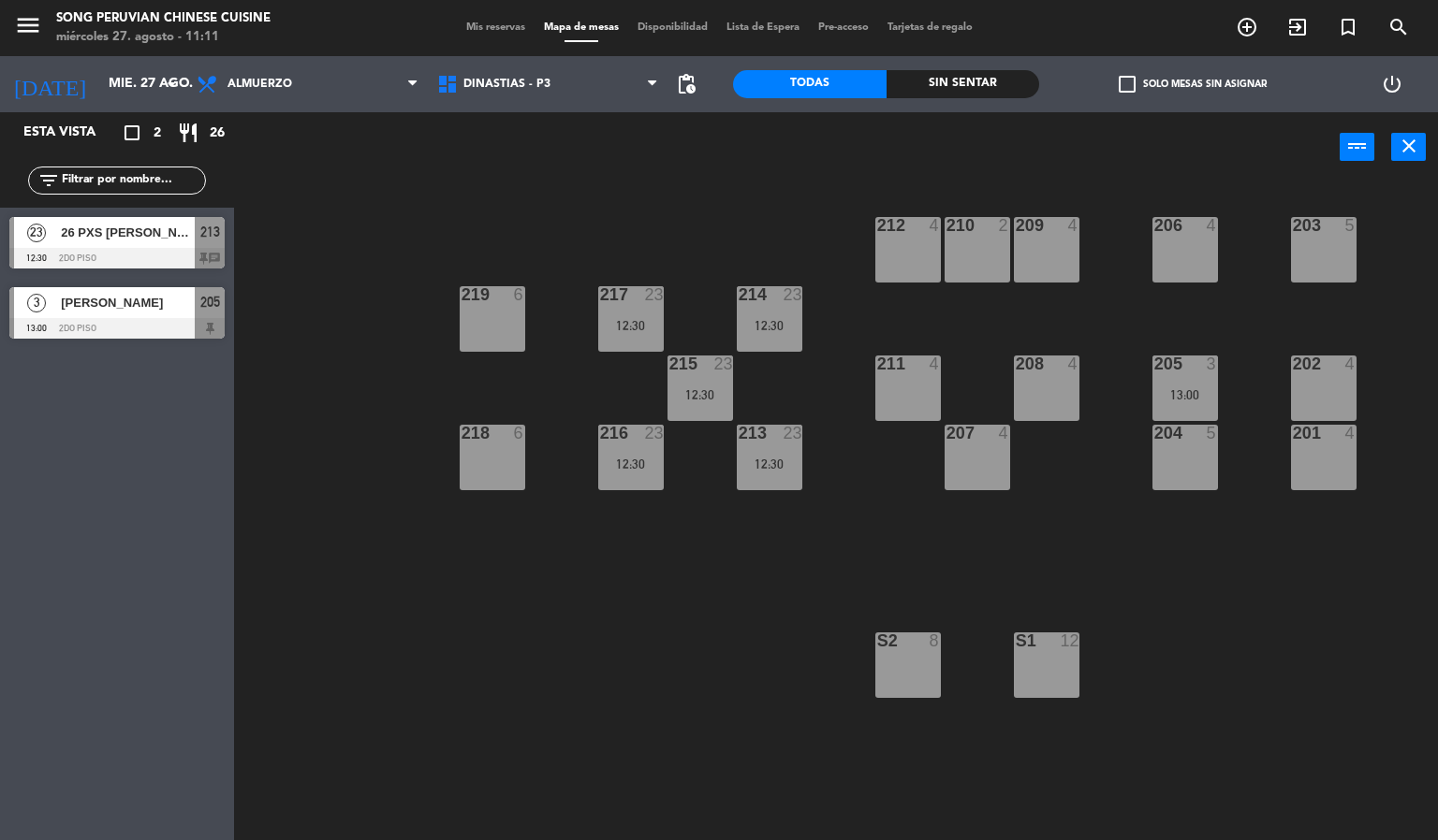
click at [665, 649] on div "203 5 206 4 210 2 212 4 209 4 214 23 12:30 217 23 12:30 219 6 202 4 205 3 13:00…" at bounding box center [842, 512] width 1189 height 657
drag, startPoint x: 596, startPoint y: 543, endPoint x: 522, endPoint y: 596, distance: 91.0
click at [522, 596] on div "203 5 206 4 210 2 212 4 209 4 214 23 12:30 217 23 12:30 219 6 202 4 205 3 13:00…" at bounding box center [842, 512] width 1189 height 657
drag, startPoint x: 307, startPoint y: 567, endPoint x: 556, endPoint y: 654, distance: 263.8
click at [556, 654] on div "203 5 206 4 210 2 212 4 209 4 214 23 12:30 217 23 12:30 219 6 202 4 205 3 13:00…" at bounding box center [842, 512] width 1189 height 657
